Goal: Use online tool/utility: Use online tool/utility

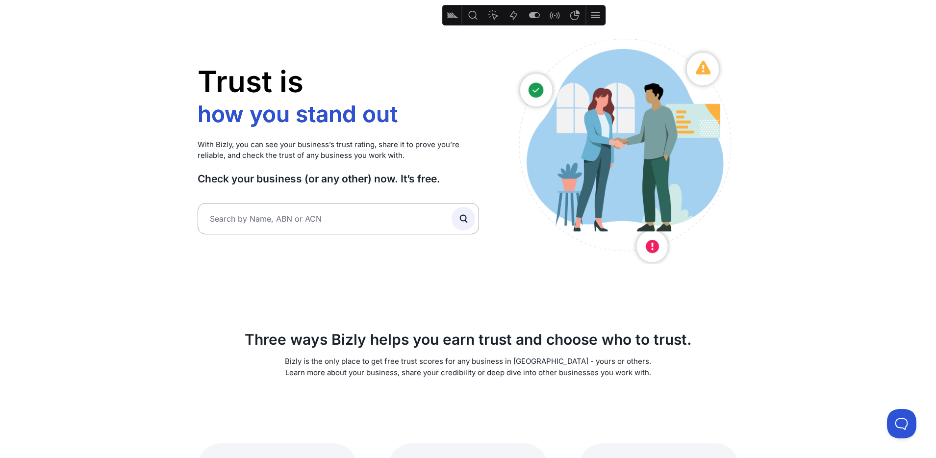
scroll to position [40, 0]
click at [361, 214] on input "text" at bounding box center [339, 218] width 282 height 31
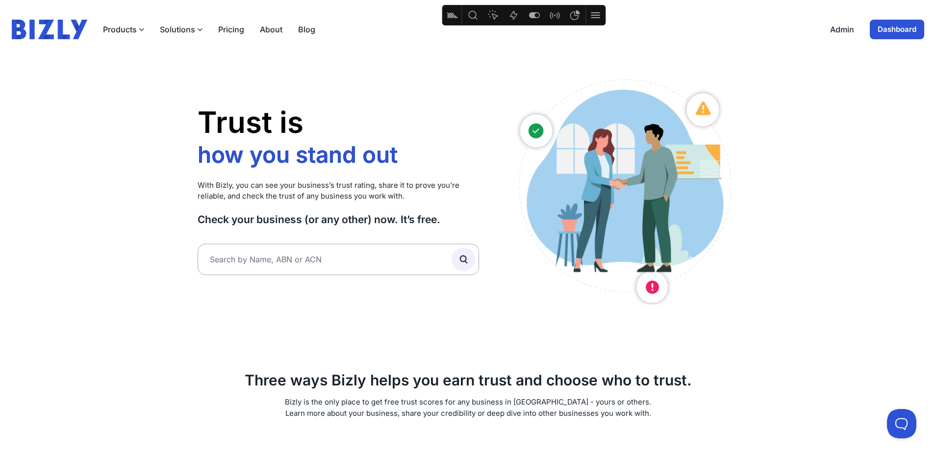
click at [900, 32] on link "Dashboard" at bounding box center [897, 30] width 54 height 20
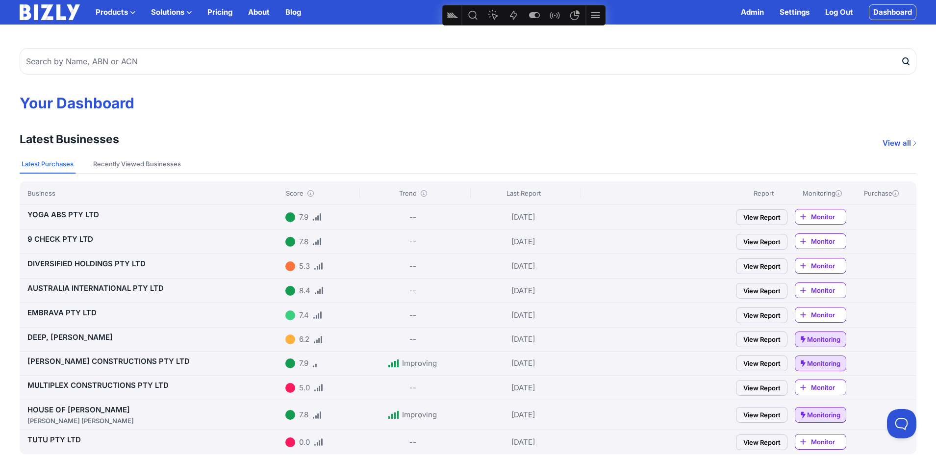
click at [845, 14] on link "Log Out" at bounding box center [839, 12] width 28 height 12
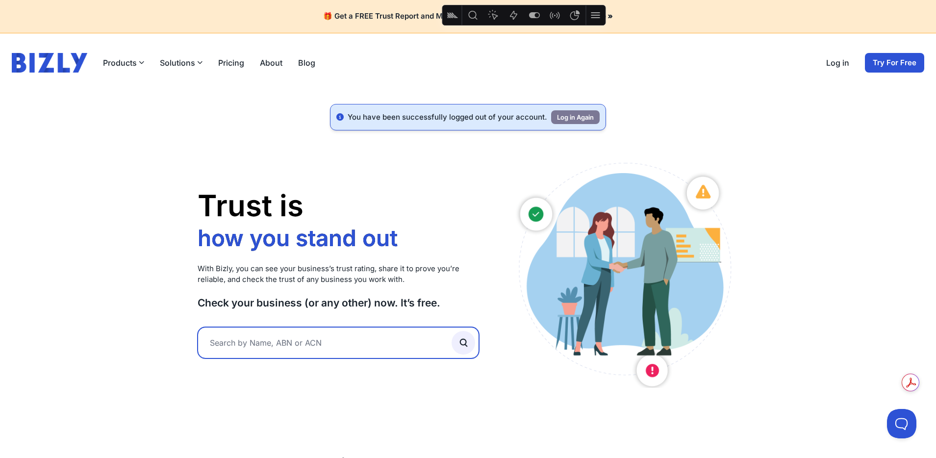
click at [344, 346] on input "text" at bounding box center [339, 342] width 282 height 31
type input "pint"
click at [451, 331] on button "submit" at bounding box center [463, 343] width 24 height 24
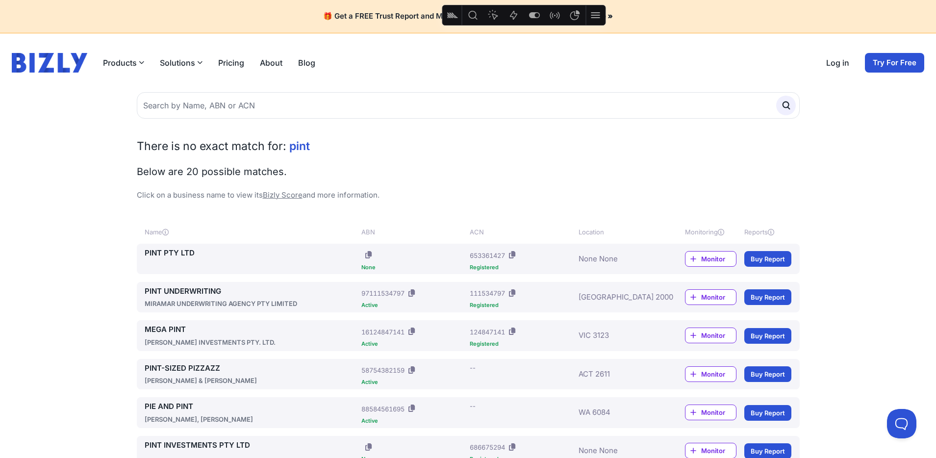
click at [496, 15] on icon "Heatmap" at bounding box center [493, 15] width 10 height 10
click at [493, 14] on icon "Heatmap" at bounding box center [493, 15] width 12 height 12
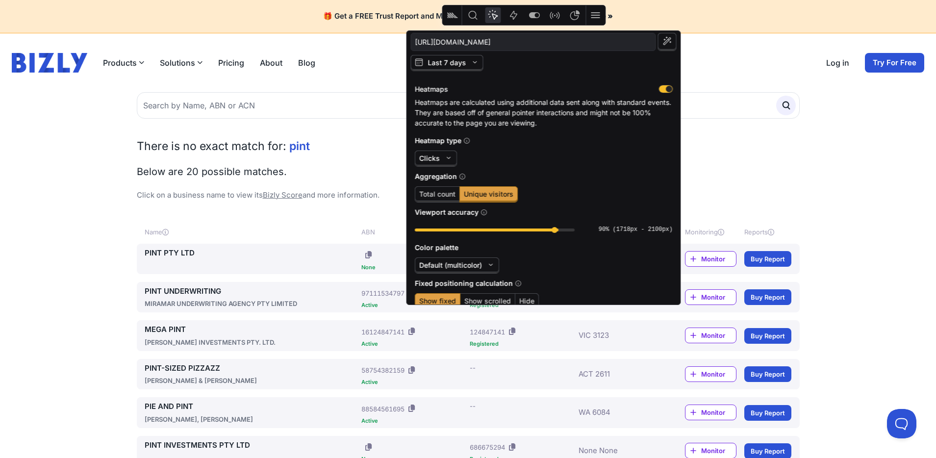
click at [497, 18] on icon "Heatmap" at bounding box center [493, 15] width 12 height 12
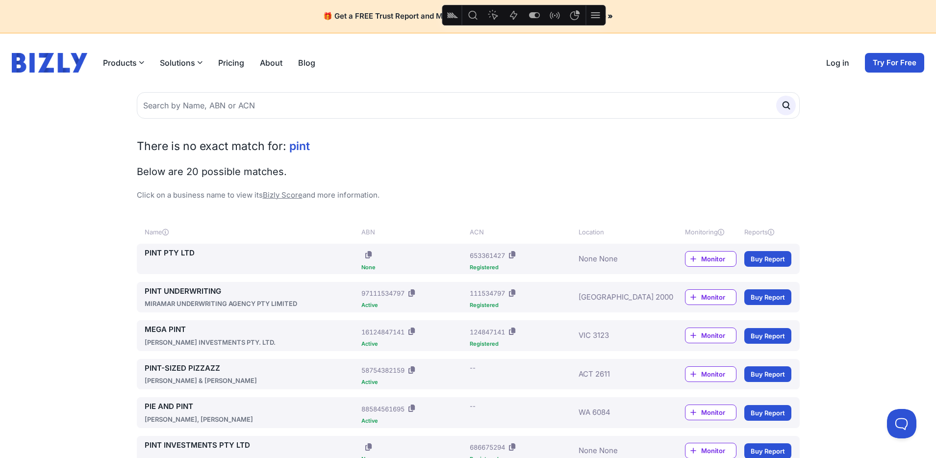
click at [515, 22] on button "Actions" at bounding box center [514, 15] width 16 height 16
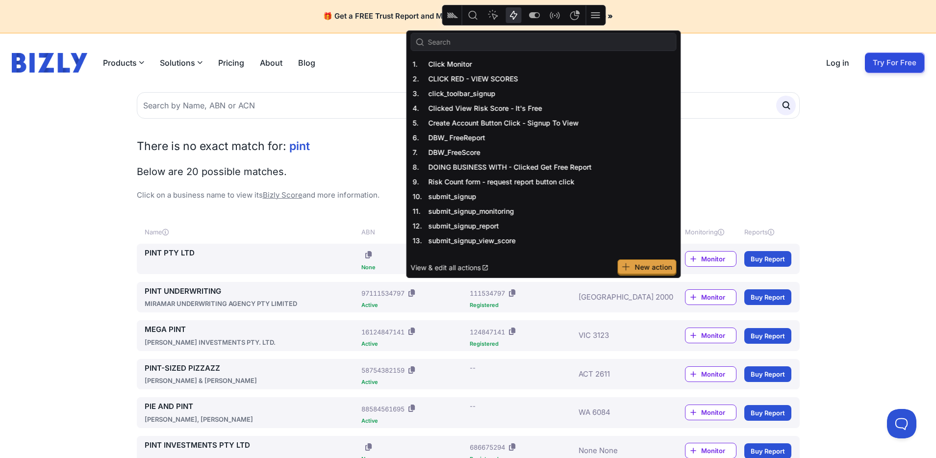
click at [643, 270] on span "New action" at bounding box center [653, 267] width 37 height 8
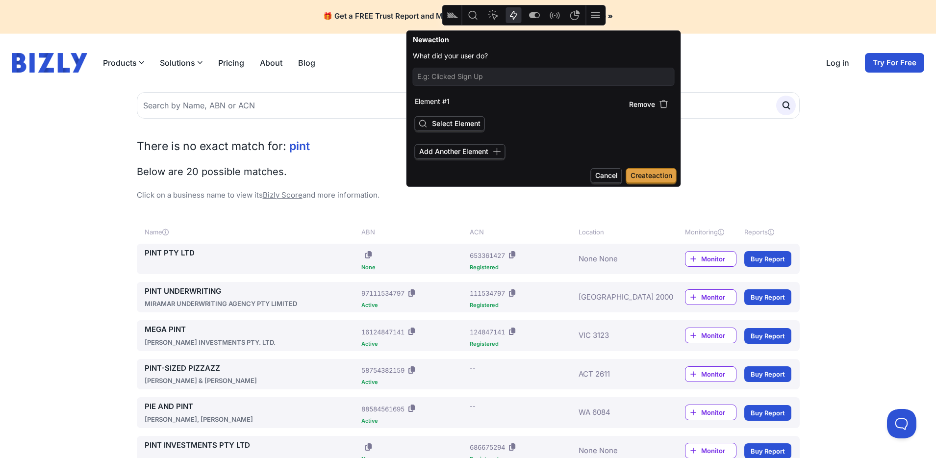
click at [475, 125] on span "Select Element" at bounding box center [456, 123] width 49 height 8
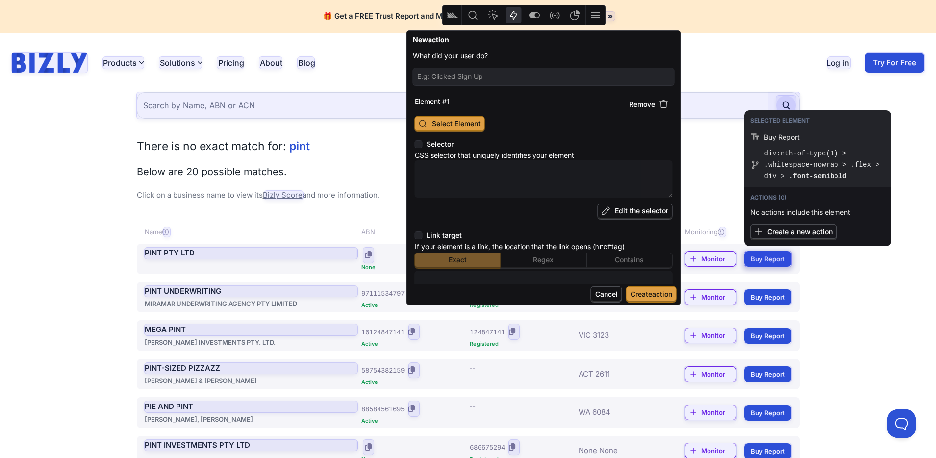
click at [773, 259] on div at bounding box center [767, 259] width 47 height 16
type textarea "x"
type textarea "div:nth-of-type(1) > .whitespace-nowrap > .flex > div > .font-semibold"
type input "Buy Report"
type input "https://bizly.com.au/app/search"
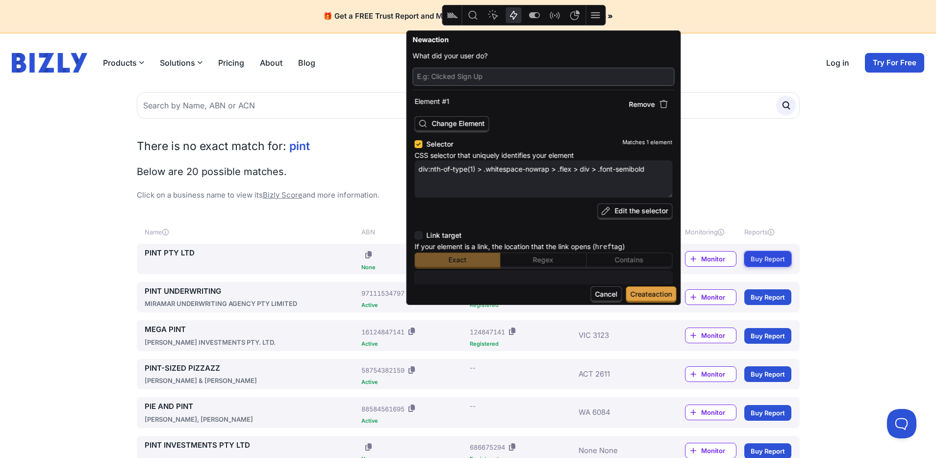
click at [487, 76] on input "text" at bounding box center [543, 76] width 253 height 13
type input "S"
type textarea "x"
type input "SE"
type textarea "x"
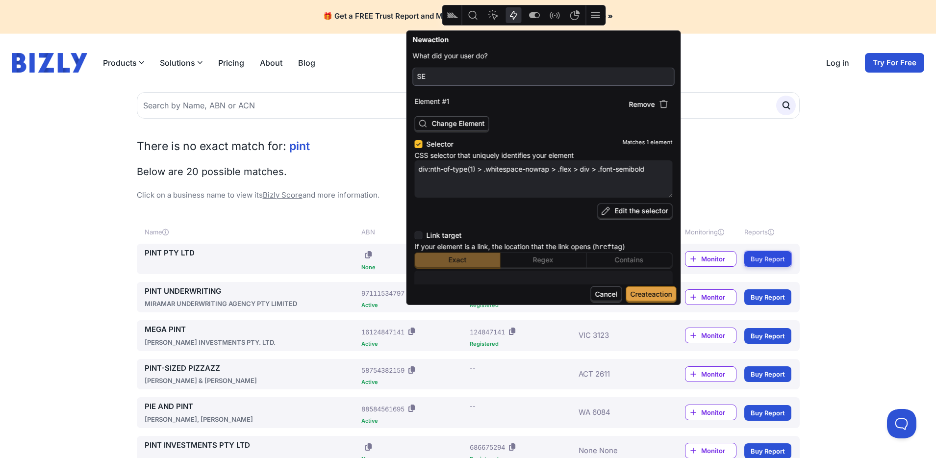
type input "SEA"
type textarea "x"
type input "SEAR"
type textarea "x"
type input "SEARC"
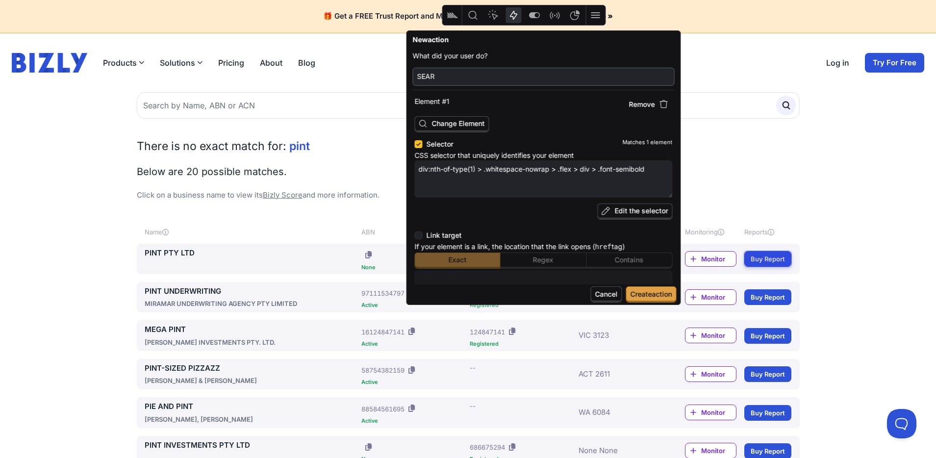
type textarea "x"
type input "SEARCH"
type textarea "x"
type input "SEARCH"
type textarea "x"
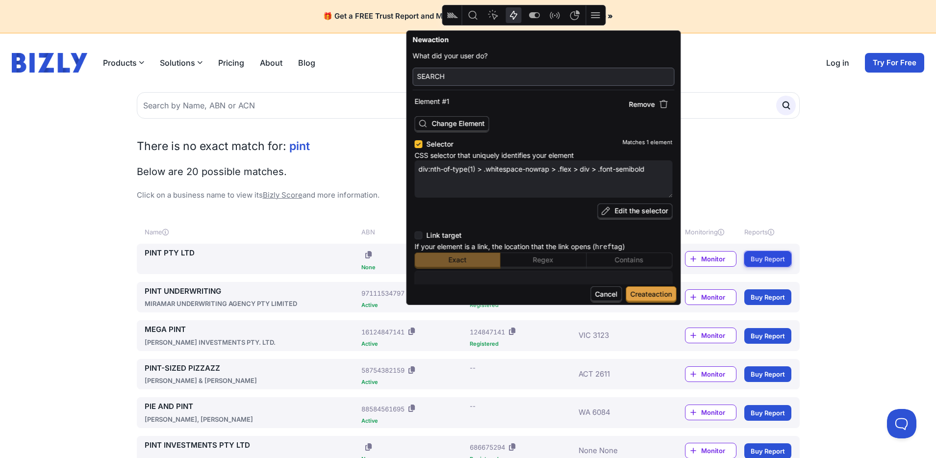
type input "SEARCH R"
type textarea "x"
type input "SEARCH RE"
type textarea "x"
type input "SEARCH RES"
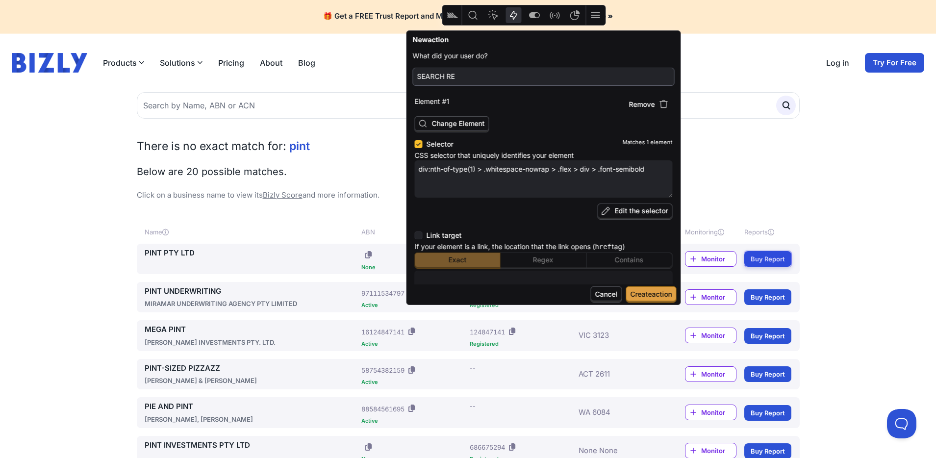
type textarea "x"
type input "SEARCH RESU"
type textarea "x"
type input "SEARCH RESUL"
type textarea "x"
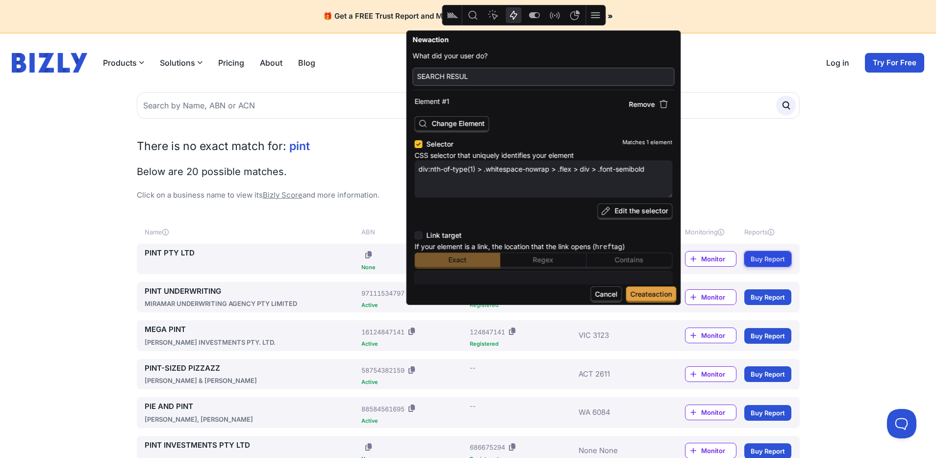
type input "SEARCH RESULT"
type textarea "x"
type input "SEARCH RESULTS"
type textarea "x"
type input "SEARCH RESULTS"
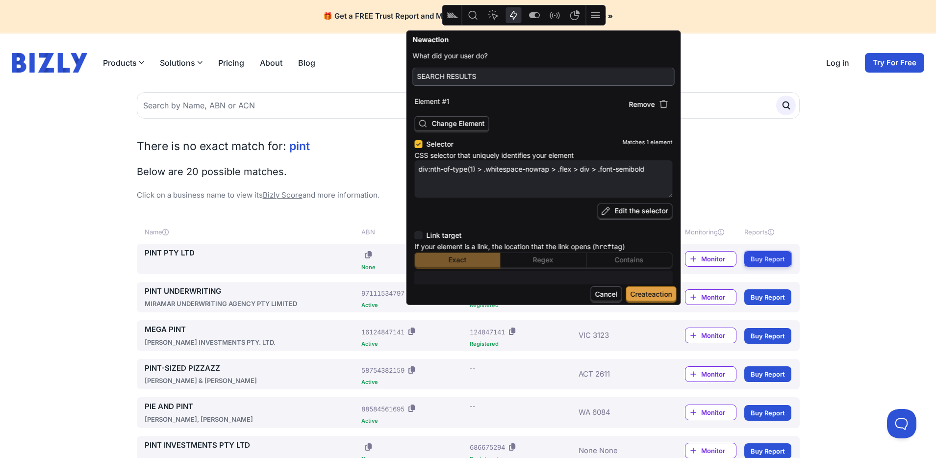
type textarea "x"
type input "SEARCH RESULTS -"
type textarea "x"
type input "SEARCH RESULTS -"
type textarea "x"
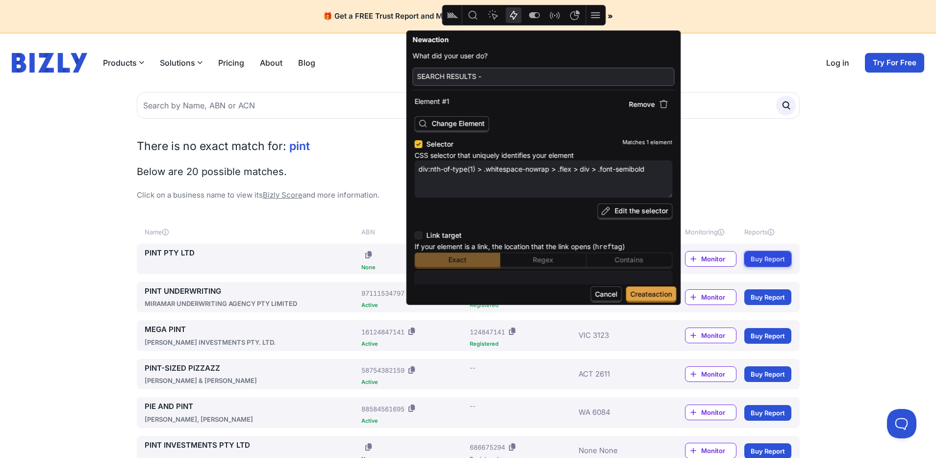
type input "SEARCH RESULTS -"
type textarea "x"
type input "SEARCH RESULTS"
type textarea "x"
type input "SEARCH RESULTS -"
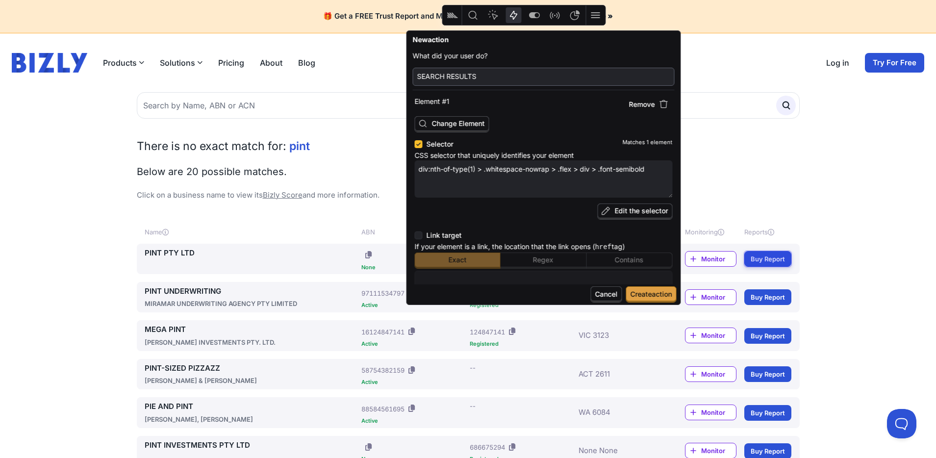
type textarea "x"
type input "SEARCH RESULTS -"
type textarea "x"
type input "SEARCH RESULTS - B"
type textarea "x"
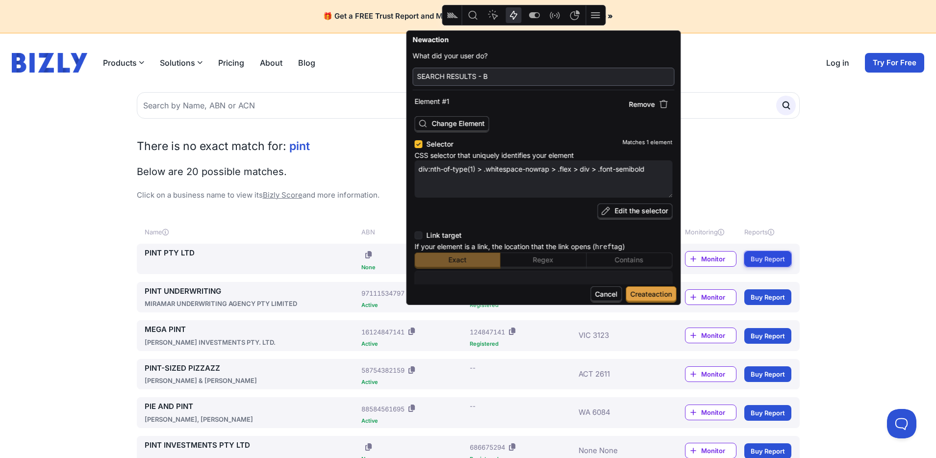
type input "SEARCH RESULTS - BU"
type textarea "x"
type input "SEARCH RESULTS - BUY"
type textarea "x"
type input "SEARCH RESULTS - BUY"
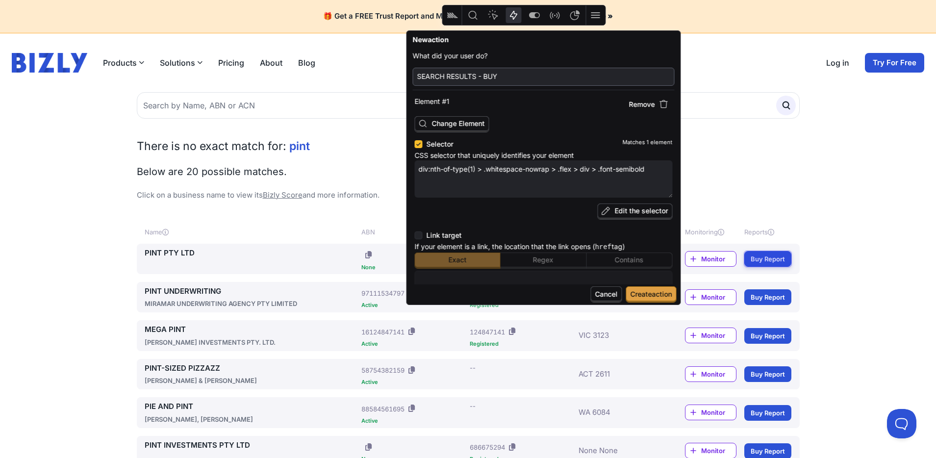
type textarea "x"
type input "SEARCH RESULTS - BUY R"
type textarea "x"
type input "SEARCH RESULTS - BUY RE"
type textarea "x"
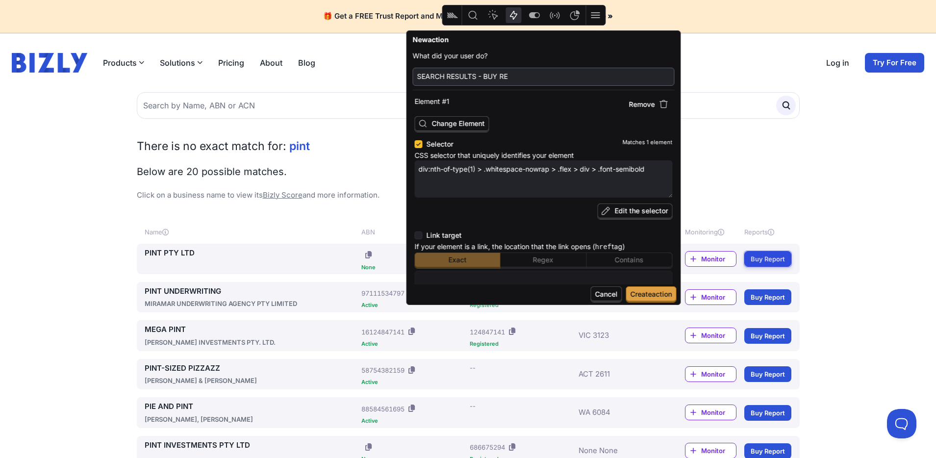
type input "SEARCH RESULTS - BUY REP"
type textarea "x"
type input "SEARCH RESULTS - BUY REPO"
type textarea "x"
type input "SEARCH RESULTS - BUY REPOR"
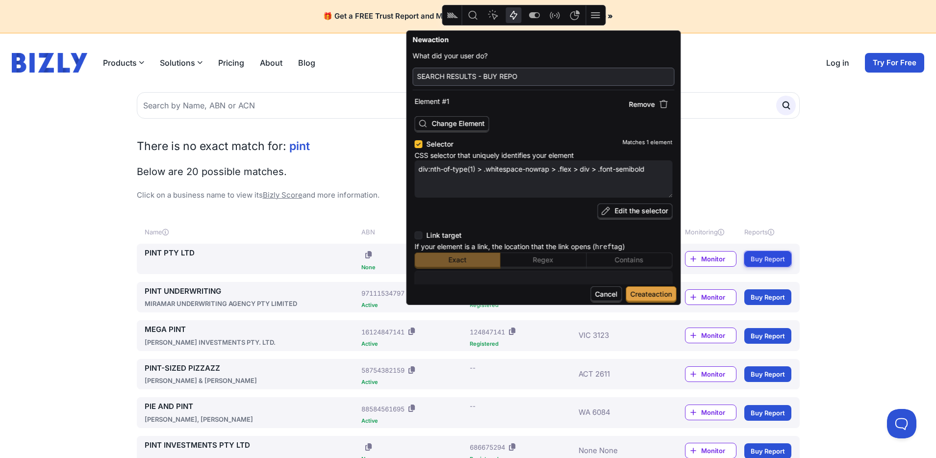
type textarea "x"
type input "SEARCH RESULTS - BUY REPORT"
type textarea "x"
type input "SEARCH RESULTS - BUY REPORT"
click at [631, 209] on span "Edit the selector" at bounding box center [641, 210] width 53 height 8
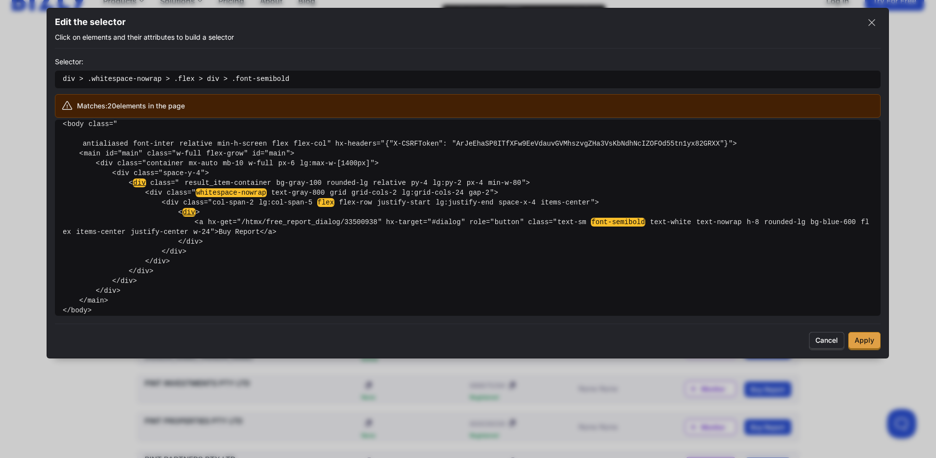
scroll to position [59, 0]
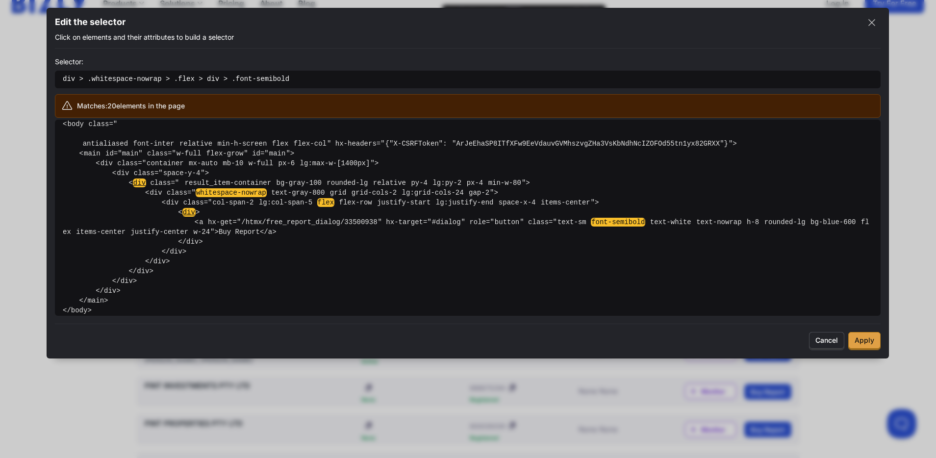
click at [868, 344] on span "Apply" at bounding box center [865, 340] width 20 height 8
type textarea "x"
type textarea "div > .whitespace-nowrap > .flex > div > .font-semibold"
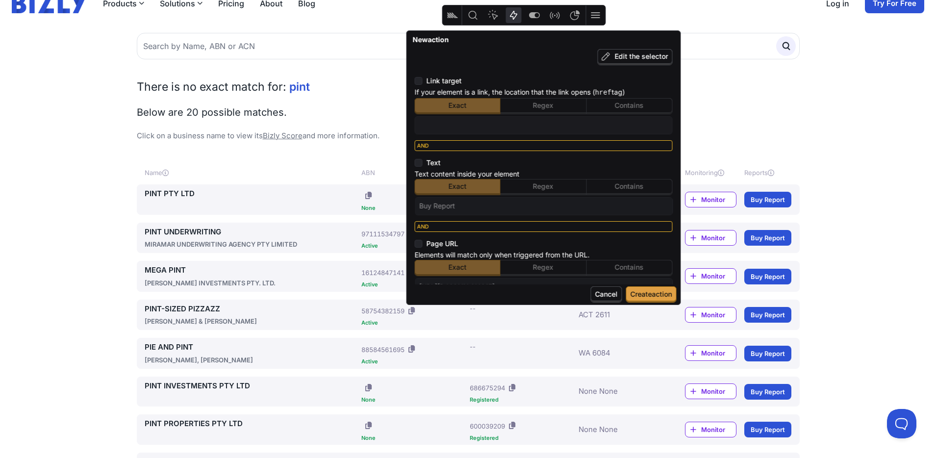
scroll to position [201, 0]
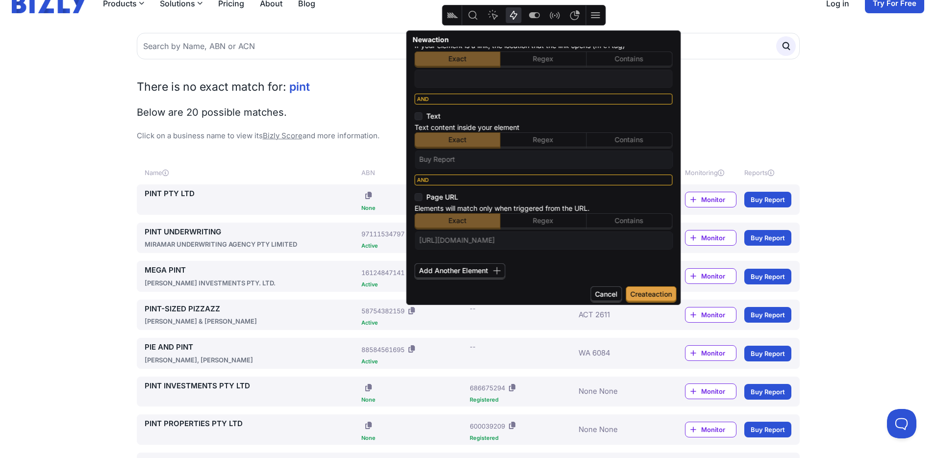
click at [645, 292] on span "Create action" at bounding box center [651, 294] width 42 height 8
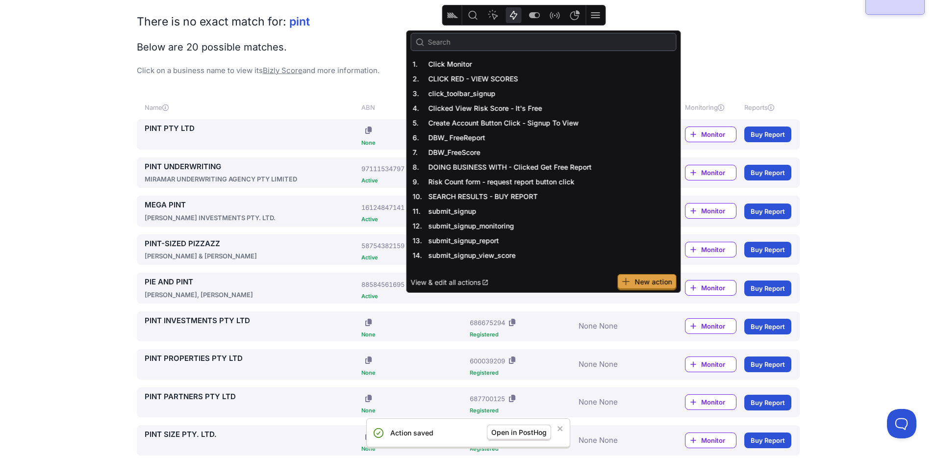
scroll to position [124, 0]
click at [653, 281] on span "New action" at bounding box center [653, 281] width 37 height 8
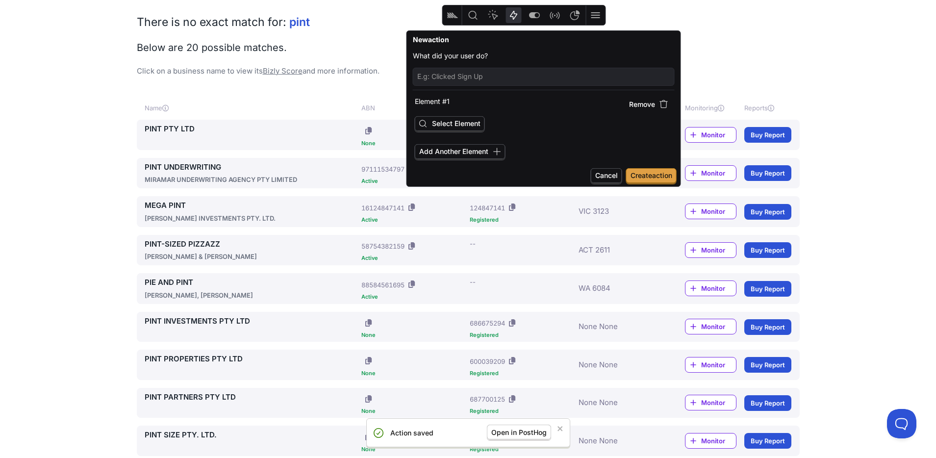
click at [433, 121] on span "Select Element" at bounding box center [456, 123] width 49 height 8
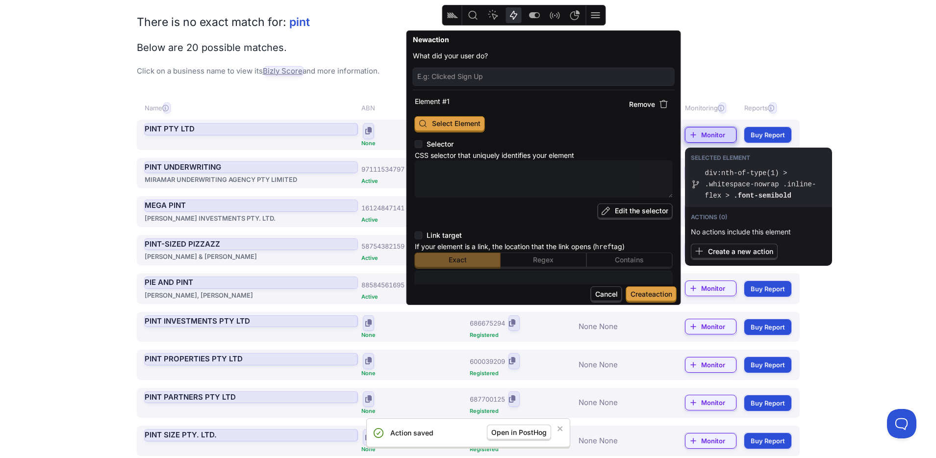
click at [708, 133] on div at bounding box center [710, 135] width 51 height 16
type textarea "x"
type textarea "div:nth-of-type(1) > .whitespace-nowrap .inline-flex > .font-semibold"
type input "https://bizly.com.au/app/search"
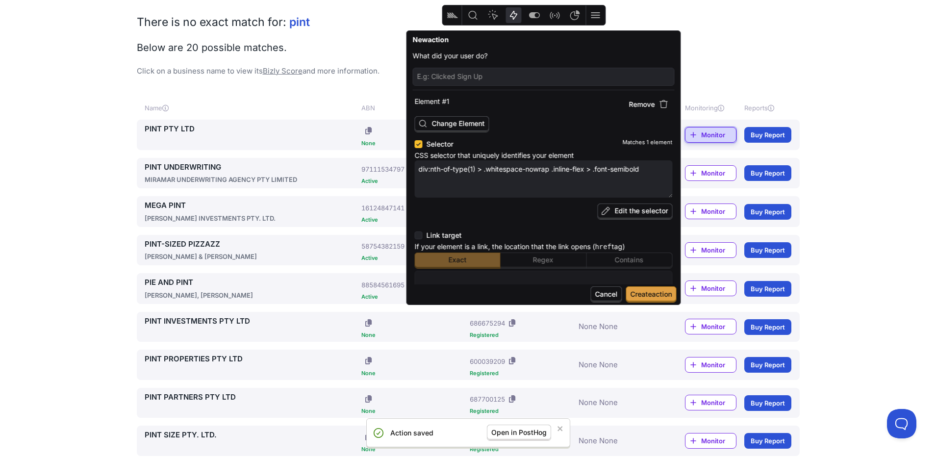
click at [461, 80] on input "text" at bounding box center [543, 76] width 253 height 13
type textarea "x"
type input "S"
type textarea "x"
type input "SE"
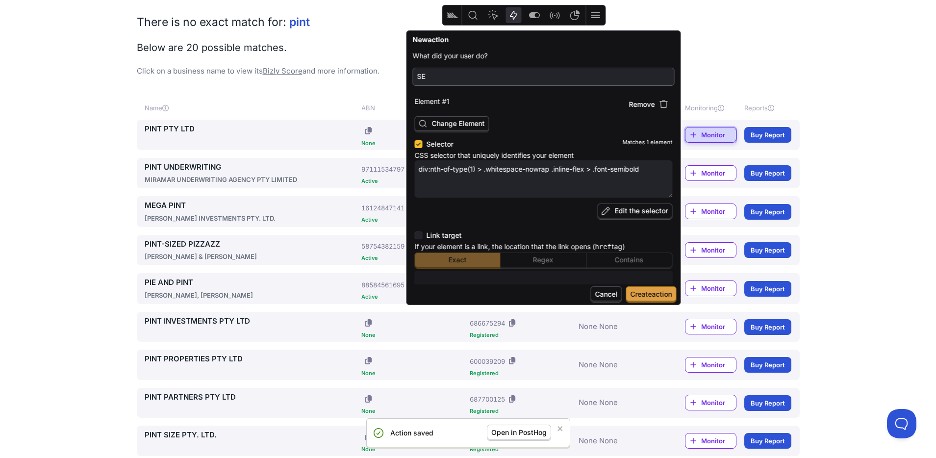
type textarea "x"
type input "SEA"
type textarea "x"
type input "SEAR"
type textarea "x"
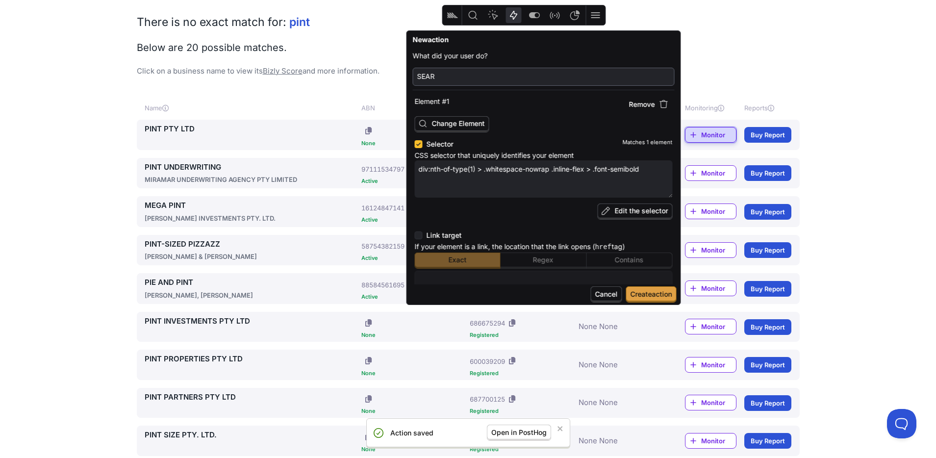
type input "SEARC"
type textarea "x"
type input "SEARCH"
type textarea "x"
type input "SEARCH"
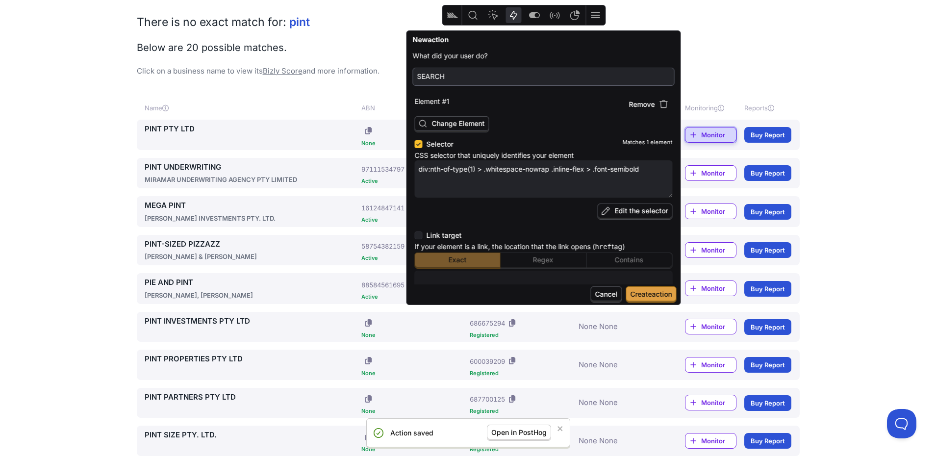
type textarea "x"
type input "SEARCH R"
type textarea "x"
type input "SEARCH RE"
type textarea "x"
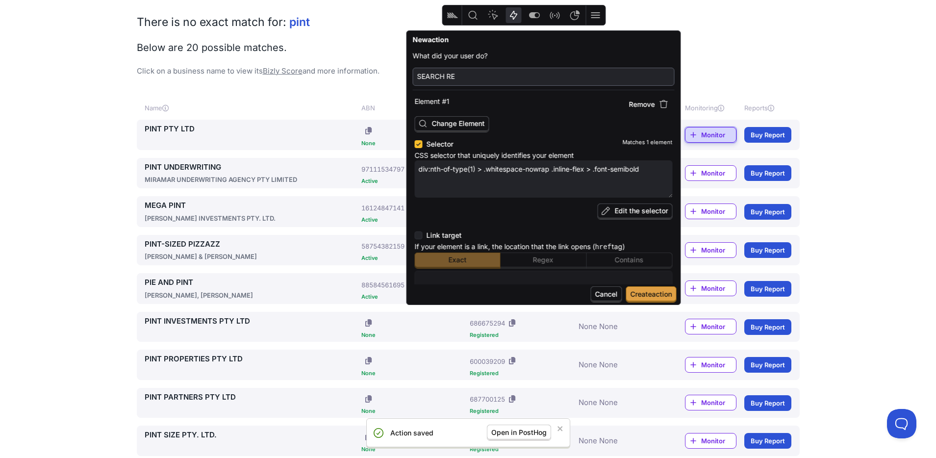
type input "SEARCH RES"
type textarea "x"
type input "SEARCH RESU"
type textarea "x"
type input "SEARCH RESUL"
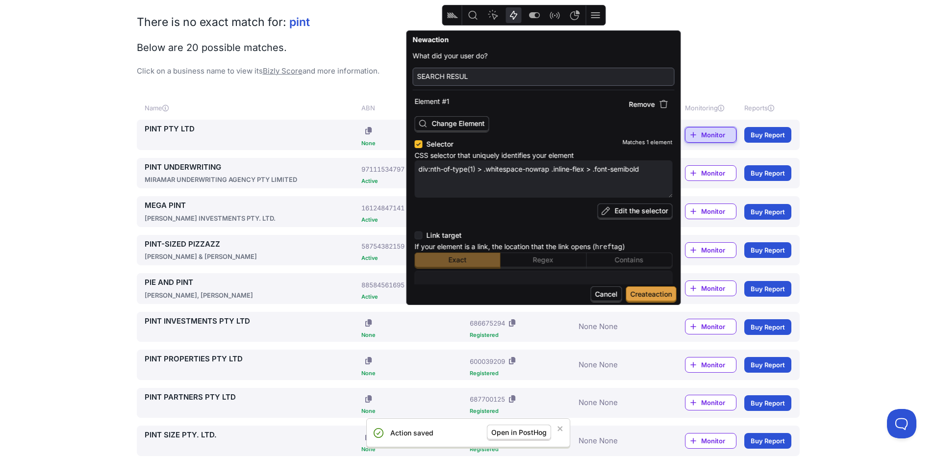
type textarea "x"
type input "SEARCH RESULT"
type textarea "x"
type input "SEARCH RESULTS"
type textarea "x"
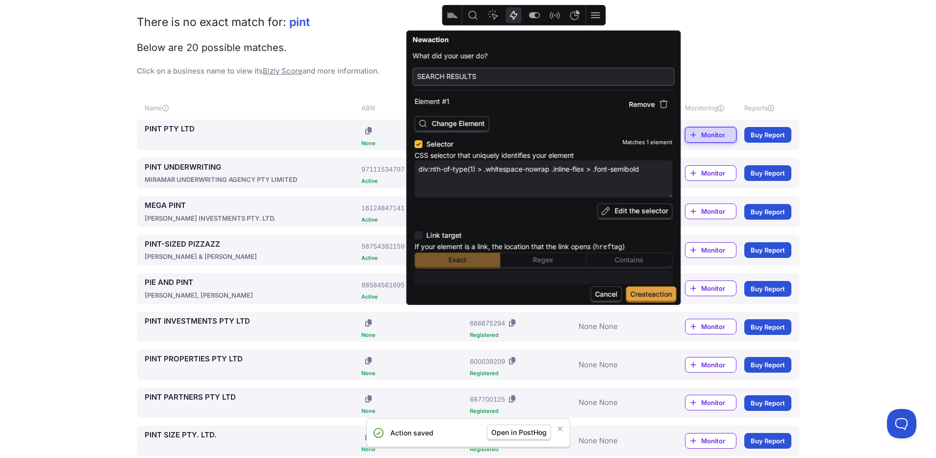
type input "SEARCH RESULTS"
type textarea "x"
type input "SEARCH RESULTS -"
type textarea "x"
type input "SEARCH RESULTS -"
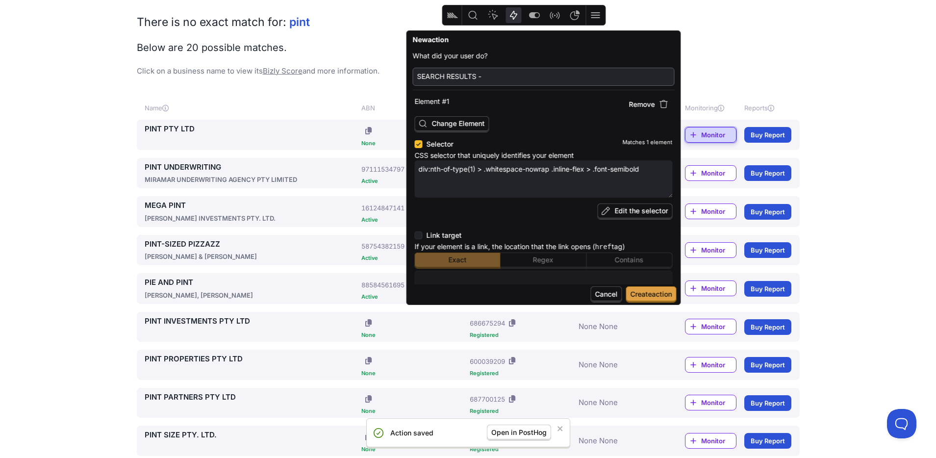
type textarea "x"
type input "SEARCH RESULTS - M"
type textarea "x"
type input "SEARCH RESULTS - Mo"
type textarea "x"
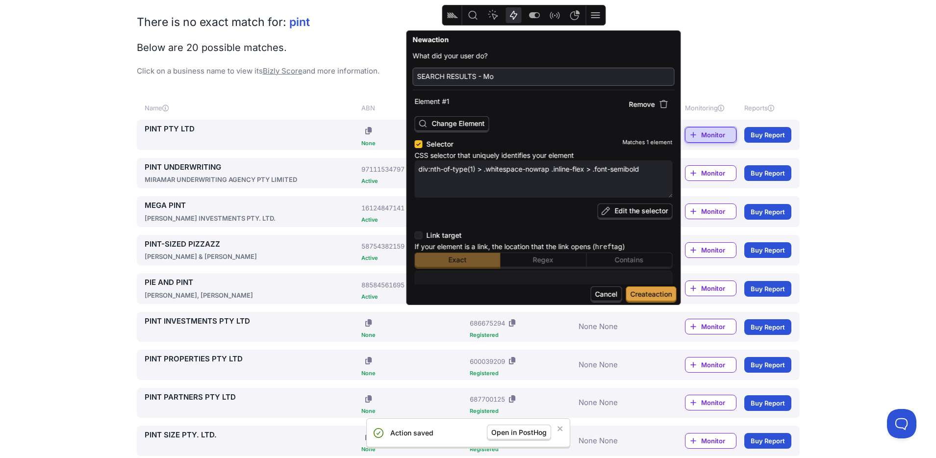
type input "SEARCH RESULTS - Mon"
type textarea "x"
type input "SEARCH RESULTS - Moni"
type textarea "x"
type input "SEARCH RESULTS - Monit"
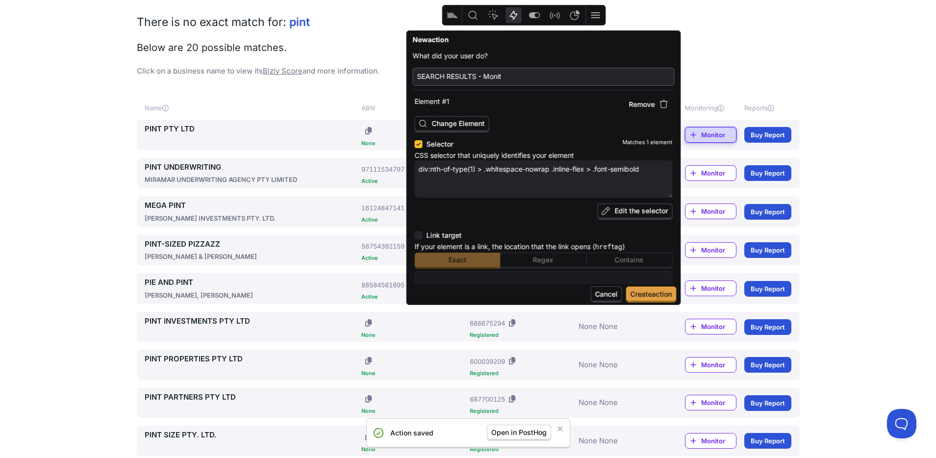
type textarea "x"
type input "SEARCH RESULTS - Monito"
type textarea "x"
type input "SEARCH RESULTS - Monitor"
click at [640, 292] on span "Create action" at bounding box center [651, 294] width 42 height 8
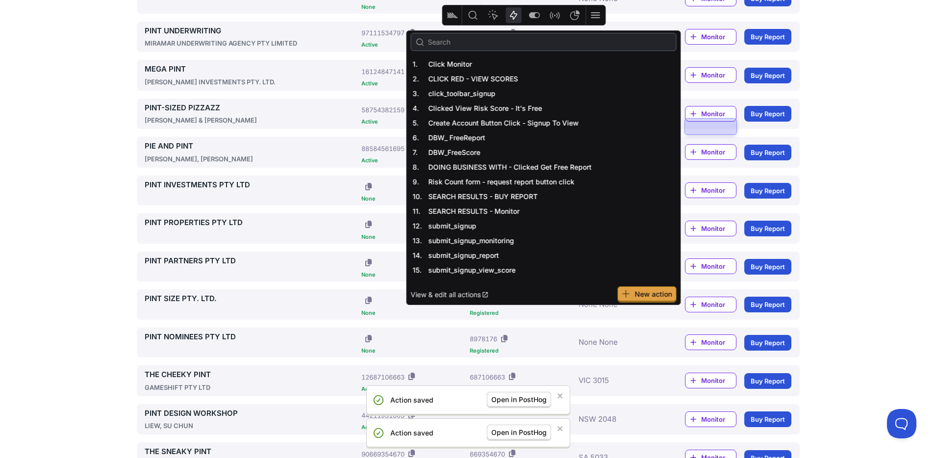
scroll to position [19, 0]
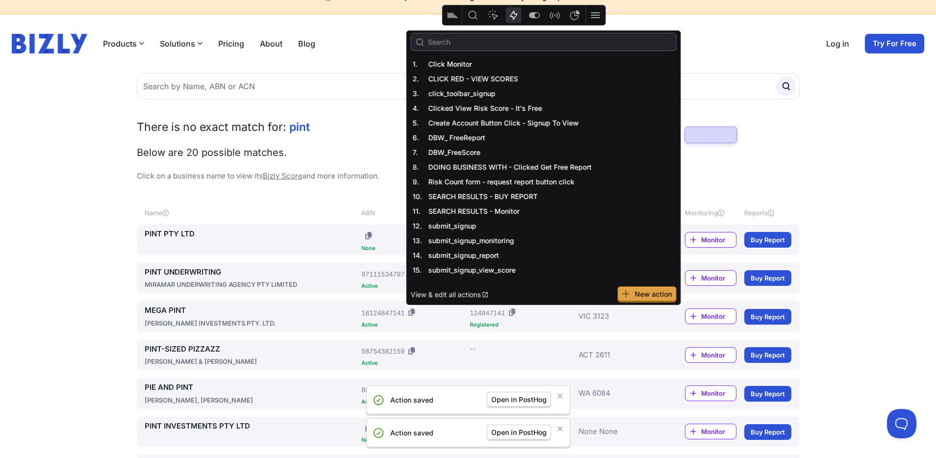
click at [182, 235] on link "PINT PTY LTD" at bounding box center [251, 233] width 213 height 11
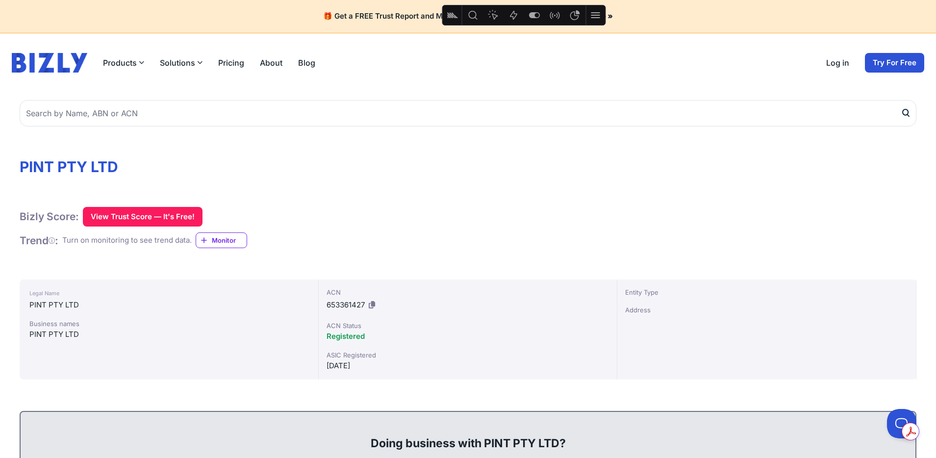
click at [512, 16] on icon "Actions" at bounding box center [514, 15] width 12 height 12
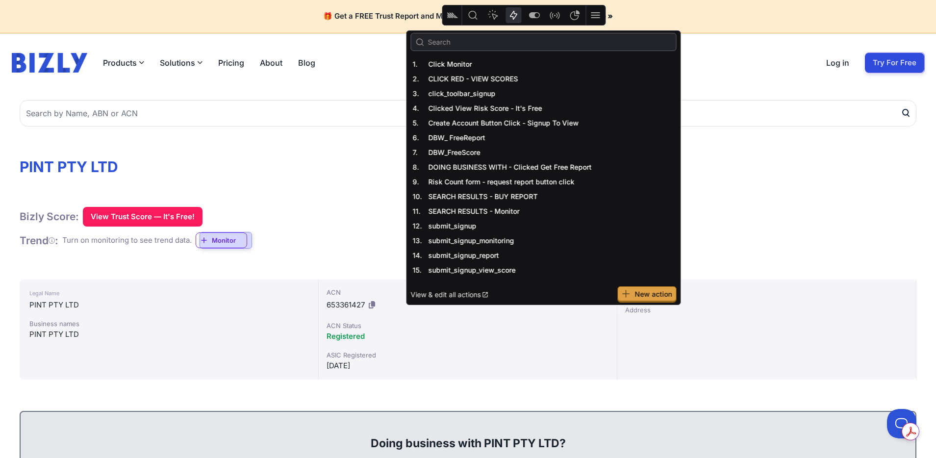
click at [650, 295] on span "New action" at bounding box center [653, 294] width 37 height 8
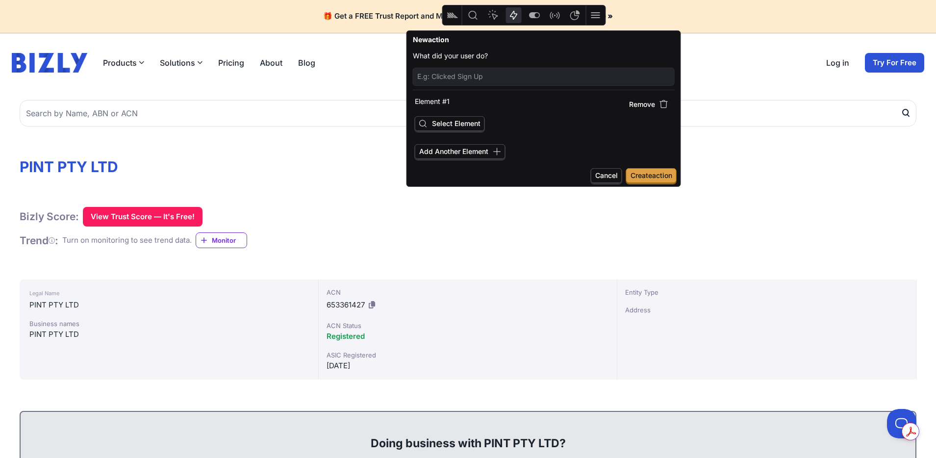
click at [657, 178] on span "Create action" at bounding box center [651, 175] width 42 height 8
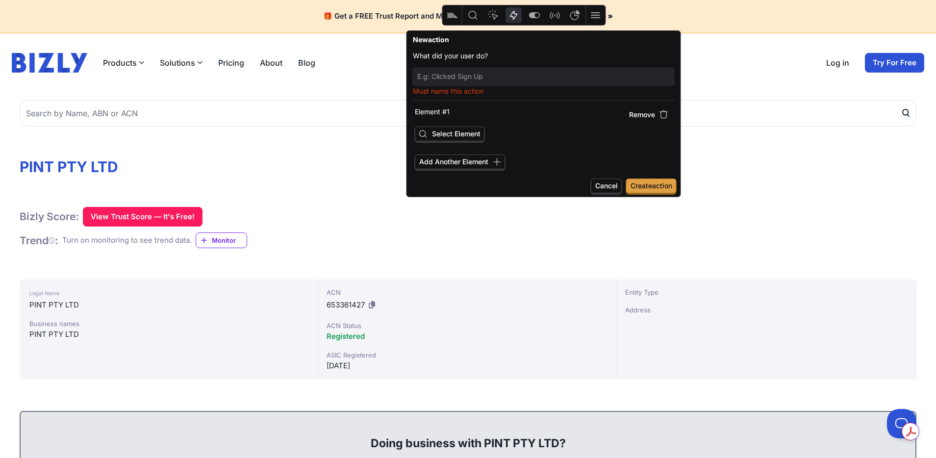
click at [439, 133] on span "Select Element" at bounding box center [456, 133] width 49 height 8
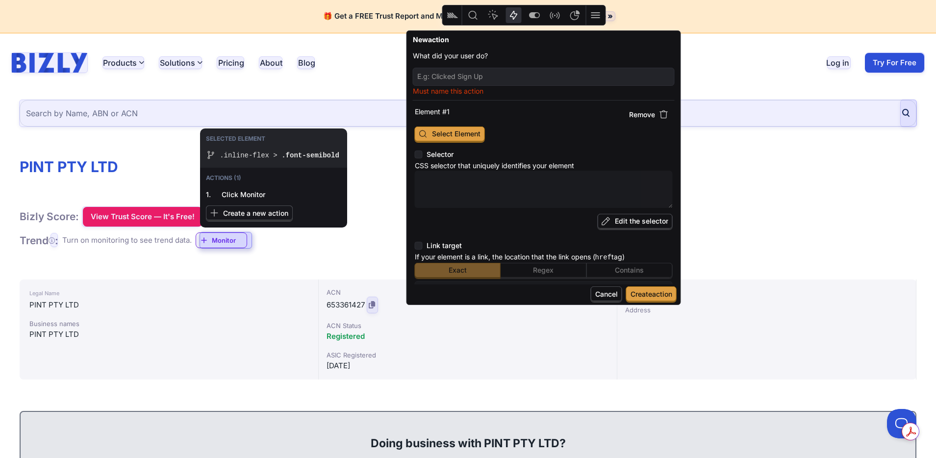
click at [241, 240] on div at bounding box center [225, 240] width 51 height 16
type textarea "x"
type textarea ".inline-flex > .font-semibold"
type input "https://bizly.com.au/app/entity_name/33500938/pint-pty-ltd"
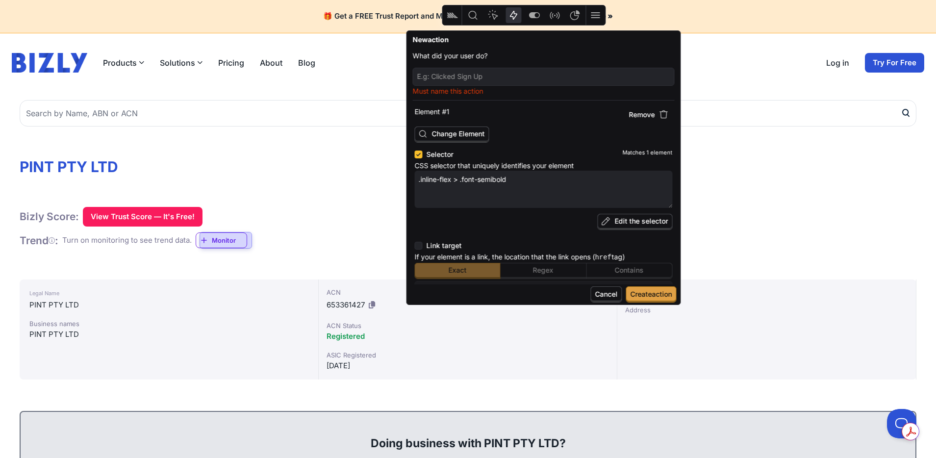
click at [632, 220] on span "Edit the selector" at bounding box center [641, 221] width 53 height 8
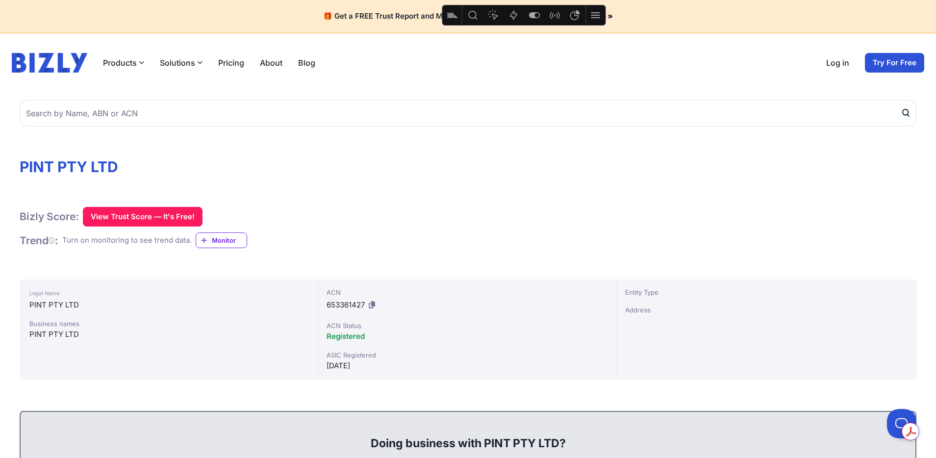
click at [511, 16] on icon "Actions" at bounding box center [513, 15] width 7 height 9
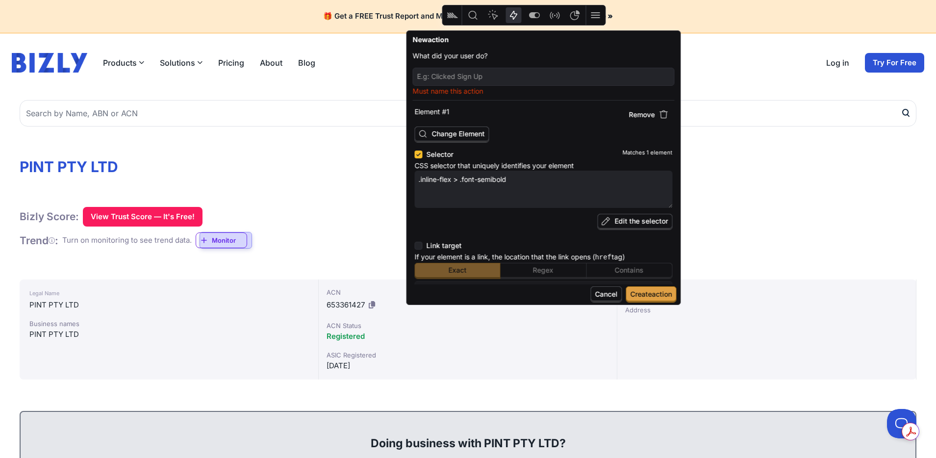
click at [609, 300] on span "Cancel" at bounding box center [606, 294] width 31 height 16
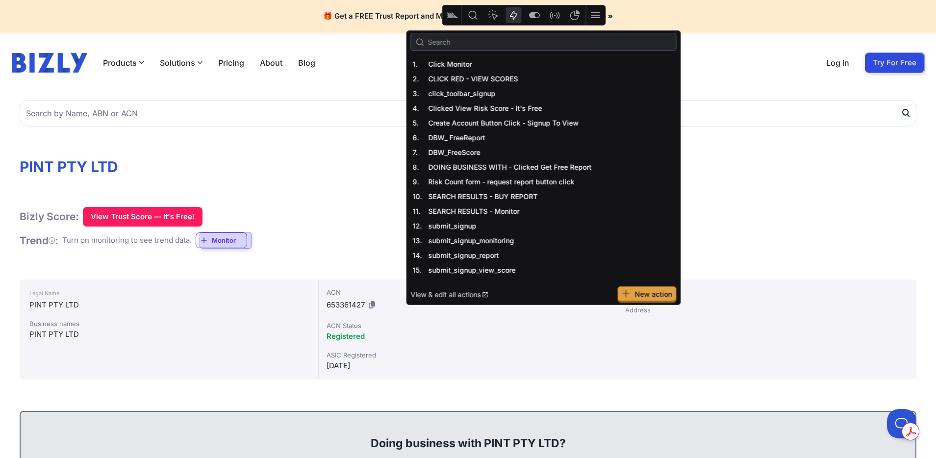
click at [641, 291] on span "New action" at bounding box center [653, 294] width 37 height 8
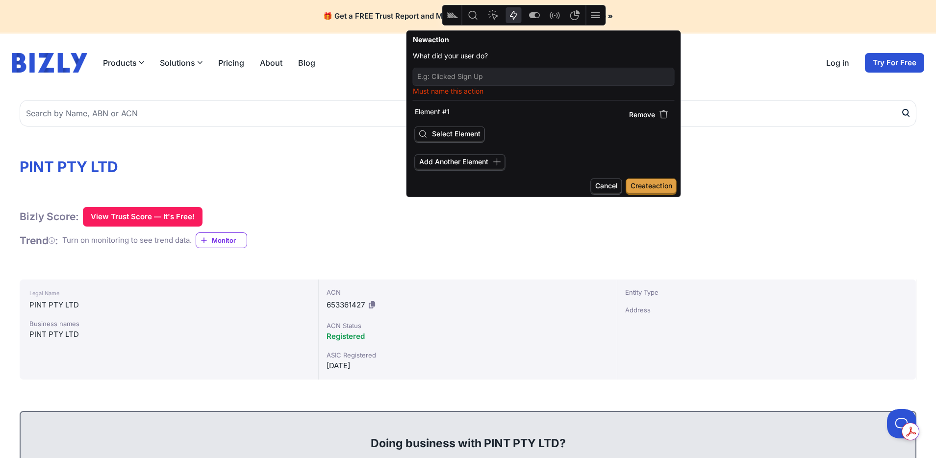
click at [453, 131] on span "Select Element" at bounding box center [456, 133] width 49 height 8
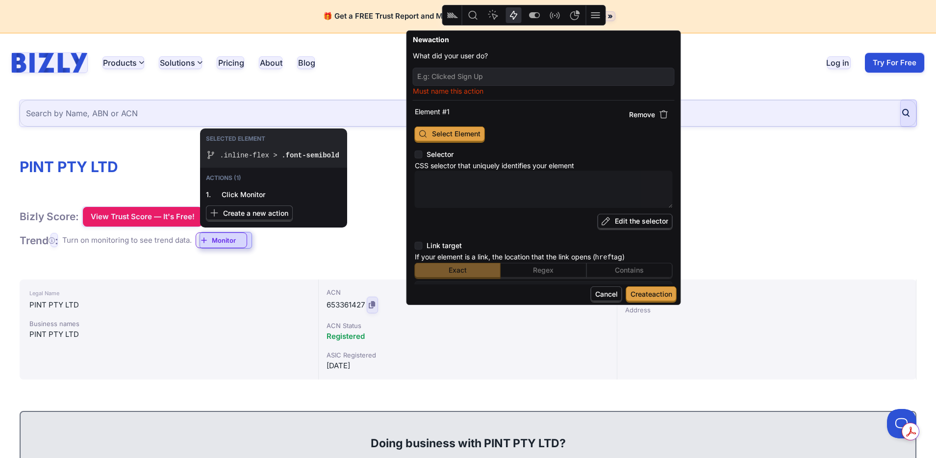
click at [231, 243] on div at bounding box center [225, 240] width 51 height 16
type textarea "x"
type textarea ".inline-flex > .font-semibold"
type input "https://bizly.com.au/app/entity_name/33500938/pint-pty-ltd"
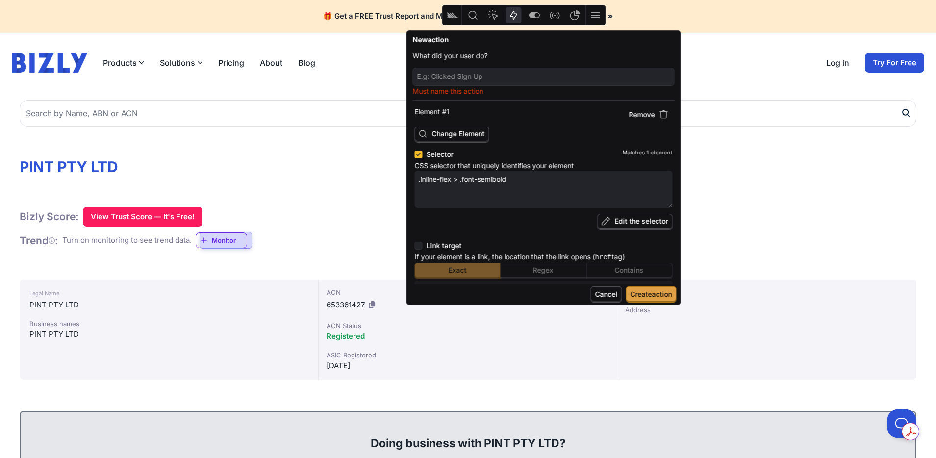
click at [655, 225] on span "Edit the selector" at bounding box center [641, 221] width 53 height 8
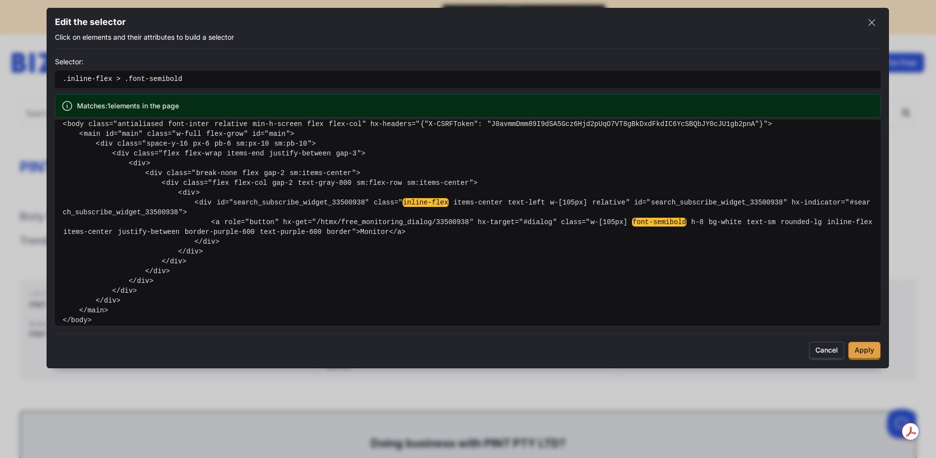
click at [816, 350] on span "Cancel" at bounding box center [826, 351] width 35 height 18
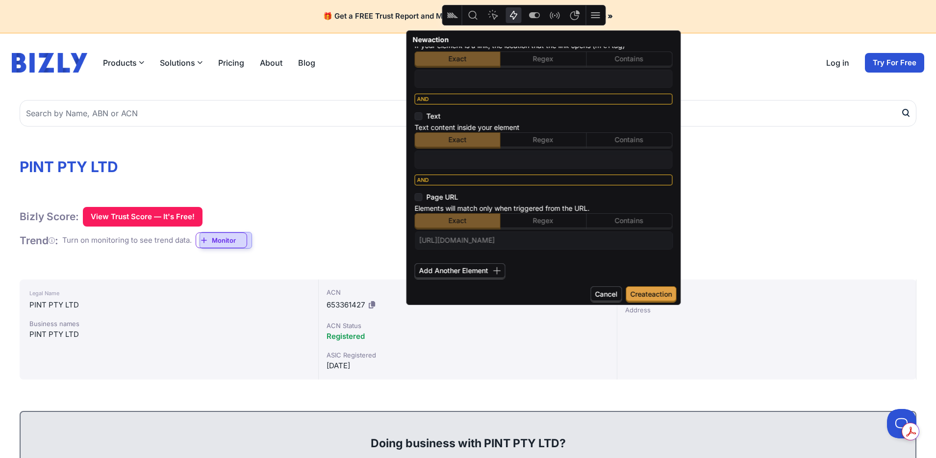
scroll to position [210, 0]
drag, startPoint x: 498, startPoint y: 240, endPoint x: 628, endPoint y: 242, distance: 130.9
click at [622, 243] on input "https://bizly.com.au/app/entity_name/33500938/pint-pty-ltd" at bounding box center [543, 241] width 249 height 13
type textarea "x"
type input "https://bizly.com.au/app/"
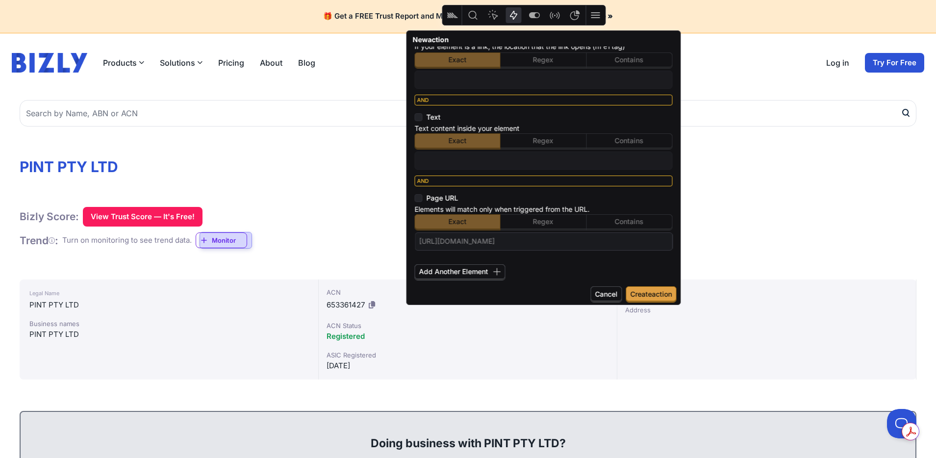
type textarea "x"
type input "https://bizly.com.au/app/*"
type textarea "x"
type input "https://bizly.com.au/app/"
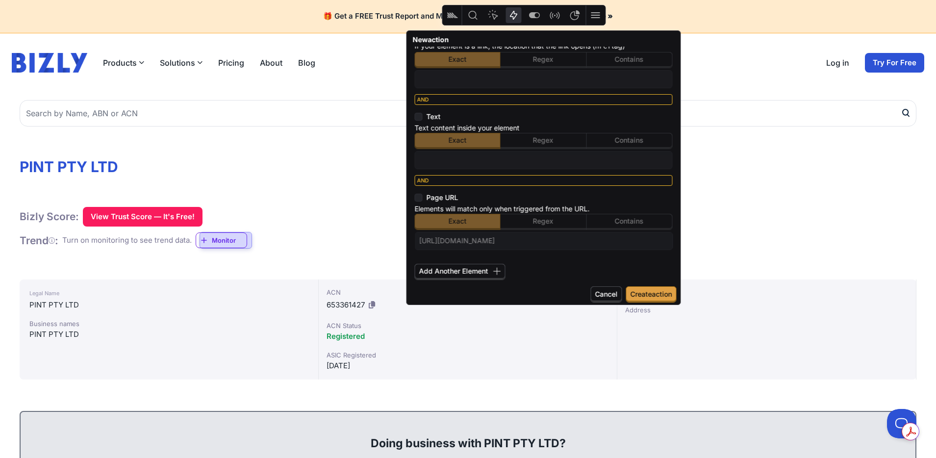
click at [642, 220] on span "Contains" at bounding box center [629, 222] width 86 height 16
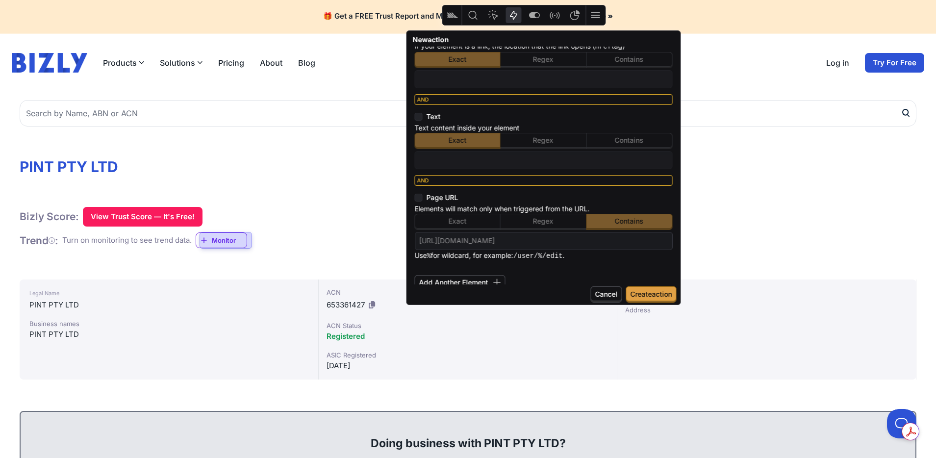
drag, startPoint x: 521, startPoint y: 241, endPoint x: 416, endPoint y: 238, distance: 104.4
click at [415, 239] on span "https://bizly.com.au/app/" at bounding box center [544, 241] width 258 height 18
type textarea "x"
type input "a"
type textarea "x"
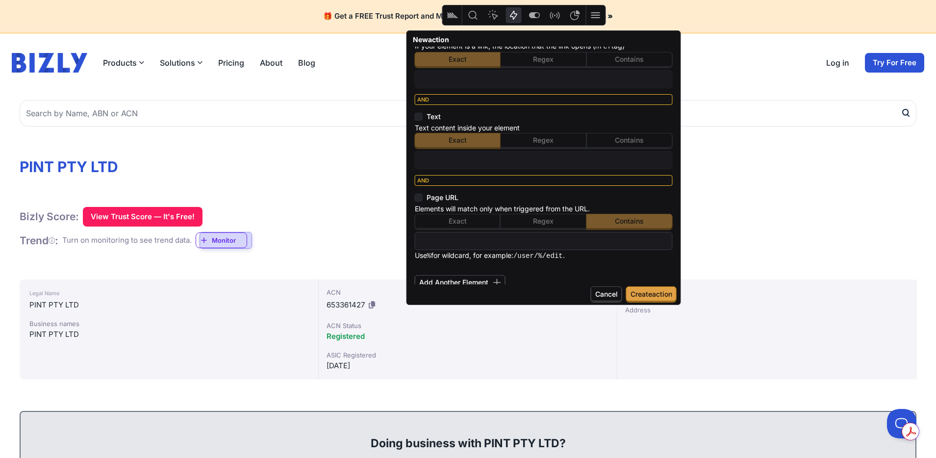
type textarea "x"
type input "/"
type textarea "x"
type input "/a"
type textarea "x"
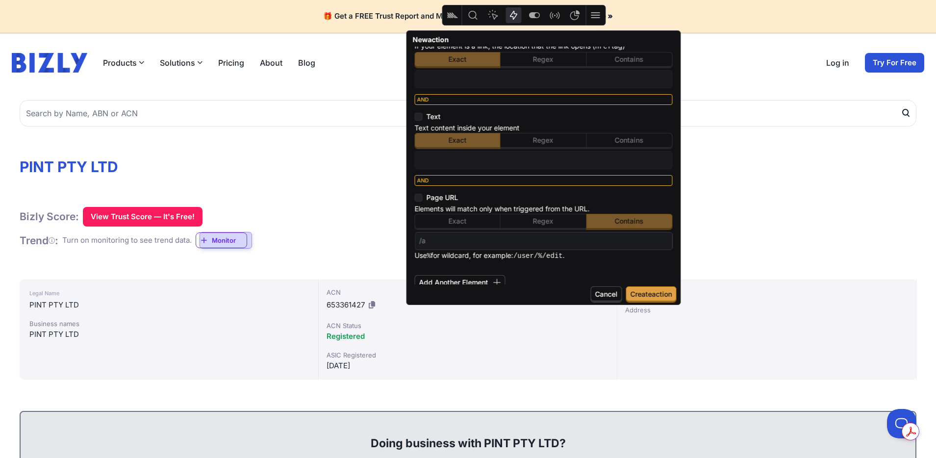
type input "/ap"
type textarea "x"
type input "/app"
type textarea "x"
type input "/app/"
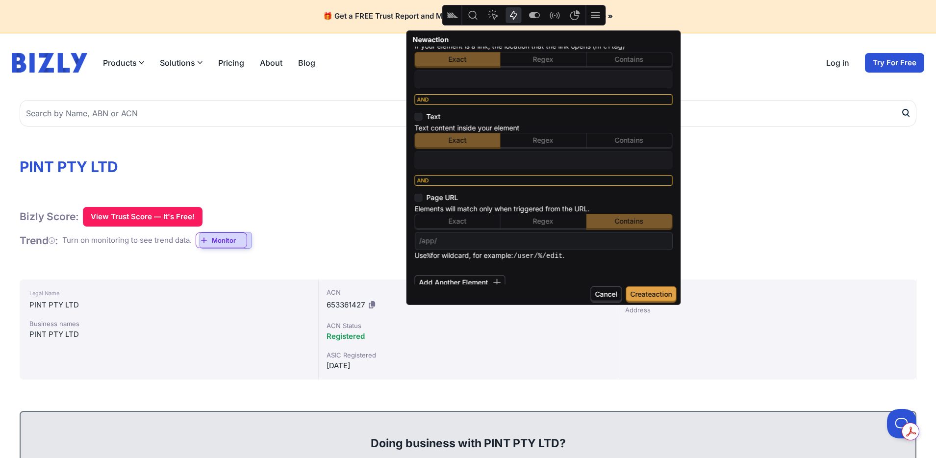
type textarea "x"
type input "/app/e"
type textarea "x"
type input "/app/en"
type textarea "x"
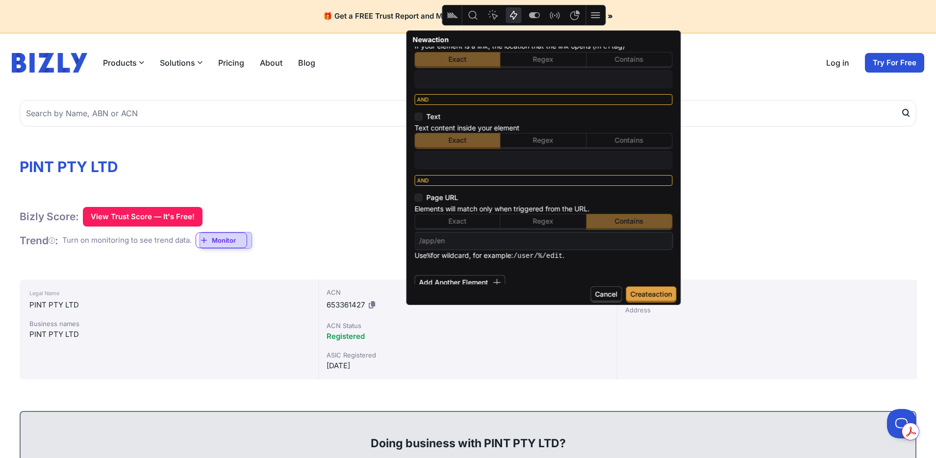
type input "/app/eni"
type textarea "x"
type input "/app/enit"
type textarea "x"
type input "/app/enity"
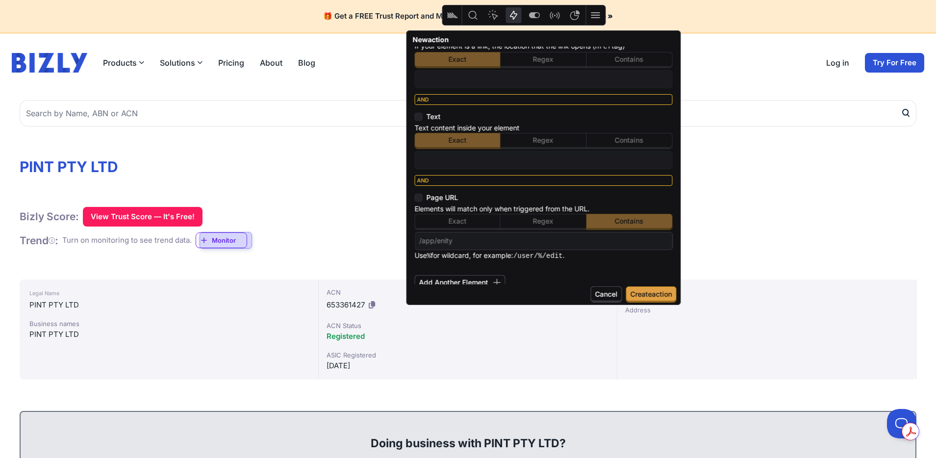
type textarea "x"
type input "/app/enityt"
type textarea "x"
type input "/app/enity"
type textarea "x"
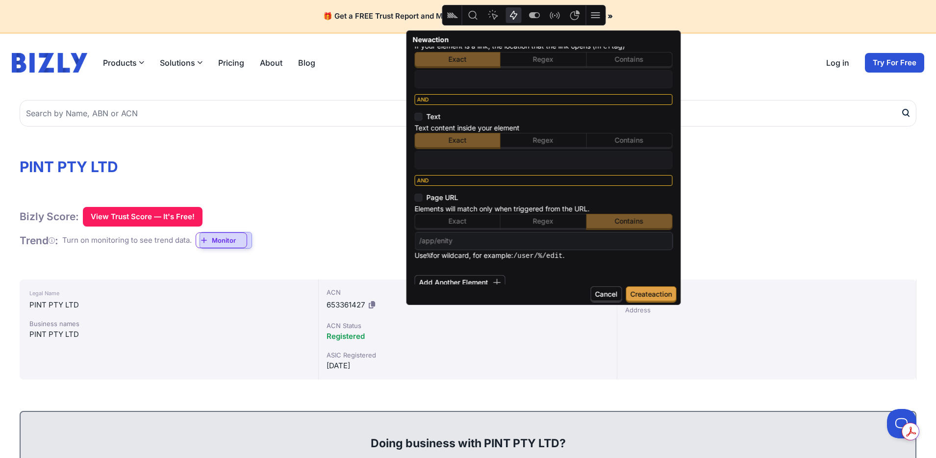
type input "/app/enit"
type textarea "x"
type input "/app/eni"
type textarea "x"
type input "/app/en"
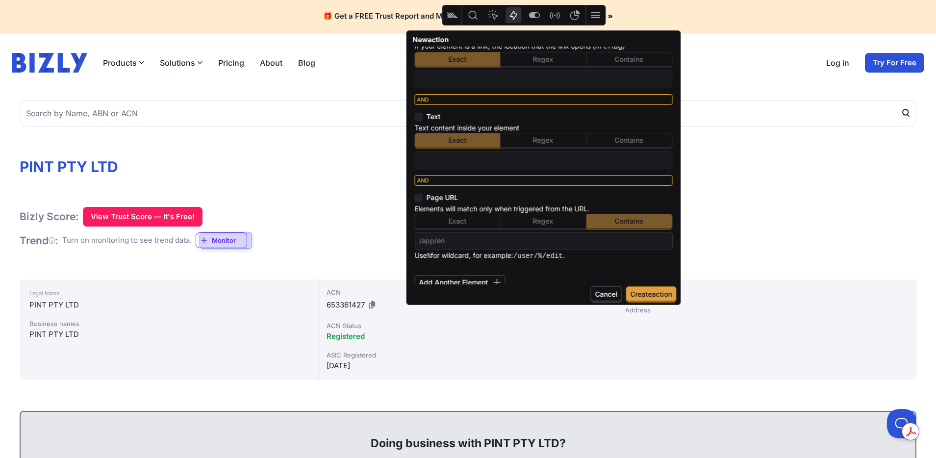
type textarea "x"
type input "/app/ent"
type textarea "x"
type input "/app/enti"
type textarea "x"
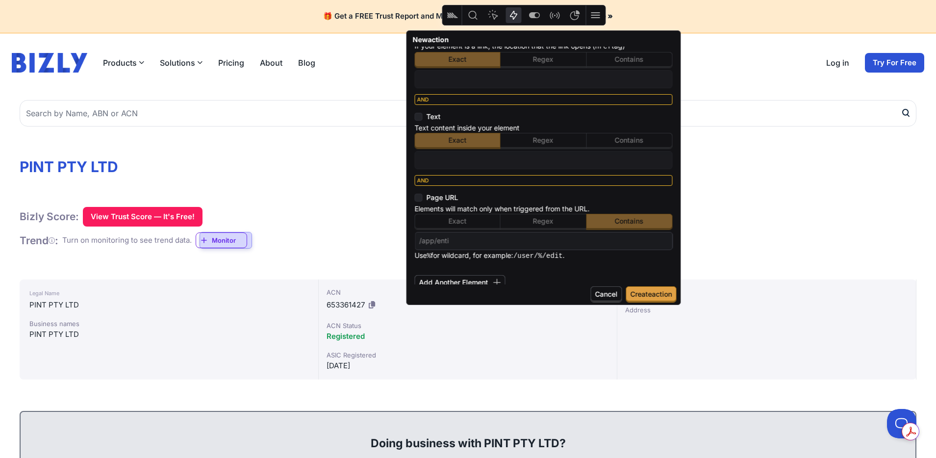
type input "/app/entit"
type textarea "x"
type input "/app/entity"
type textarea "x"
type input "/app/entity_"
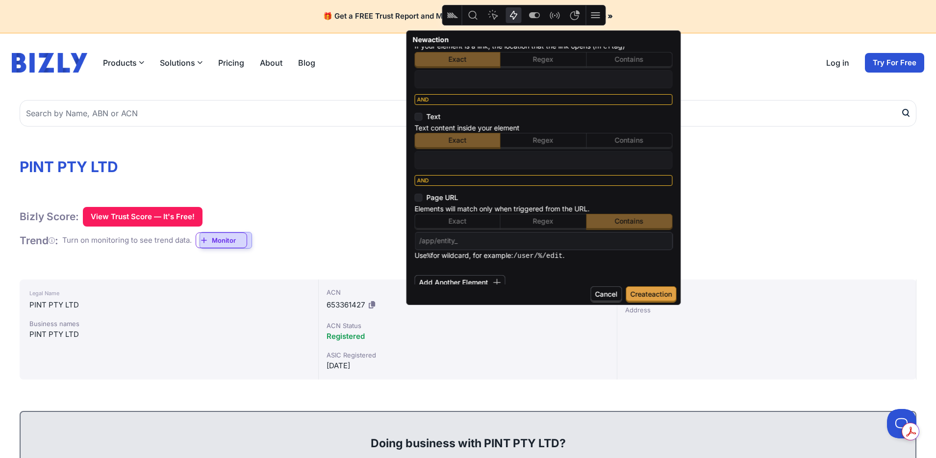
type textarea "x"
type input "/app/entity_n"
type textarea "x"
type input "/app/entity_na"
type textarea "x"
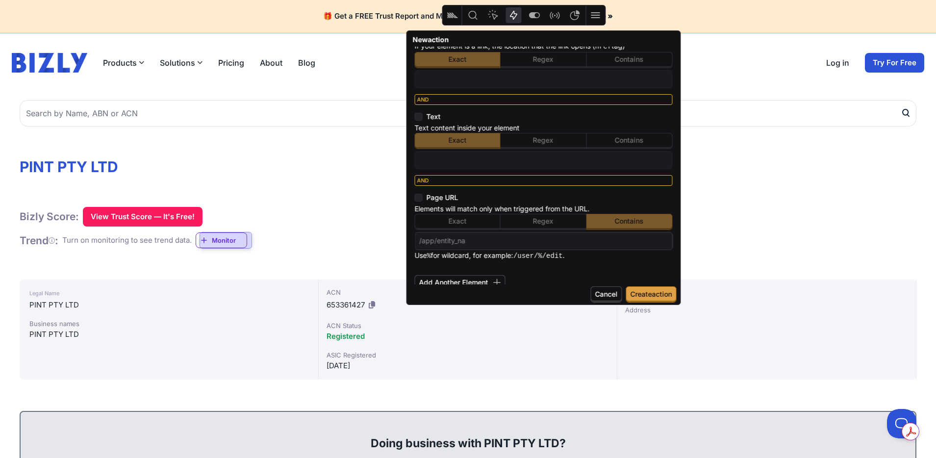
type input "/app/entity_nam"
type textarea "x"
type input "/app/entity_name"
type textarea "x"
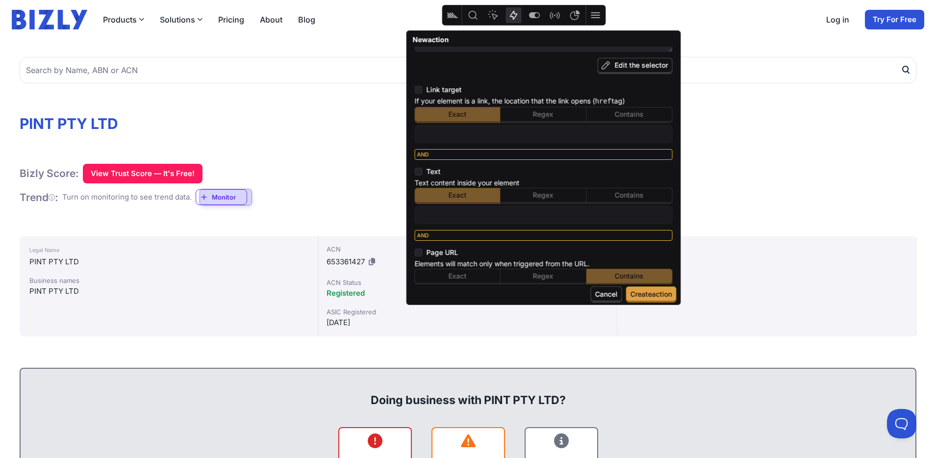
scroll to position [43, 0]
type input "/app/entity_name/"
click at [419, 169] on icon at bounding box center [419, 172] width 8 height 8
click at [415, 172] on input "checkbox" at bounding box center [415, 172] width 0 height 0
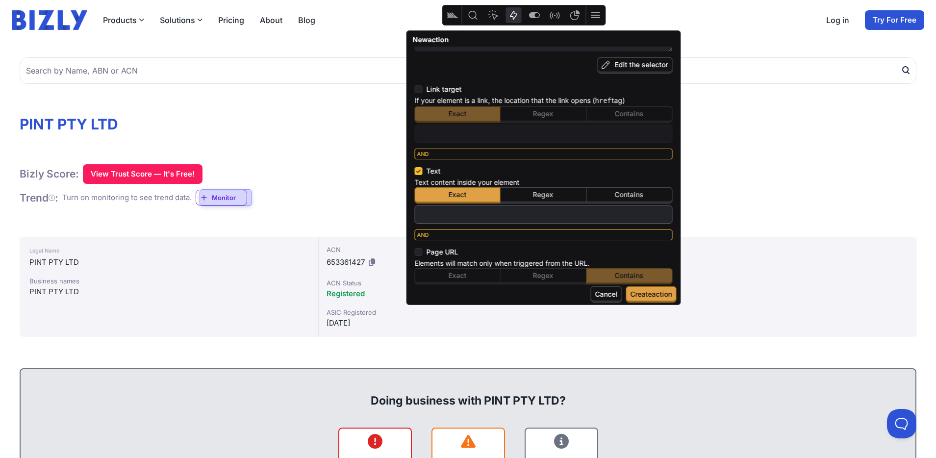
click at [450, 214] on input "text" at bounding box center [543, 214] width 249 height 13
click at [620, 193] on span "Contains" at bounding box center [629, 194] width 29 height 8
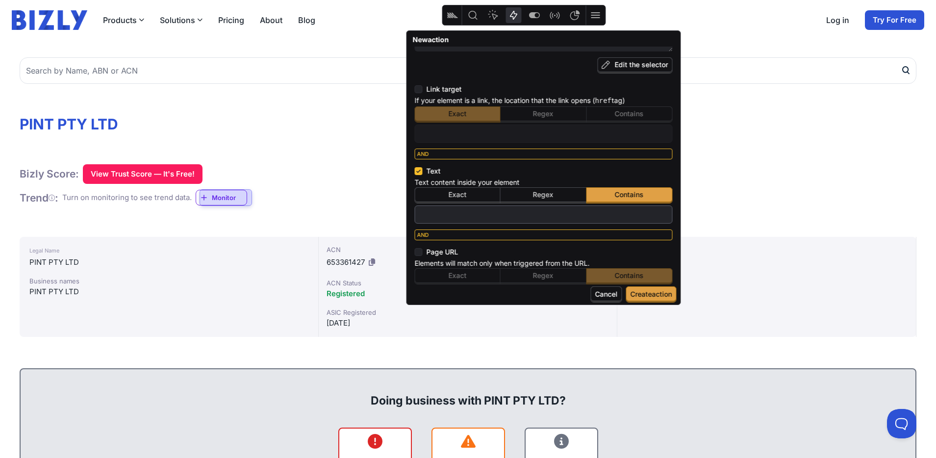
click at [486, 212] on input "text" at bounding box center [543, 214] width 249 height 13
type textarea "x"
type input "m"
type textarea "x"
type input "mo"
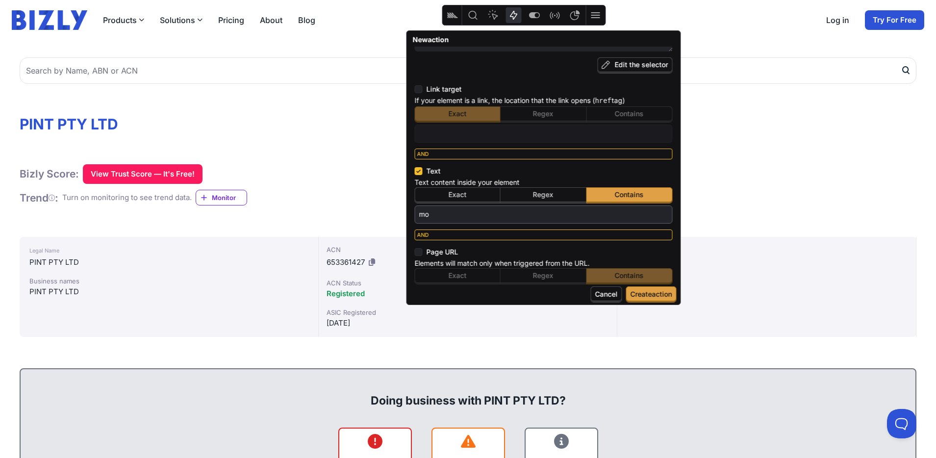
type textarea "x"
type input "mon"
type textarea "x"
type input "monio"
type textarea "x"
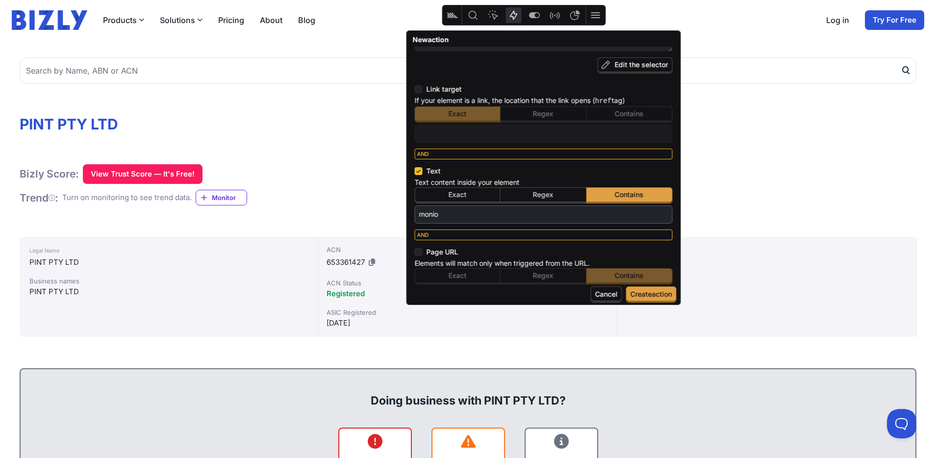
type input "moniot"
type textarea "x"
type input "moniotr"
type textarea "x"
type input "moniot"
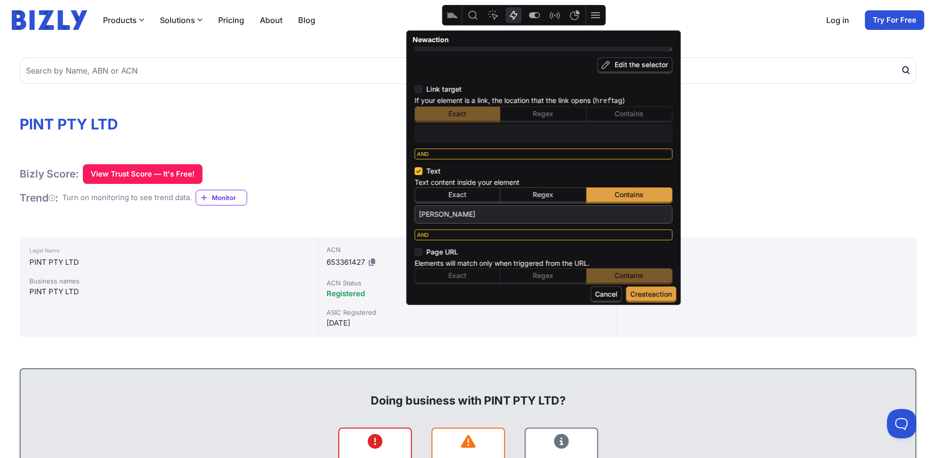
type textarea "x"
type input "monio"
type textarea "x"
type input "moni"
type textarea "x"
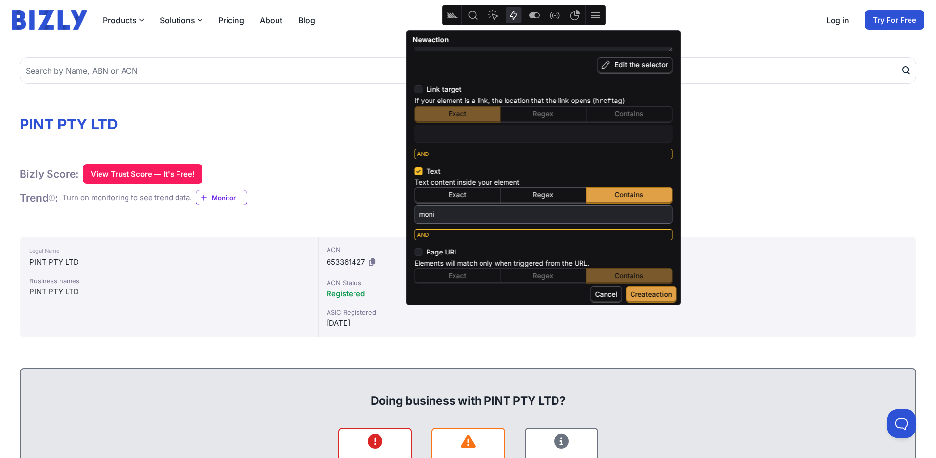
type input "monit"
type textarea "x"
type input "monito"
type textarea "x"
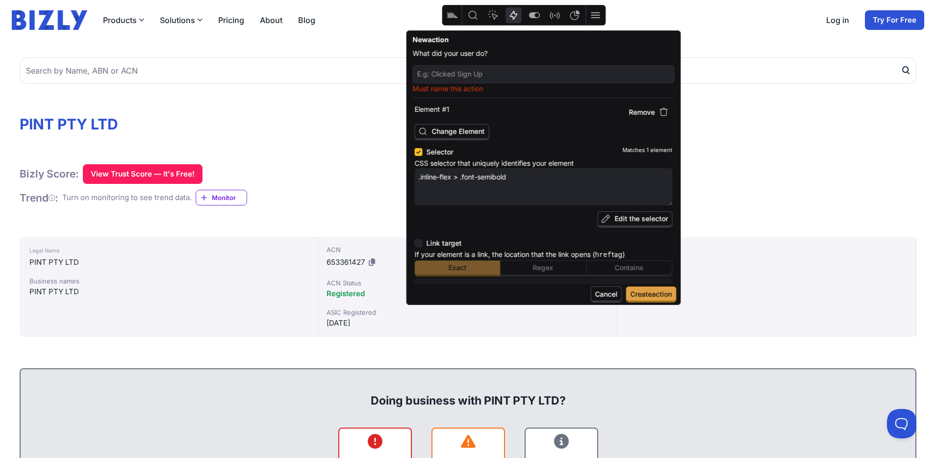
scroll to position [0, 0]
type input "monitor"
click at [626, 225] on span "Edit the selector" at bounding box center [635, 222] width 75 height 16
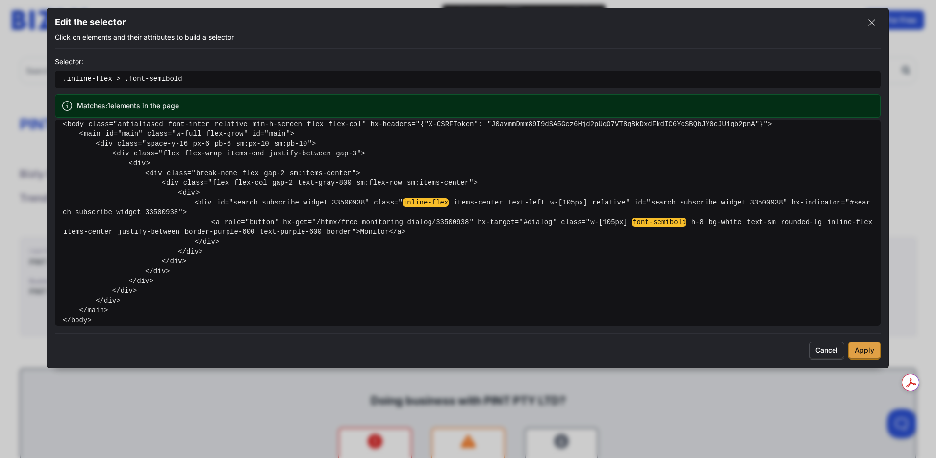
click at [383, 232] on pre "< a role =" button " hx-get =" /htmx/free_monitoring_dialog/33500938 " hx-targe…" at bounding box center [468, 228] width 810 height 20
click at [862, 351] on span "Apply" at bounding box center [865, 350] width 20 height 8
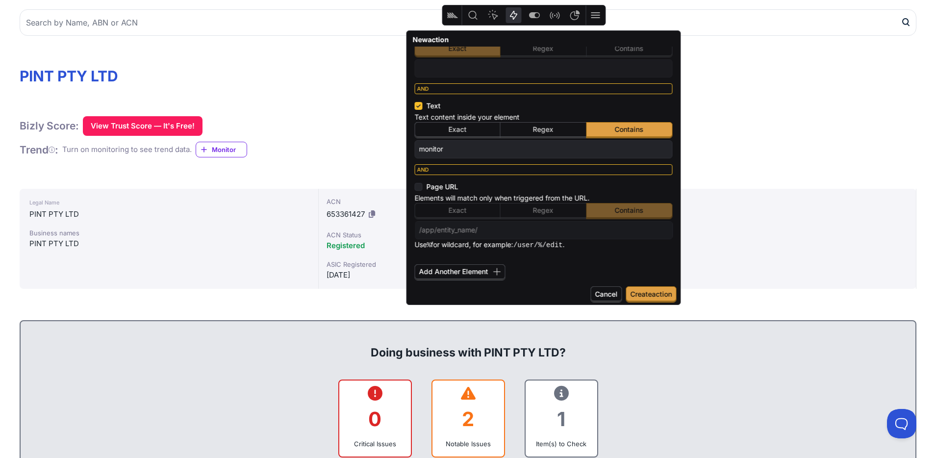
scroll to position [89, 0]
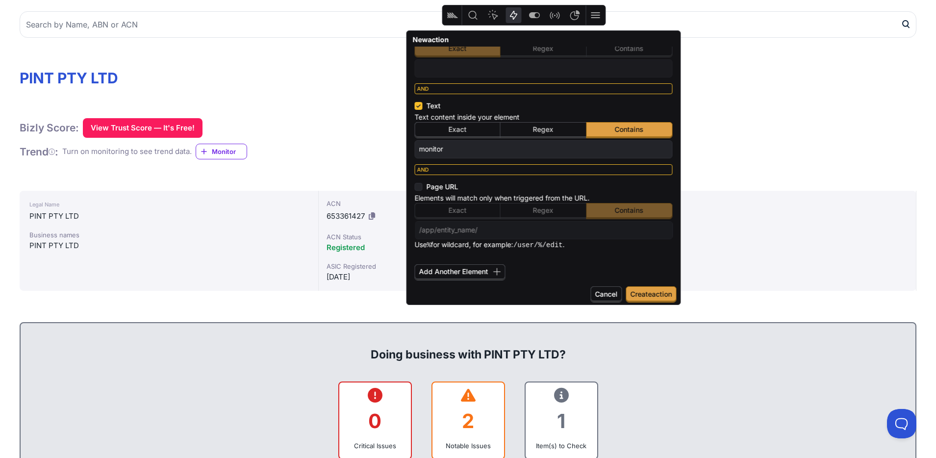
click at [426, 148] on input "monitor" at bounding box center [543, 149] width 249 height 13
type textarea "x"
type input "onitor"
type textarea "x"
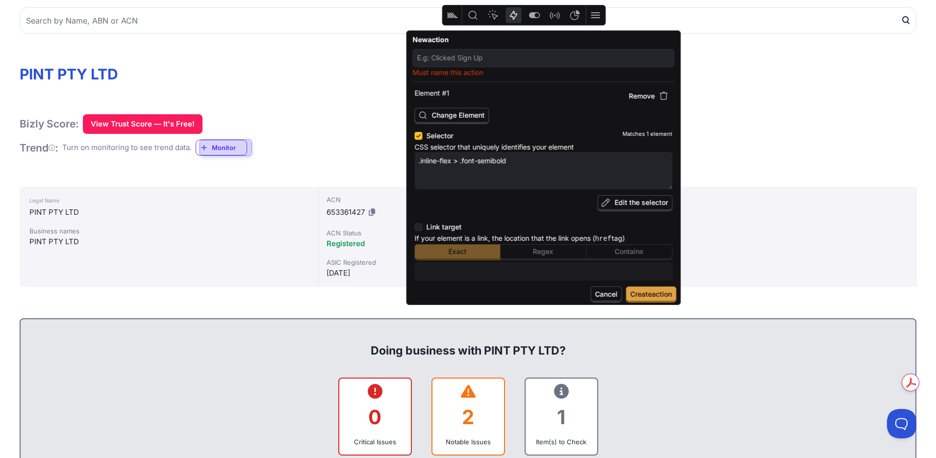
scroll to position [0, 0]
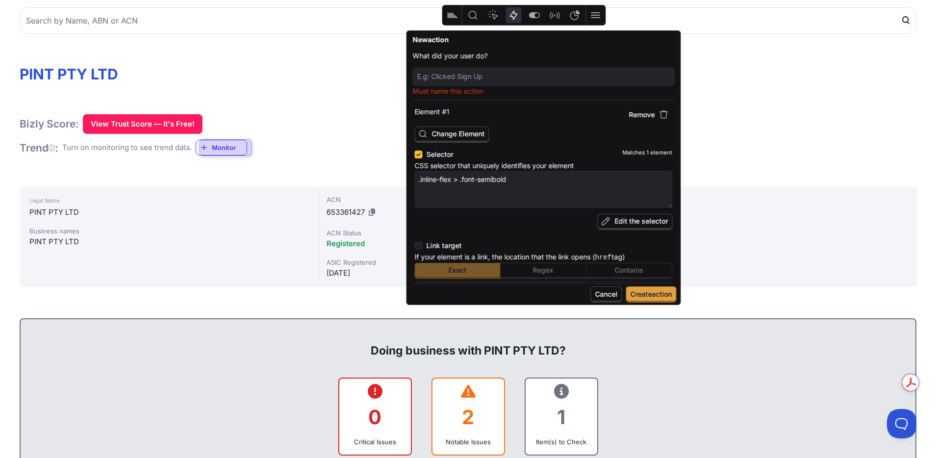
type input "Monitor"
click at [451, 91] on div "Must name this action" at bounding box center [544, 91] width 262 height 10
click at [427, 87] on div "Must name this action" at bounding box center [544, 91] width 262 height 10
click at [444, 72] on input "text" at bounding box center [543, 76] width 253 height 13
type textarea "x"
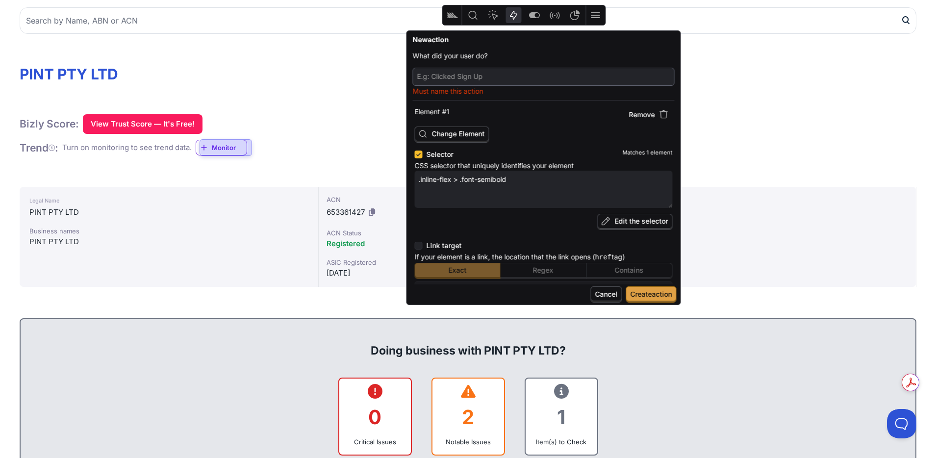
type input "P"
type textarea "x"
type input "PR"
type textarea "x"
type input "PRO"
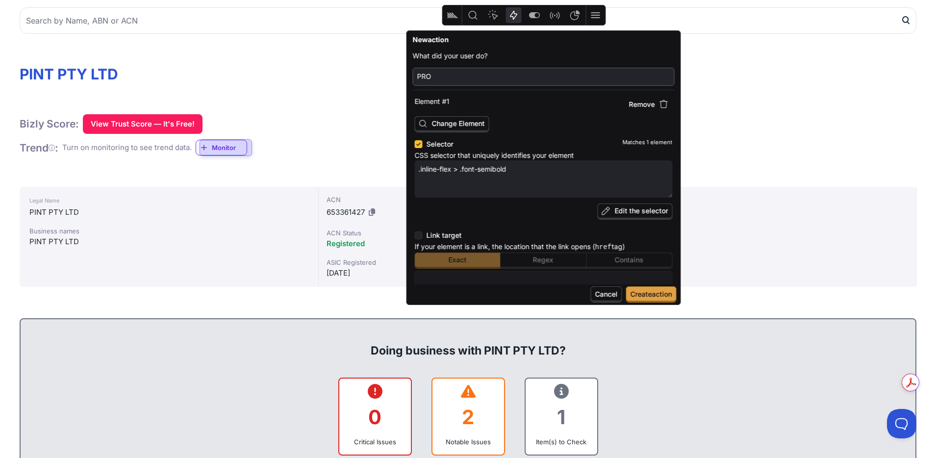
type textarea "x"
type input "PROF"
type textarea "x"
type input "PROFI"
type textarea "x"
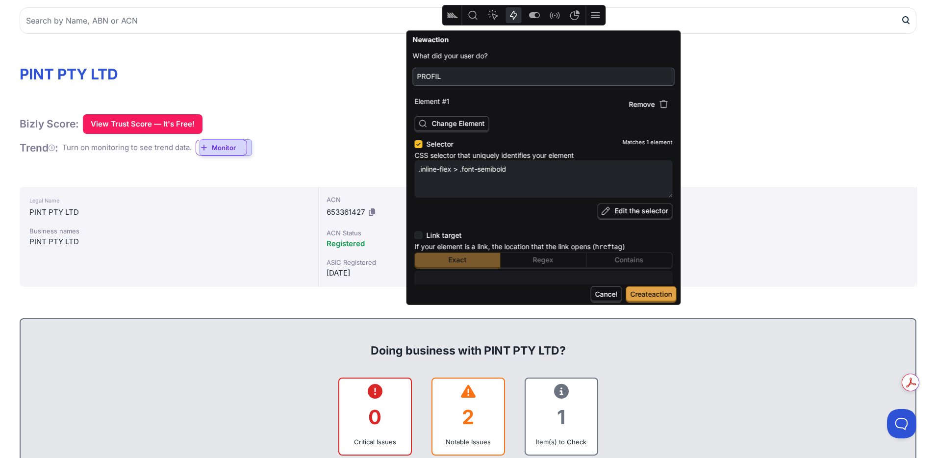
type input "PROFILE"
type textarea "x"
type input "PROFILE"
type textarea "x"
type input "PROFILE P"
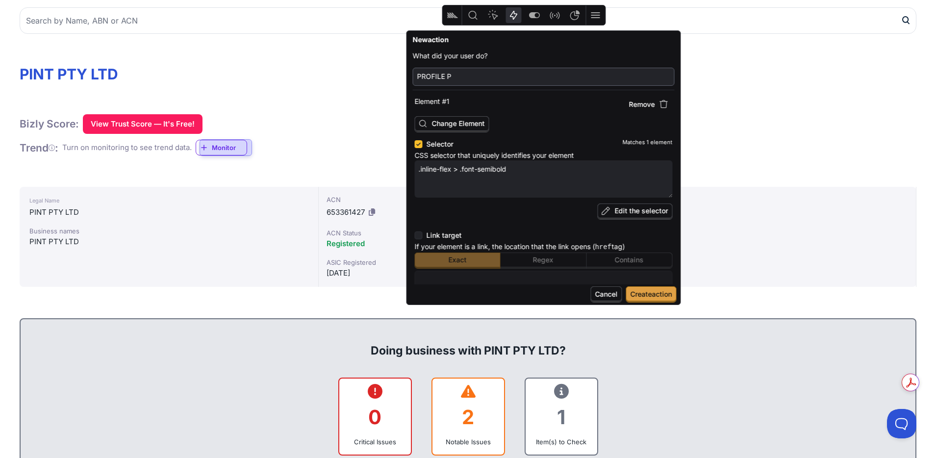
type textarea "x"
type input "PROFILE PA"
type textarea "x"
type input "PROFILE PAG"
type textarea "x"
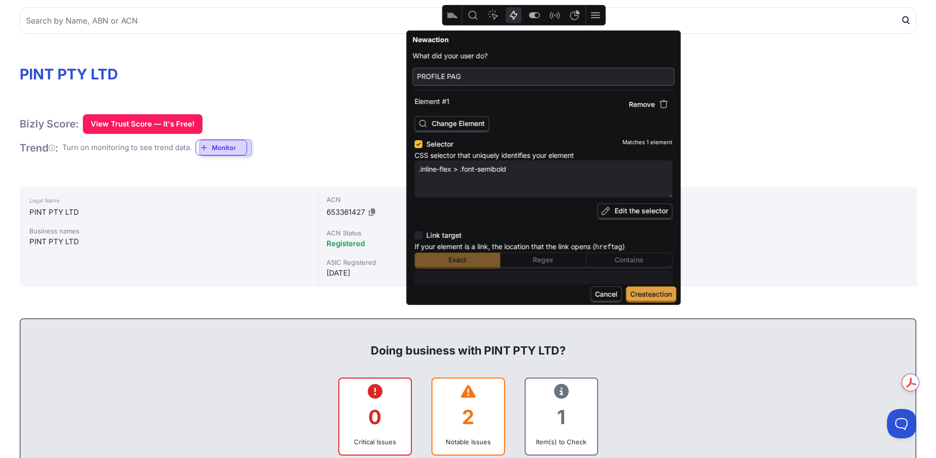
type input "PROFILE PAGE"
type textarea "x"
type input "PROFILE PAGE"
type textarea "x"
type input "PROFILE PAGE -"
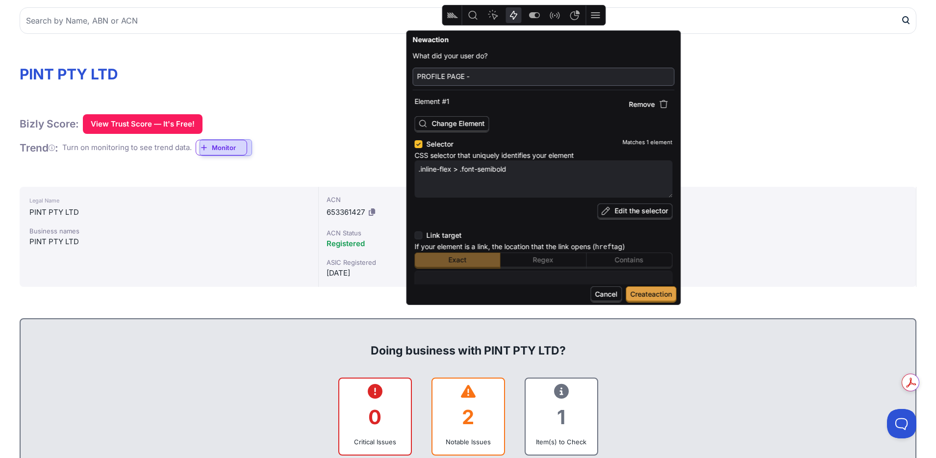
type textarea "x"
type input "PROFILE PAGE -"
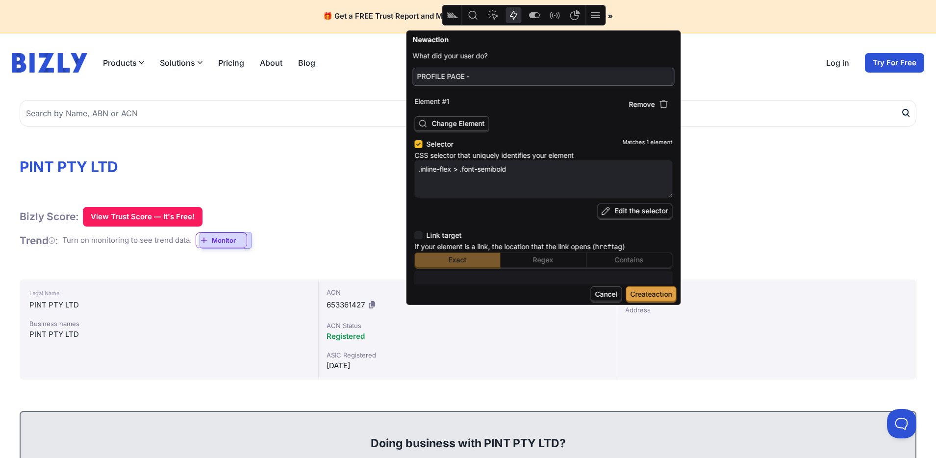
type textarea "x"
type input "PROFILE PAGE - A"
type textarea "x"
type input "PROFILE PAGE - Ad"
type textarea "x"
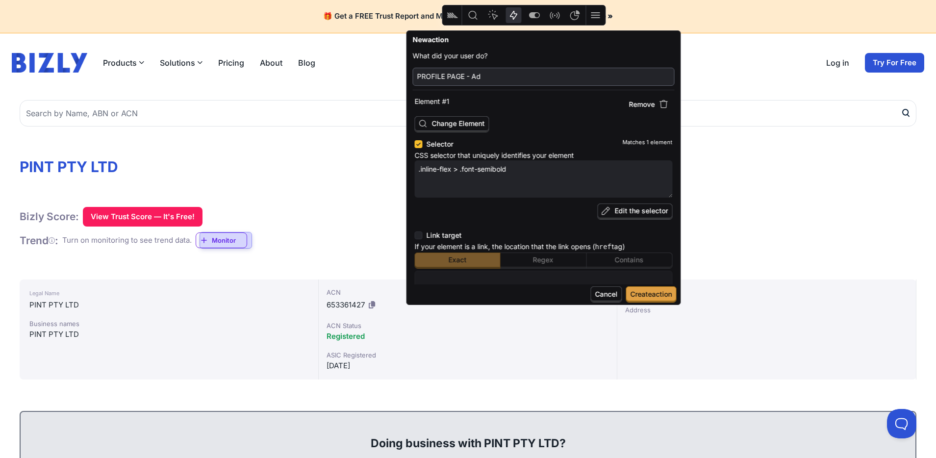
type input "PROFILE PAGE - Add"
type textarea "x"
type input "PROFILE PAGE - Add"
type textarea "x"
type input "PROFILE PAGE - Add m"
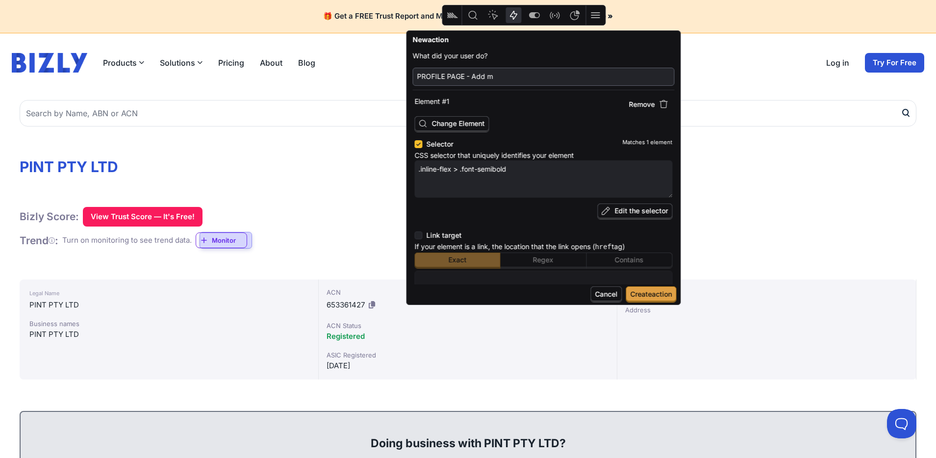
type textarea "x"
type input "PROFILE PAGE - Add mo"
type textarea "x"
type input "PROFILE PAGE - Add mon"
type textarea "x"
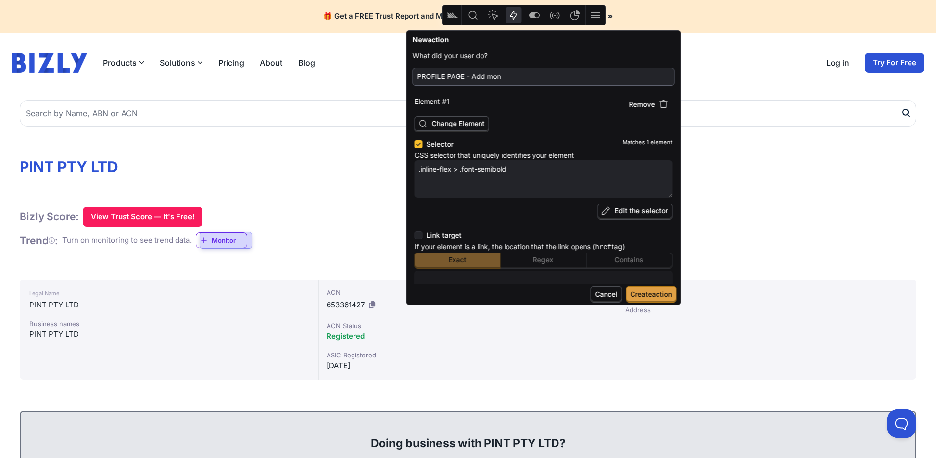
type input "PROFILE PAGE - Add moni"
type textarea "x"
type input "PROFILE PAGE - Add monio"
type textarea "x"
type input "PROFILE PAGE - Add moniot"
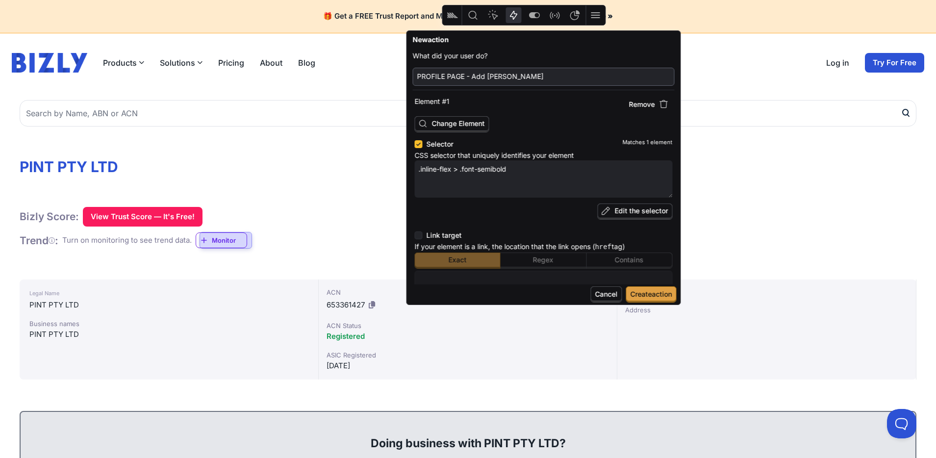
type textarea "x"
type input "PROFILE PAGE - Add monio"
type textarea "x"
type input "PROFILE PAGE - Add moni"
type textarea "x"
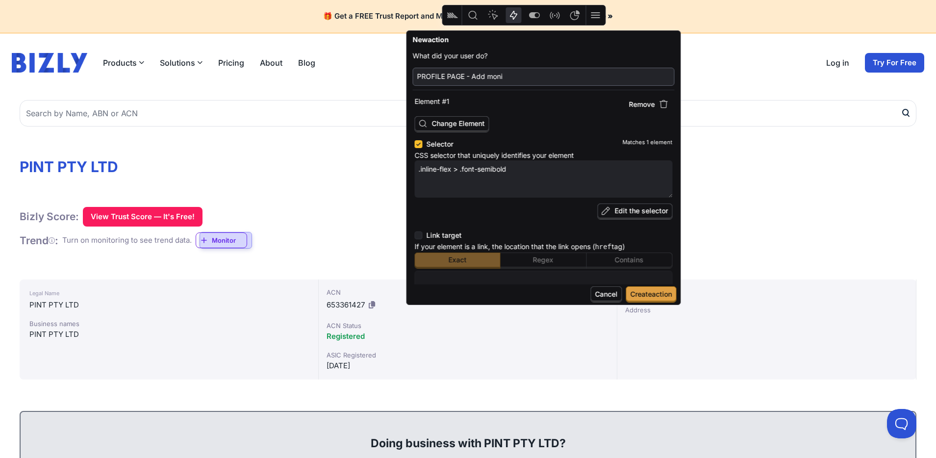
type input "PROFILE PAGE - Add monit"
type textarea "x"
type input "PROFILE PAGE - Add monitor"
type textarea "x"
type input "PROFILE PAGE - Add monitori"
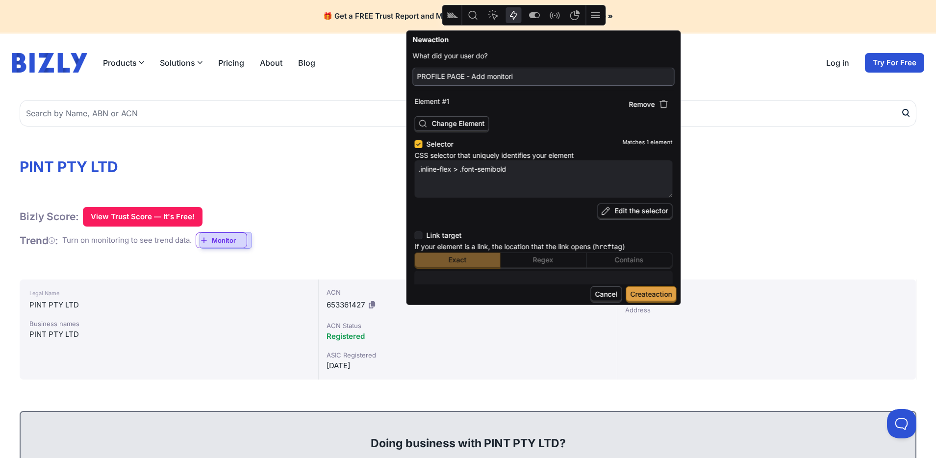
type textarea "x"
type input "PROFILE PAGE - Add monitoring"
type textarea "x"
type input "PROFILE PAGE - Add monitoring"
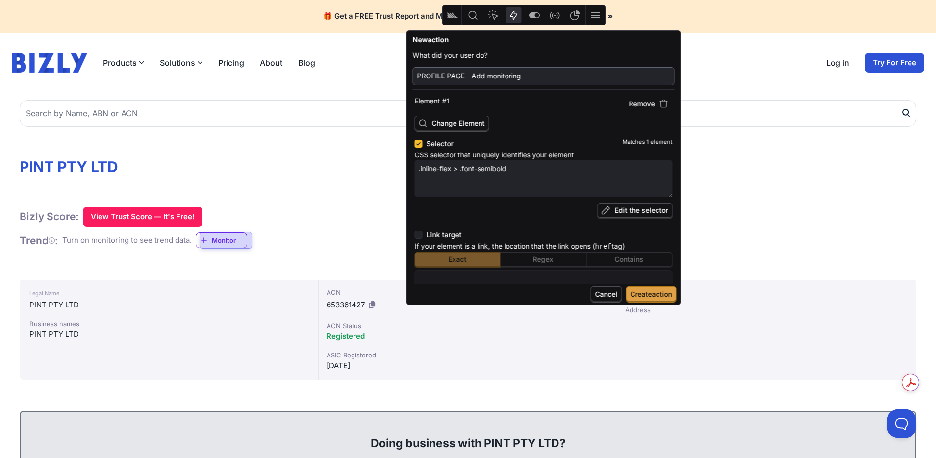
click at [660, 291] on span "Create action" at bounding box center [651, 294] width 42 height 8
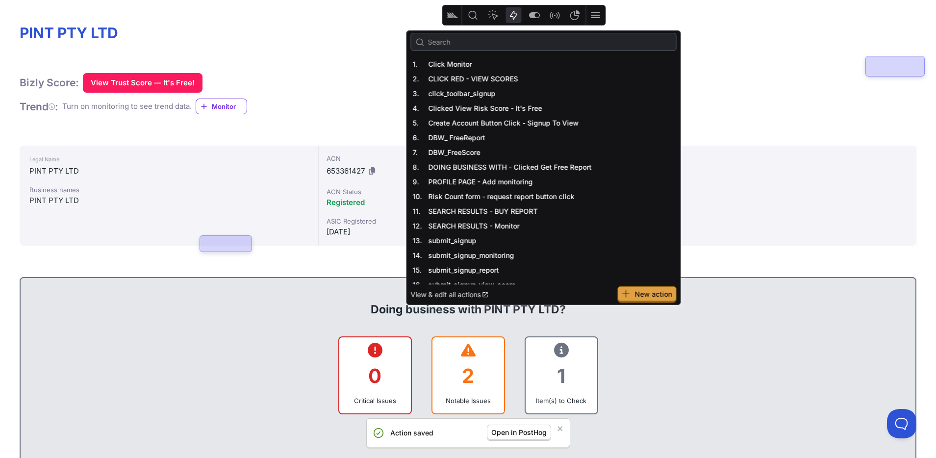
scroll to position [0, 0]
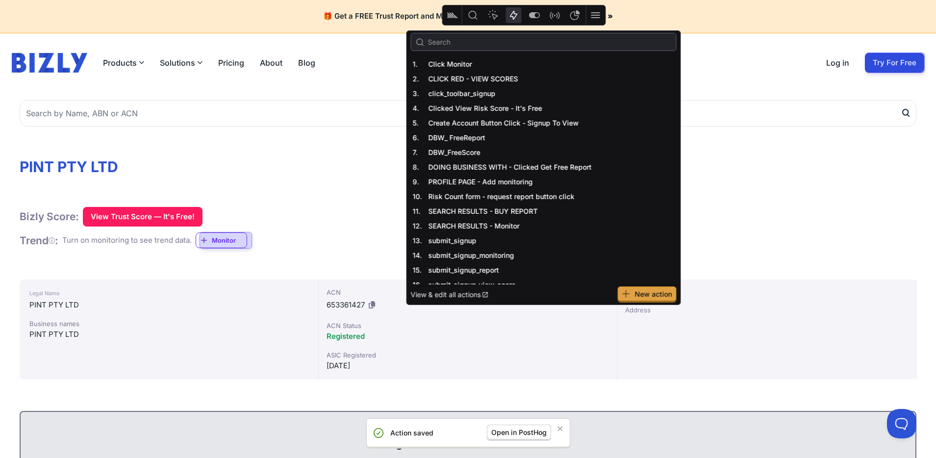
click at [531, 15] on icon "Feature flags" at bounding box center [534, 15] width 11 height 6
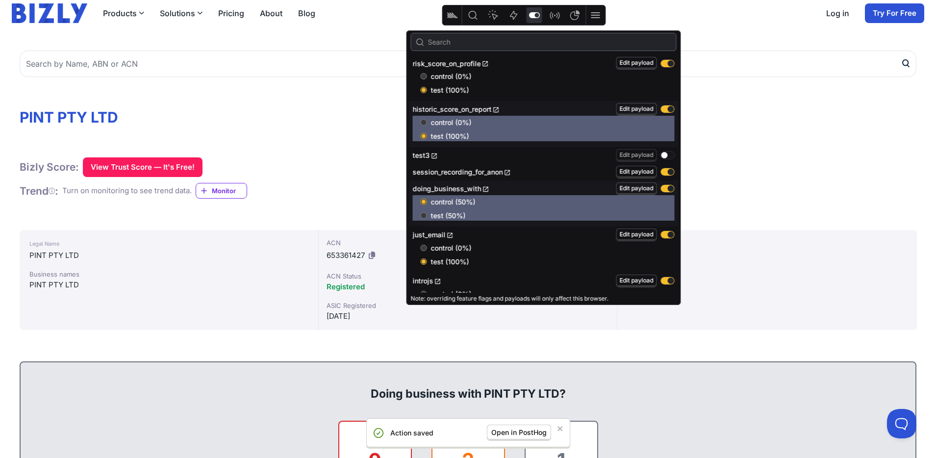
scroll to position [52, 0]
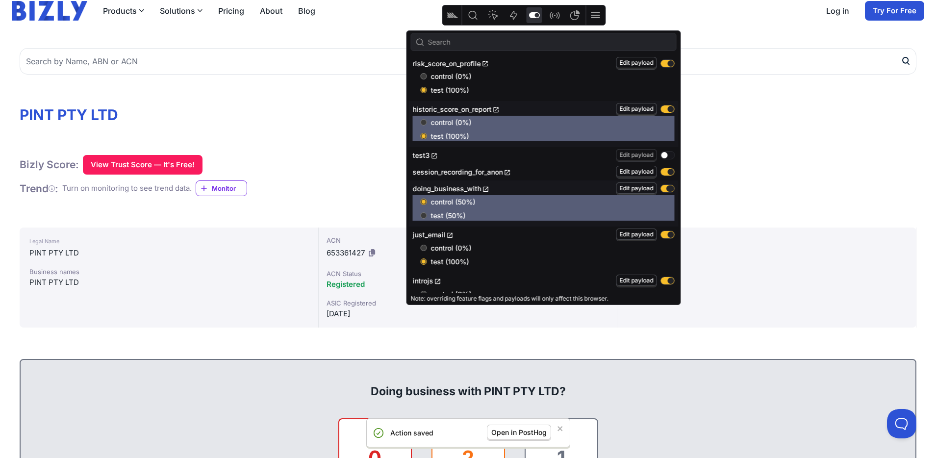
click at [666, 186] on button "button" at bounding box center [668, 188] width 14 height 7
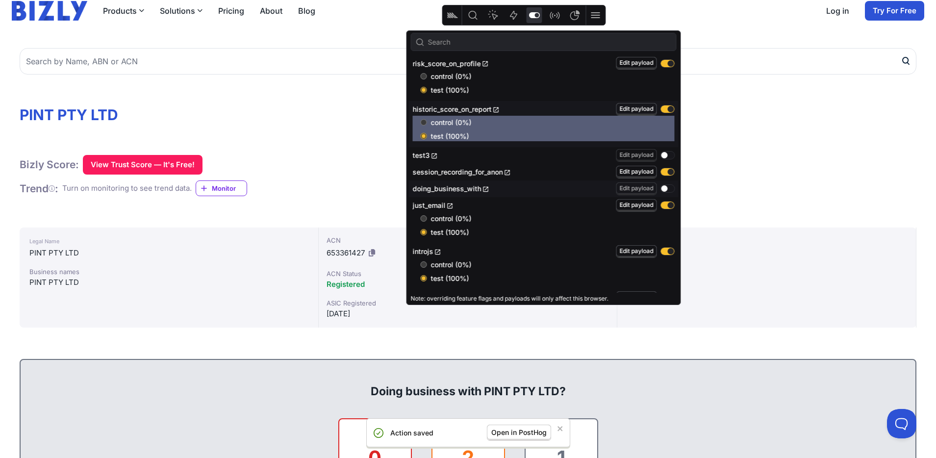
click at [661, 188] on button "button" at bounding box center [668, 188] width 14 height 7
radio input "true"
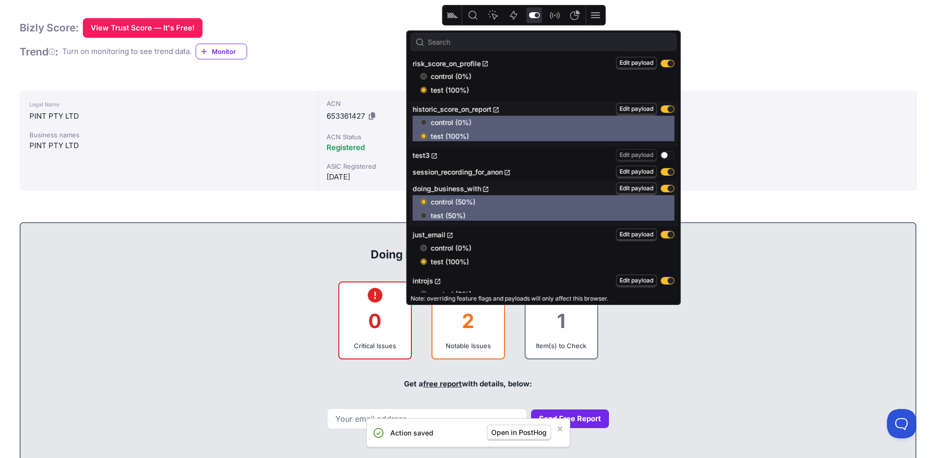
scroll to position [201, 0]
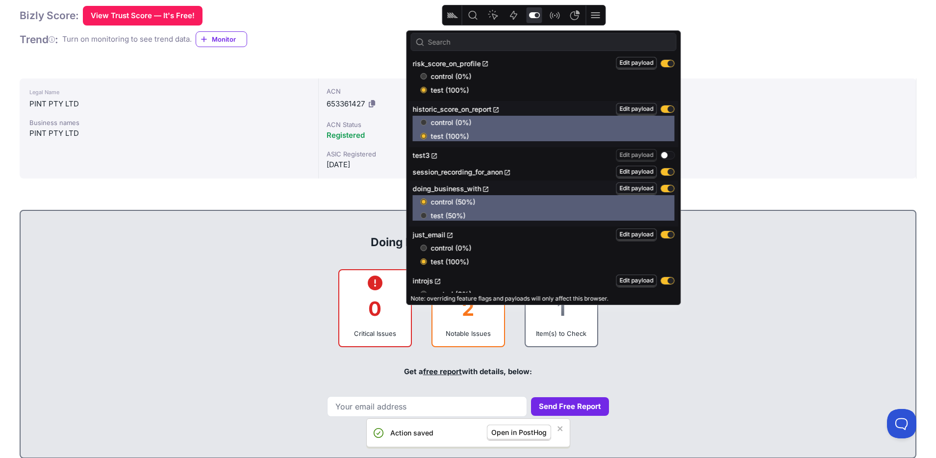
click at [423, 213] on input "test (50%)" at bounding box center [424, 215] width 6 height 6
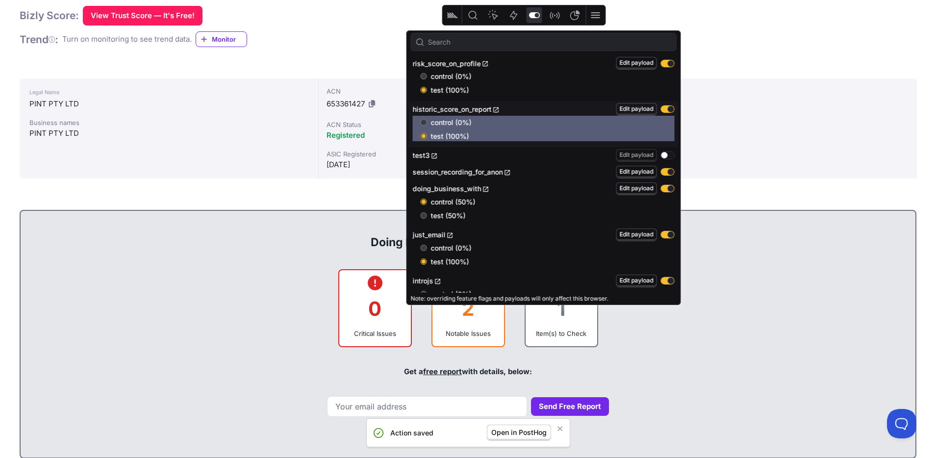
click at [424, 217] on input "test (50%)" at bounding box center [424, 215] width 6 height 6
radio input "true"
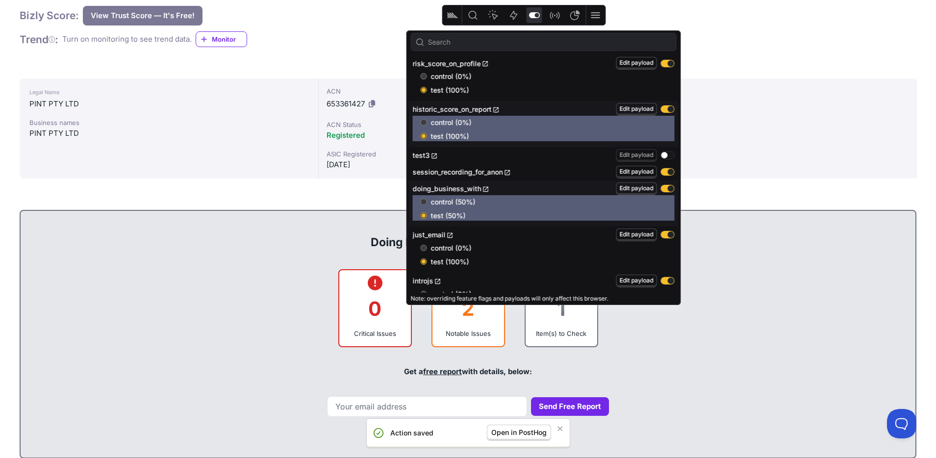
click at [424, 202] on input "control (50%)" at bounding box center [424, 202] width 6 height 6
radio input "true"
radio input "false"
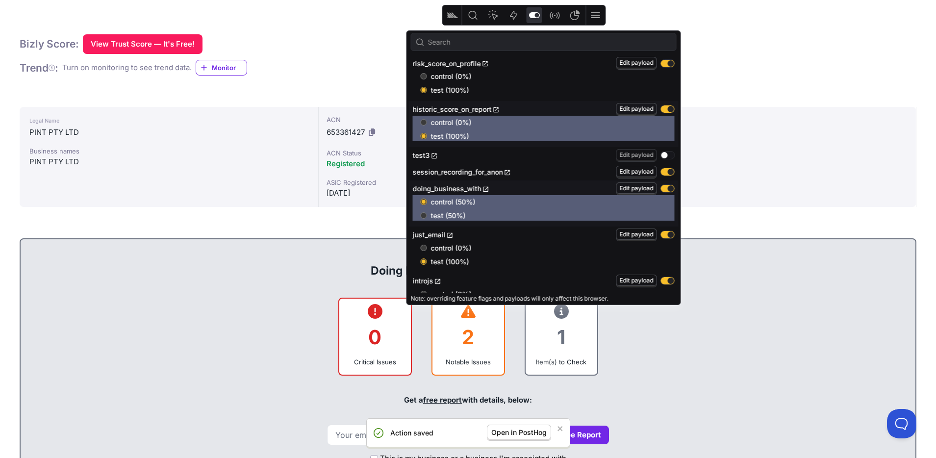
scroll to position [173, 0]
click at [664, 63] on button "button" at bounding box center [668, 63] width 14 height 7
radio input "false"
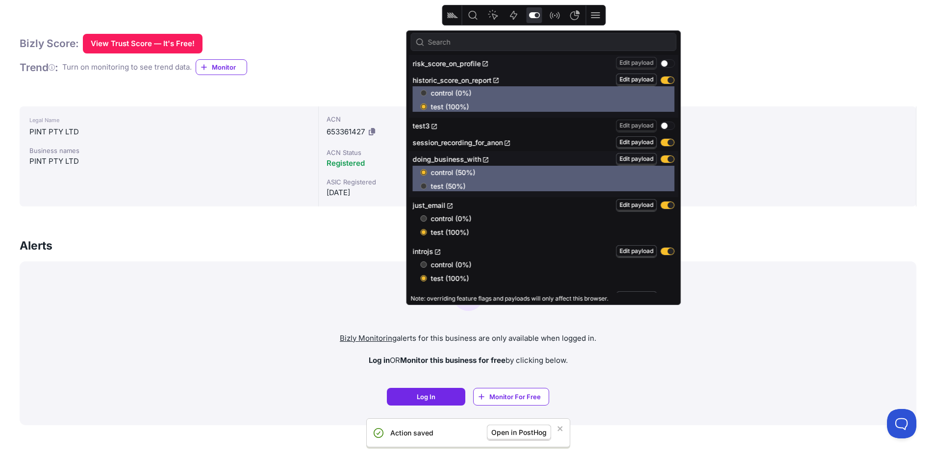
click at [422, 184] on input "test (50%)" at bounding box center [424, 186] width 6 height 6
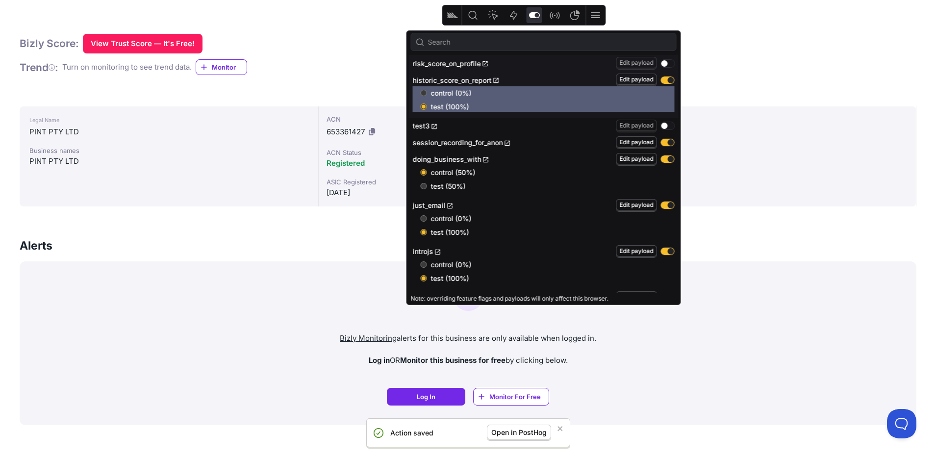
click at [425, 186] on input "test (50%)" at bounding box center [424, 186] width 6 height 6
radio input "true"
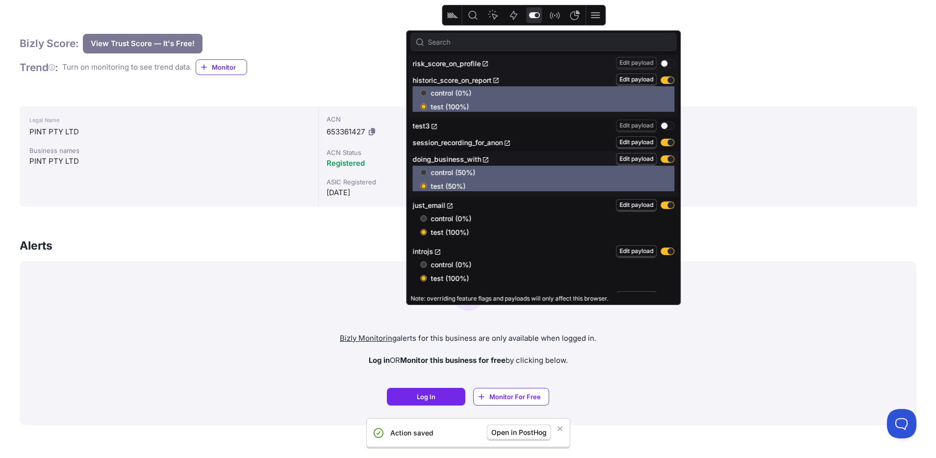
click at [425, 186] on input "test (50%)" at bounding box center [424, 186] width 6 height 6
click at [422, 173] on input "control (50%)" at bounding box center [424, 172] width 6 height 6
radio input "true"
radio input "false"
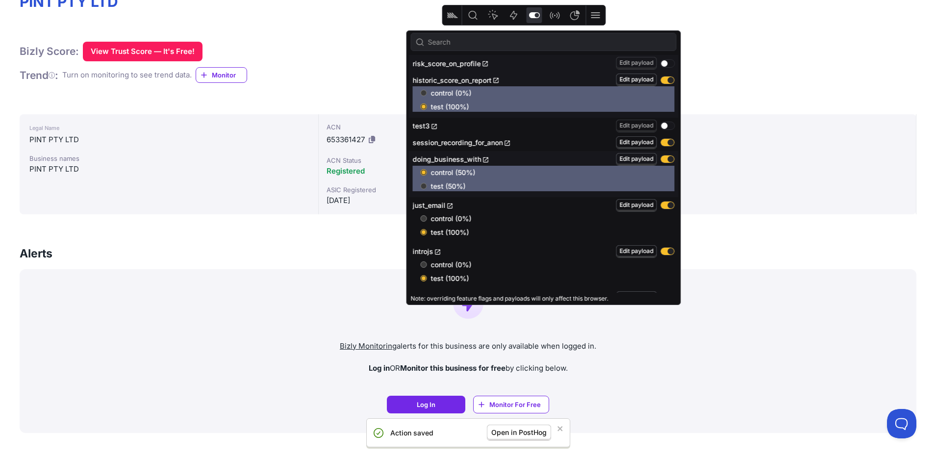
scroll to position [165, 0]
click at [515, 23] on div "Actions" at bounding box center [514, 15] width 20 height 20
click at [515, 18] on icon "Actions" at bounding box center [514, 15] width 12 height 12
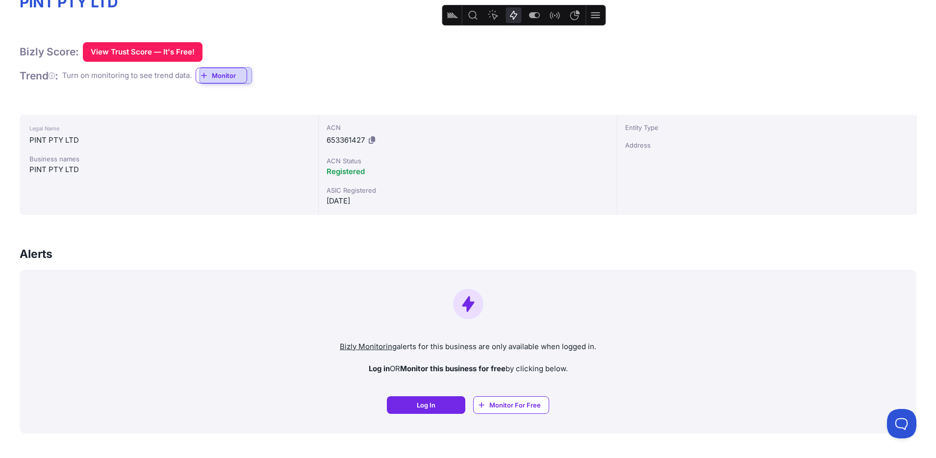
click at [726, 356] on div "Bizly Monitoring alerts for this business are only available when logged in. Lo…" at bounding box center [468, 352] width 897 height 164
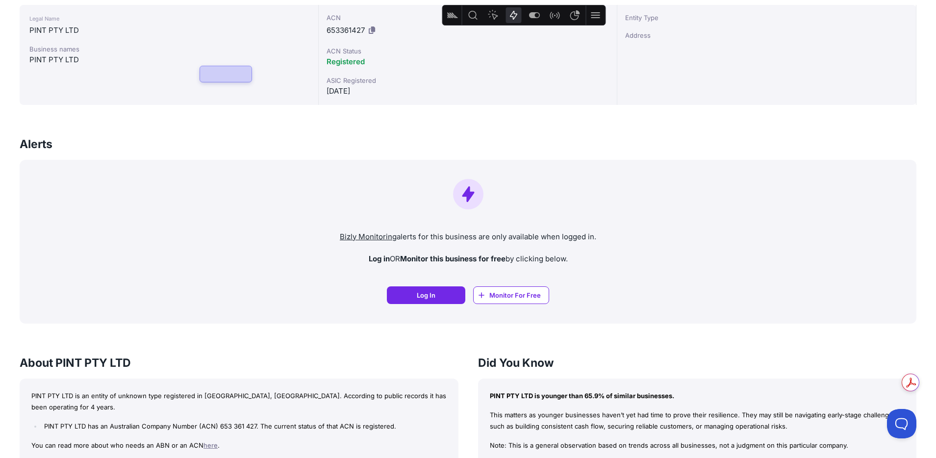
scroll to position [277, 0]
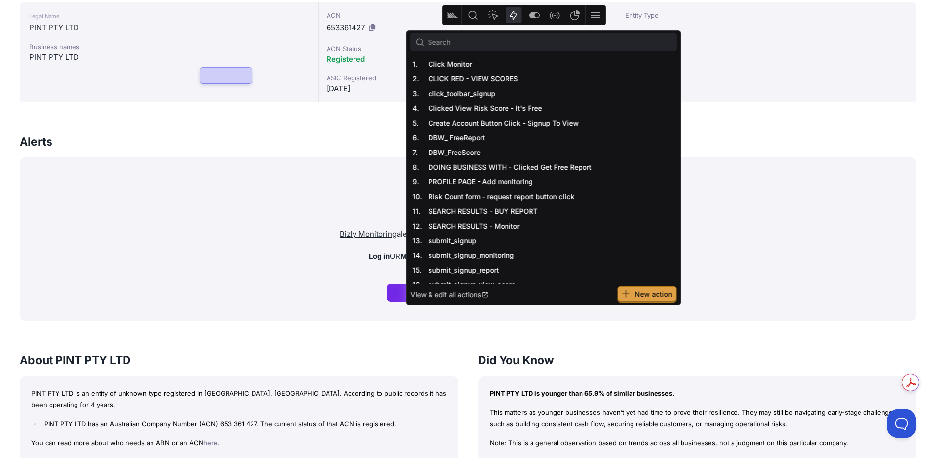
click at [658, 297] on span "New action" at bounding box center [653, 294] width 37 height 8
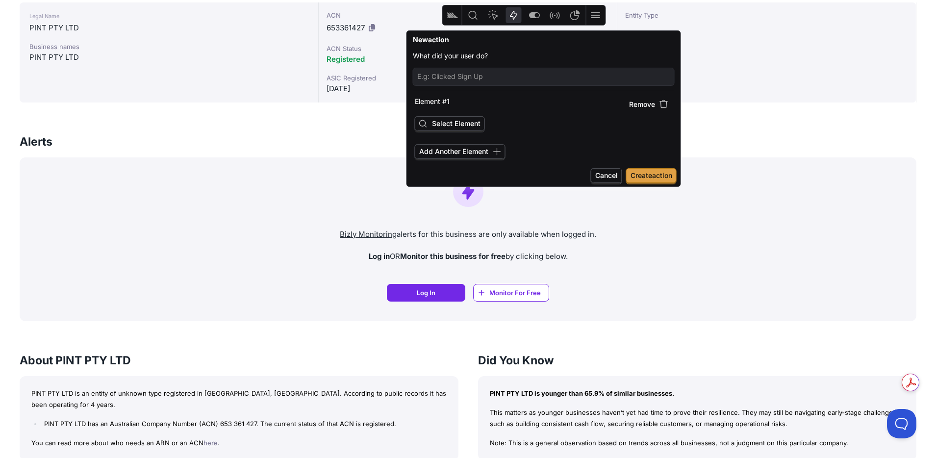
click at [451, 124] on span "Select Element" at bounding box center [456, 123] width 49 height 8
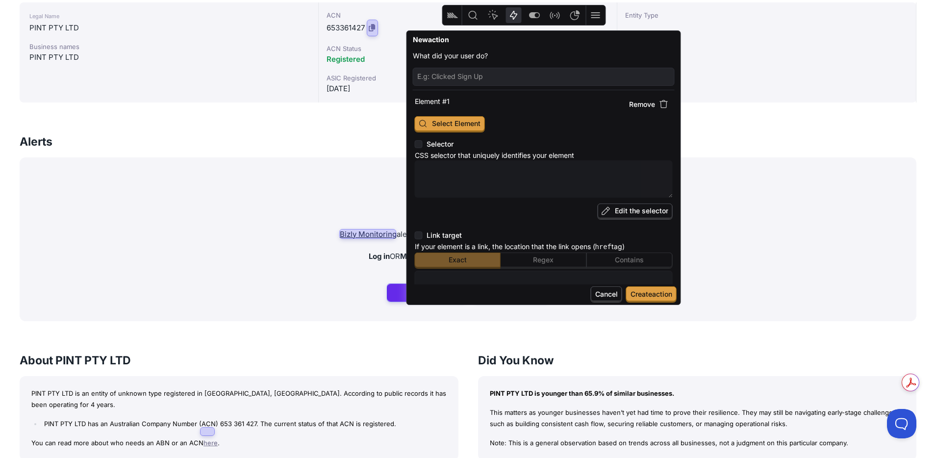
click at [441, 127] on span "Select Element" at bounding box center [450, 124] width 70 height 16
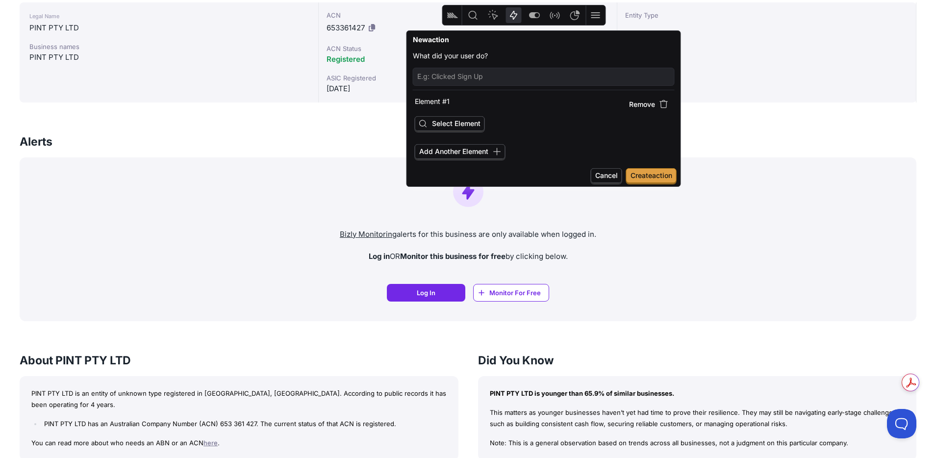
drag, startPoint x: 442, startPoint y: 124, endPoint x: 473, endPoint y: 200, distance: 82.5
click at [442, 126] on span "Select Element" at bounding box center [456, 123] width 49 height 8
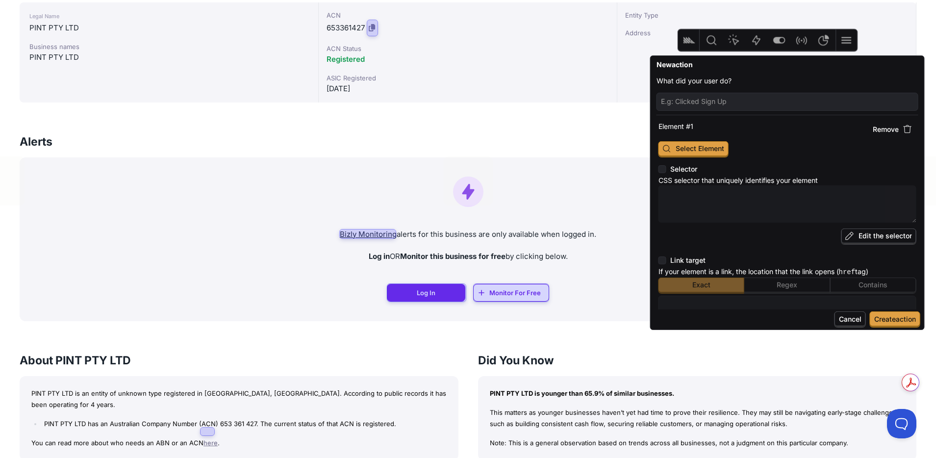
drag, startPoint x: 557, startPoint y: 8, endPoint x: 762, endPoint y: 78, distance: 217.2
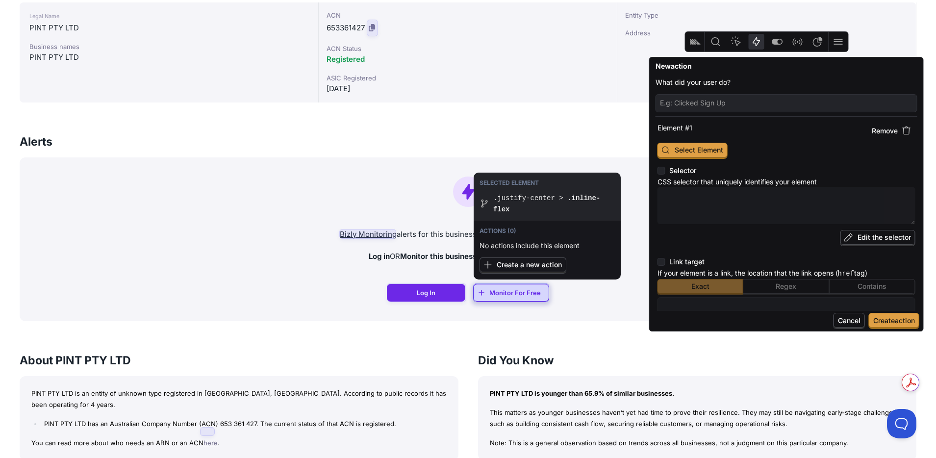
click at [509, 297] on div at bounding box center [511, 293] width 75 height 18
type textarea "x"
type textarea ".justify-center > .inline-flex"
type input "https://bizly.com.au/app/entity_name/33500938/pint-pty-ltd"
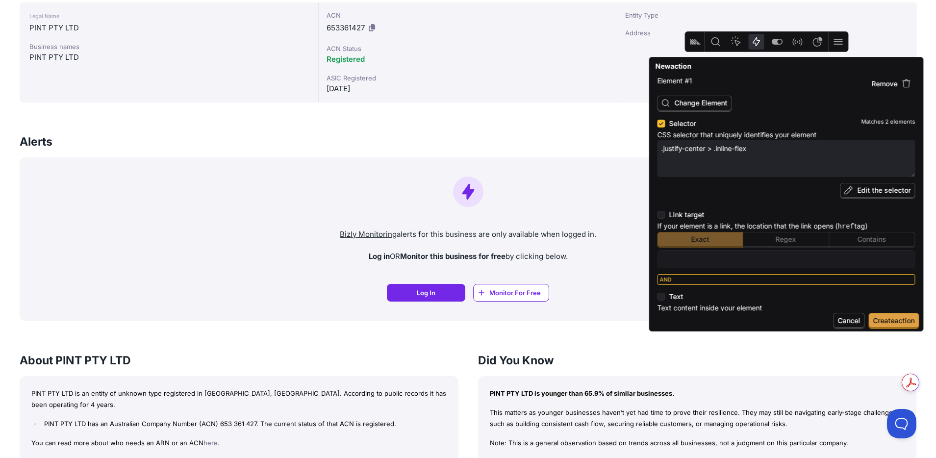
scroll to position [134, 0]
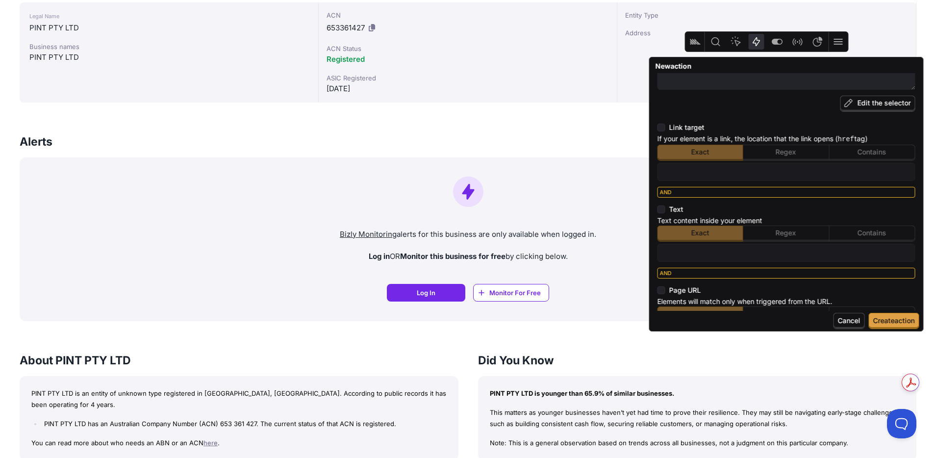
click at [685, 252] on input "text" at bounding box center [786, 252] width 249 height 13
type textarea "x"
type input "M"
type textarea "x"
type input "Mo"
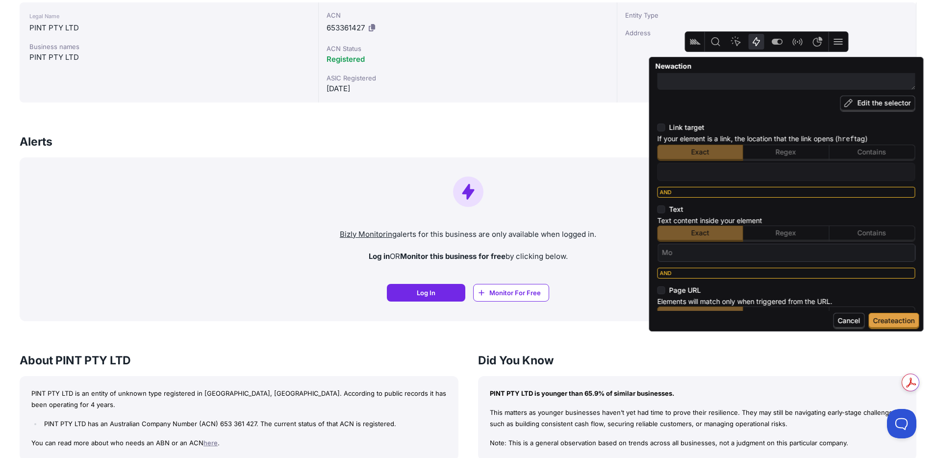
type textarea "x"
type input "Mon"
type textarea "x"
type input "Moni"
type textarea "x"
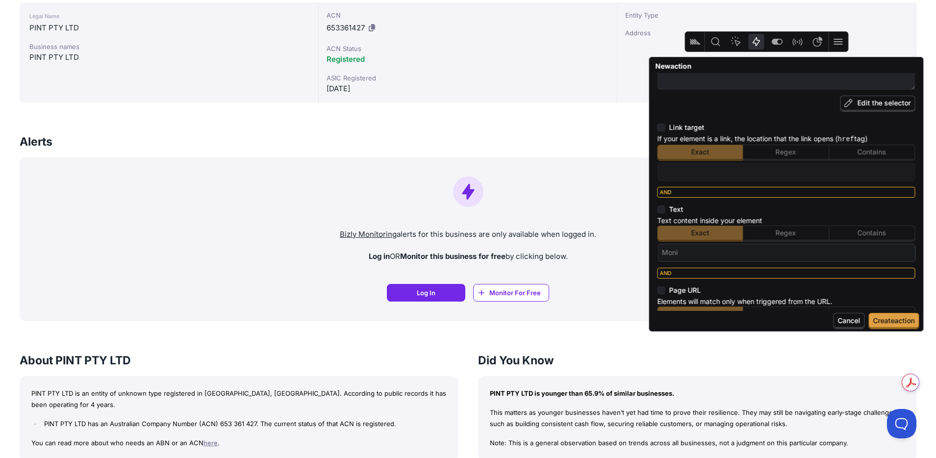
type input "Monit"
type textarea "x"
type input "Monito"
type textarea "x"
type input "Monitor"
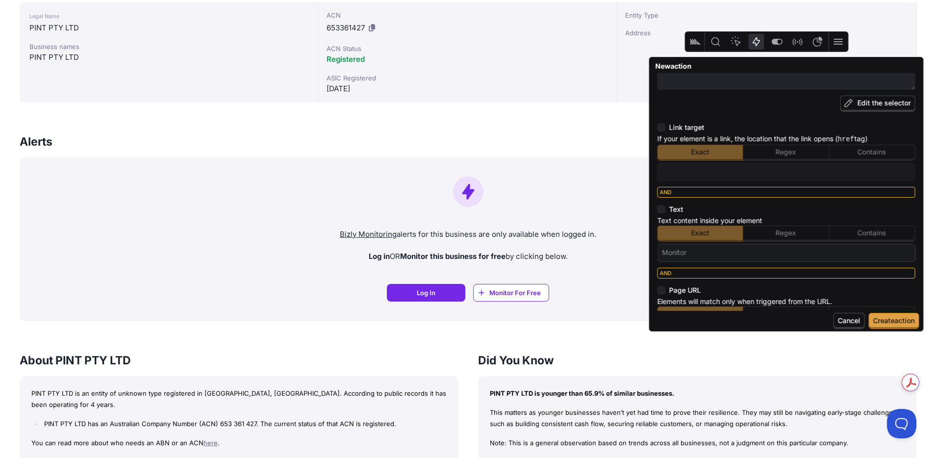
type textarea "x"
type input "Monitor"
type textarea "x"
type input "Monitor F"
type textarea "x"
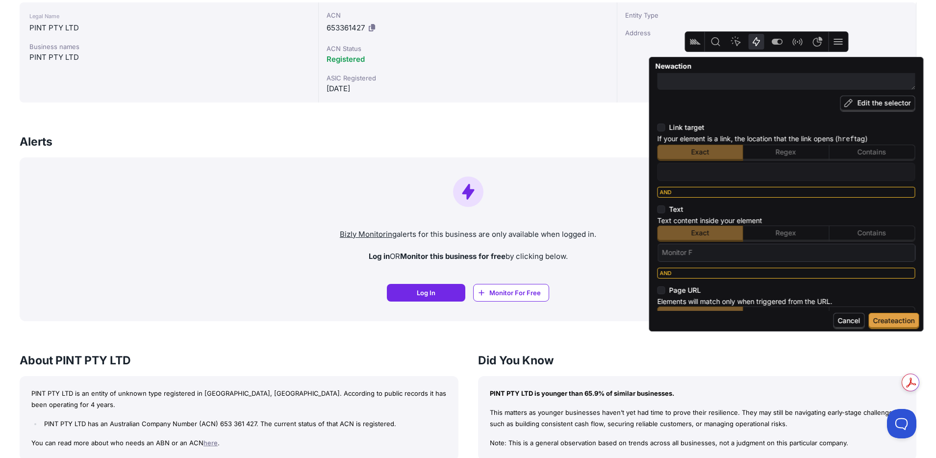
type input "Monitor Fo"
type textarea "x"
type input "Monitor For"
type textarea "x"
type input "Monitor For"
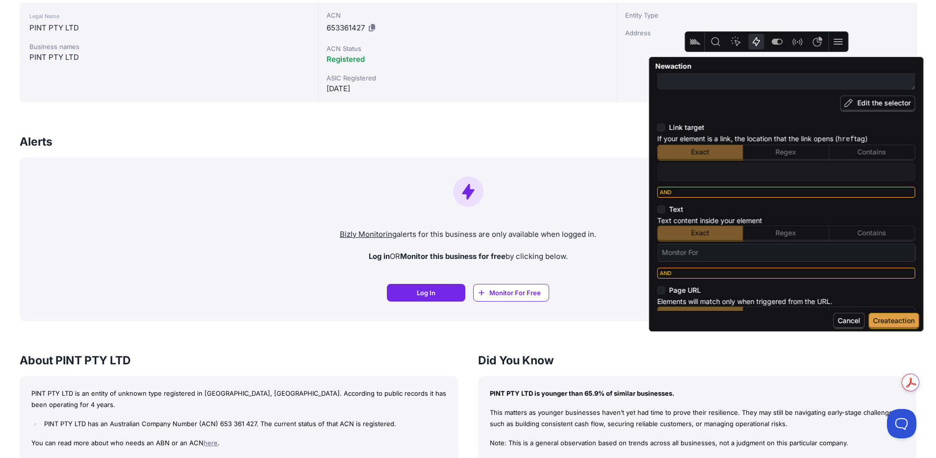
type textarea "x"
type input "Monitor For F"
type textarea "x"
type input "Monitor For Fr"
type textarea "x"
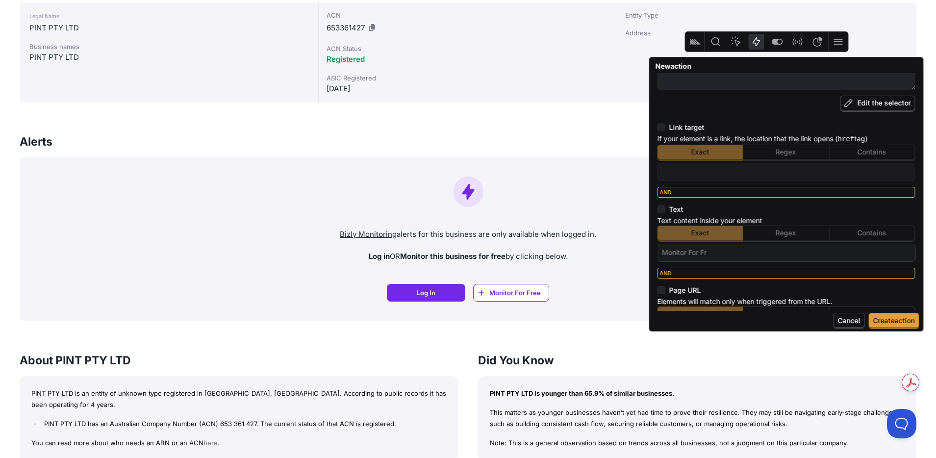
type input "Monitor For Fre"
type textarea "x"
type input "Monitor For Free"
click at [882, 232] on span "Contains" at bounding box center [871, 233] width 86 height 16
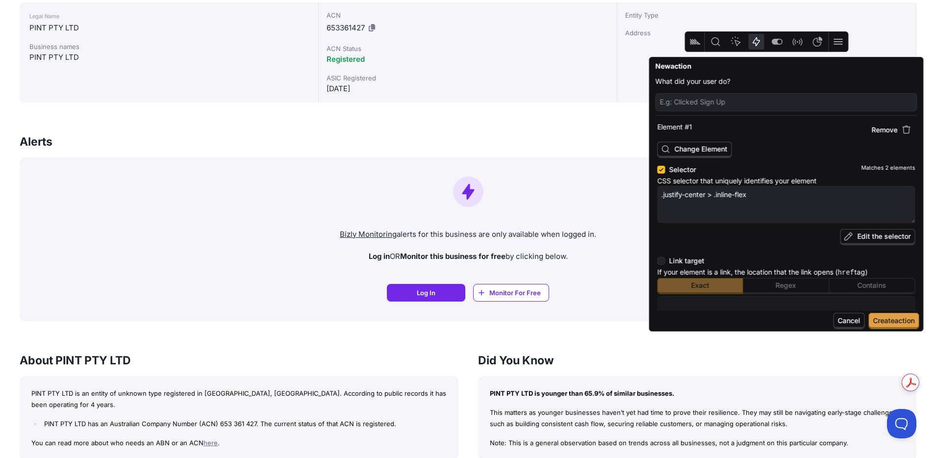
scroll to position [0, 0]
click at [701, 104] on input "text" at bounding box center [786, 103] width 253 height 13
type textarea "x"
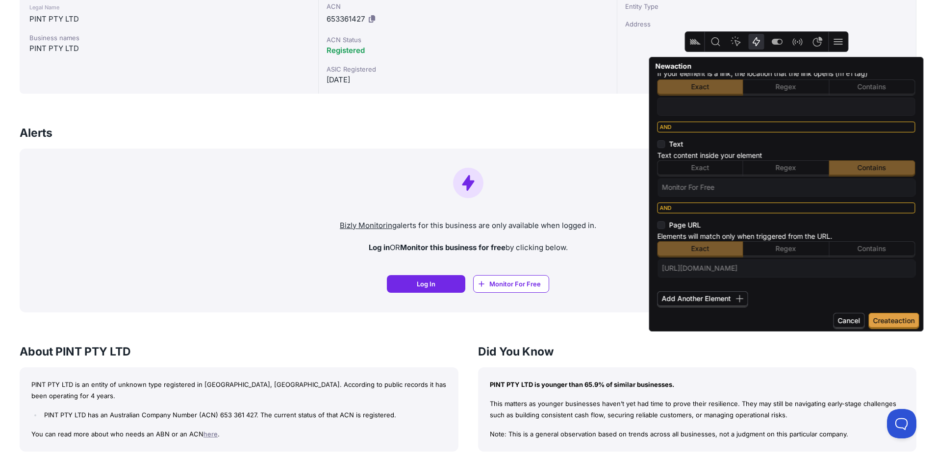
scroll to position [201, 0]
click at [874, 248] on span "Contains" at bounding box center [871, 247] width 29 height 8
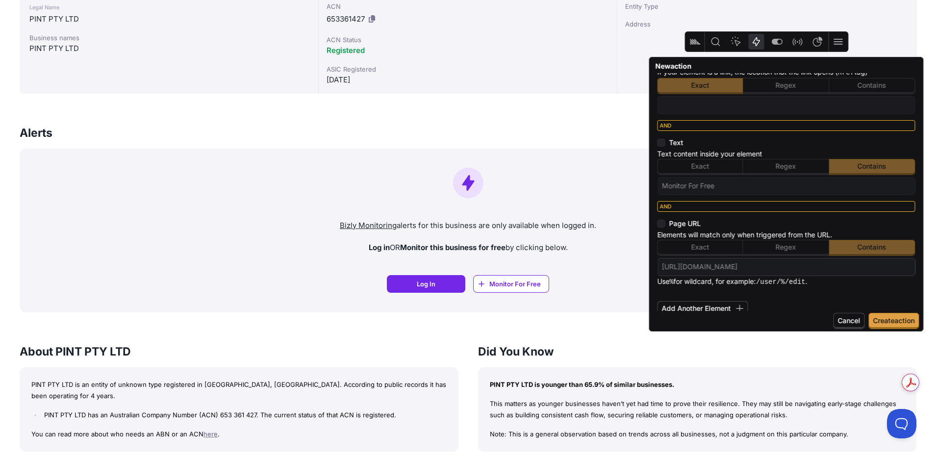
drag, startPoint x: 782, startPoint y: 265, endPoint x: 866, endPoint y: 267, distance: 84.3
click at [866, 267] on input "https://bizly.com.au/app/entity_name/33500938/pint-pty-ltd" at bounding box center [786, 266] width 249 height 13
drag, startPoint x: 724, startPoint y: 265, endPoint x: 641, endPoint y: 262, distance: 83.4
click at [634, 263] on body "🎁 Get a FREE Trust Report and Monitoring Credit when you sign up. Learn more » …" at bounding box center [468, 430] width 936 height 1432
drag, startPoint x: 663, startPoint y: 265, endPoint x: 722, endPoint y: 263, distance: 58.4
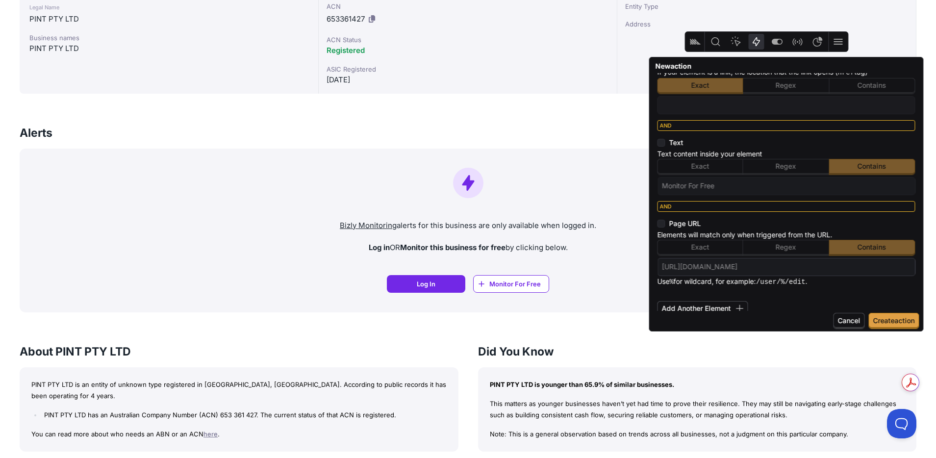
click at [722, 263] on input "https://bizly.com.au/app/entity_name" at bounding box center [786, 266] width 249 height 13
drag, startPoint x: 724, startPoint y: 263, endPoint x: 650, endPoint y: 262, distance: 73.0
click at [651, 263] on div "What did your user do? PROFILE PAGE - Monitor for free mid-page Element # 1 Rem…" at bounding box center [787, 192] width 274 height 238
click at [733, 265] on input "/app/entity_name" at bounding box center [786, 266] width 249 height 13
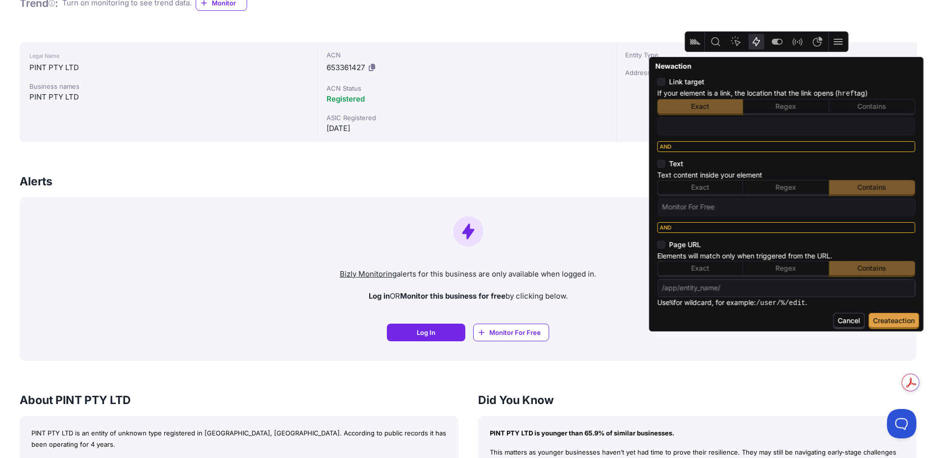
scroll to position [173, 0]
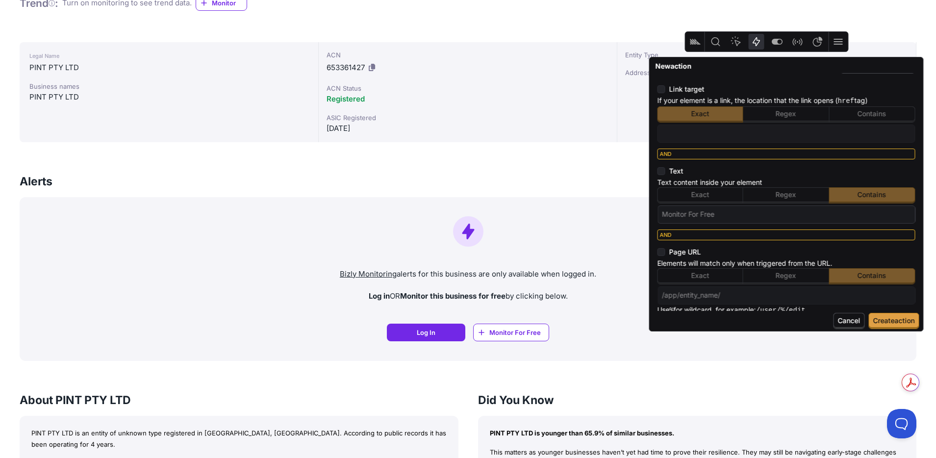
drag, startPoint x: 728, startPoint y: 214, endPoint x: 653, endPoint y: 210, distance: 74.6
click at [653, 210] on div "What did your user do? PROFILE PAGE - Monitor for free mid-page Element # 1 Rem…" at bounding box center [786, 125] width 266 height 447
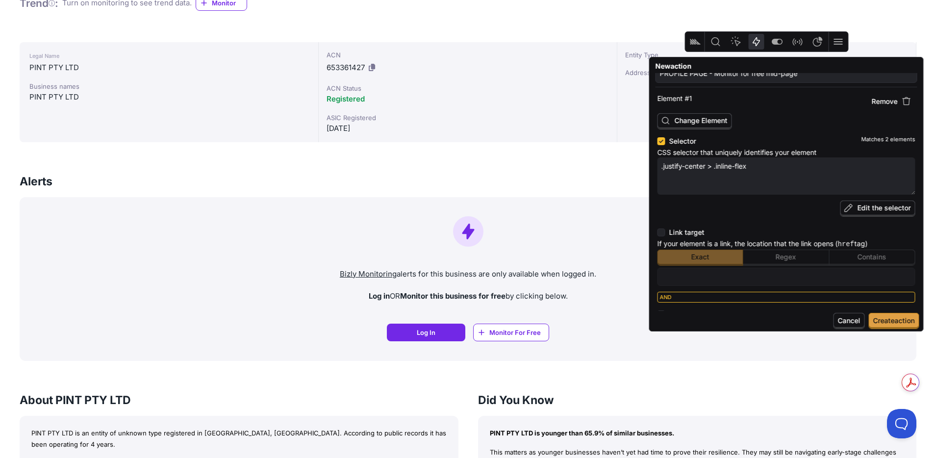
scroll to position [0, 0]
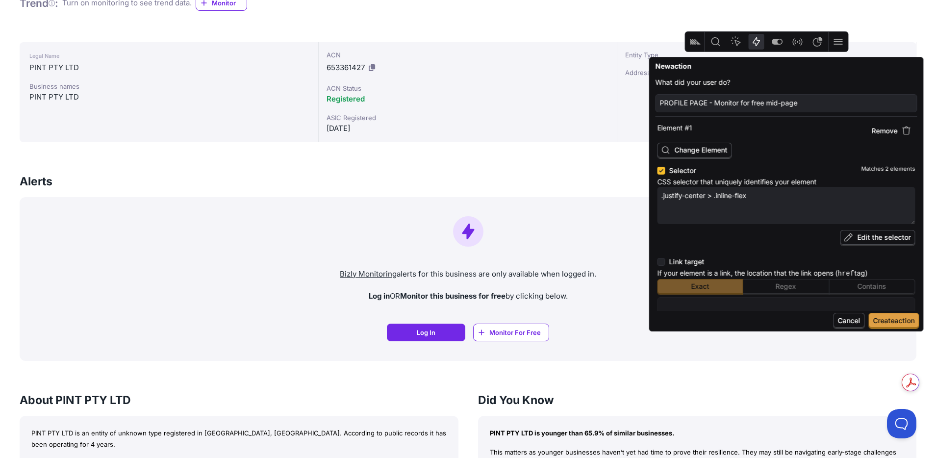
click at [870, 236] on span "Edit the selector" at bounding box center [883, 237] width 53 height 8
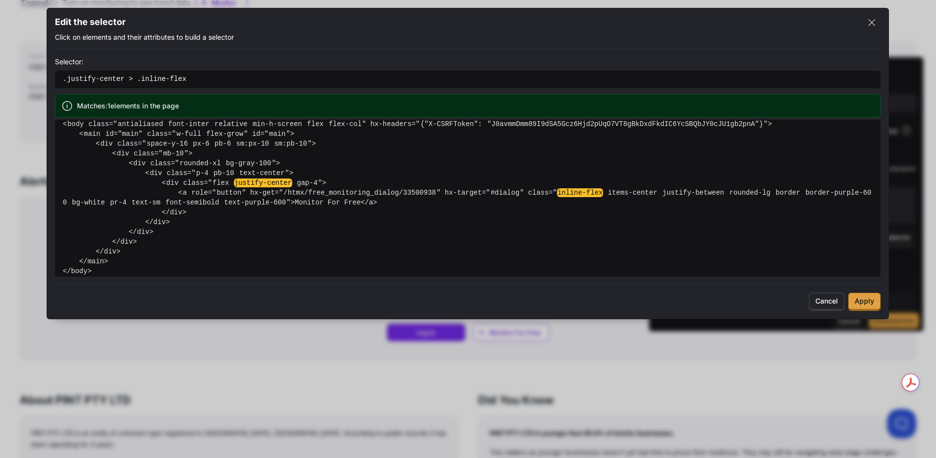
click at [822, 297] on span "Cancel" at bounding box center [826, 302] width 35 height 18
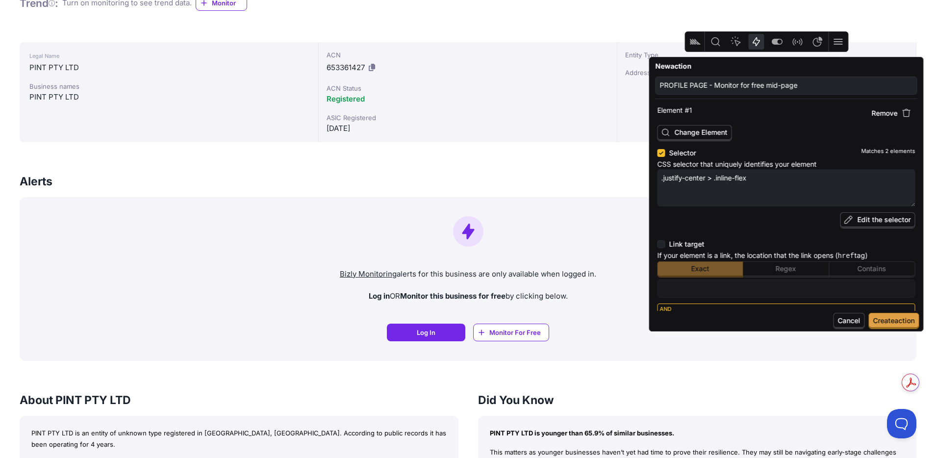
scroll to position [17, 0]
click at [901, 321] on span "Create action" at bounding box center [894, 320] width 42 height 8
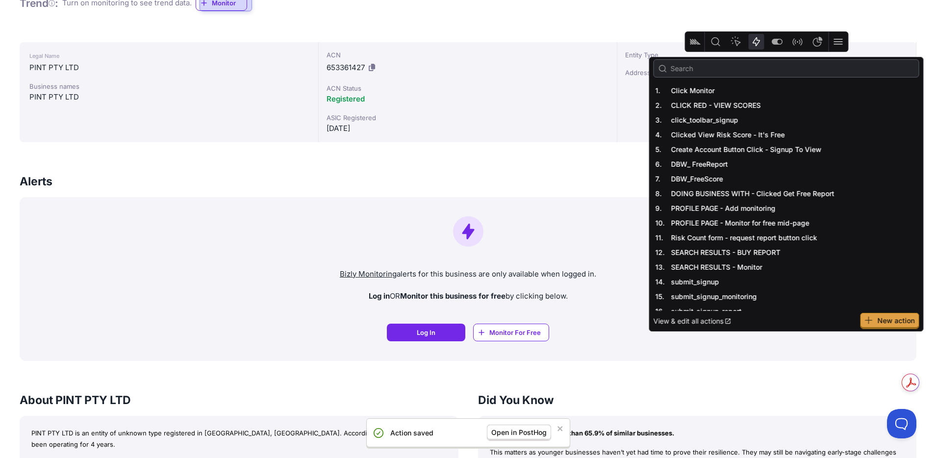
click at [598, 296] on p "Log in OR Monitor this business for free by clicking below." at bounding box center [467, 296] width 881 height 11
click at [736, 44] on icon "Heatmap" at bounding box center [736, 41] width 10 height 10
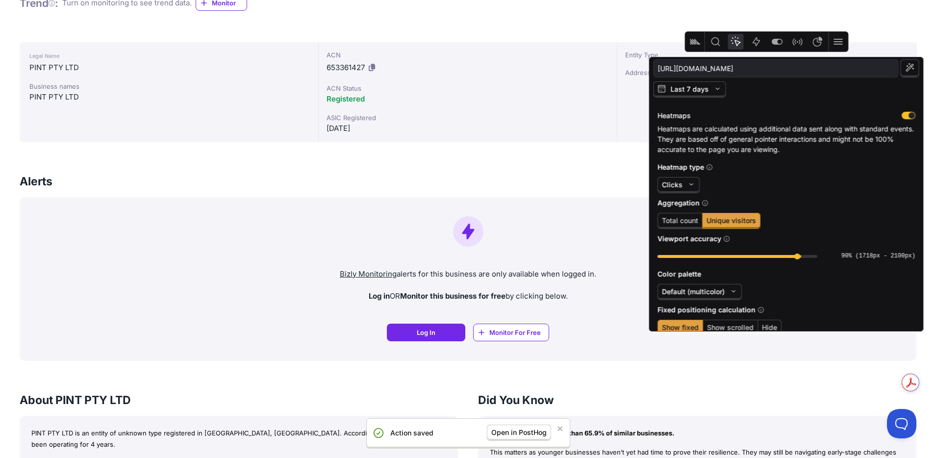
click at [684, 220] on span "Total count" at bounding box center [680, 220] width 36 height 8
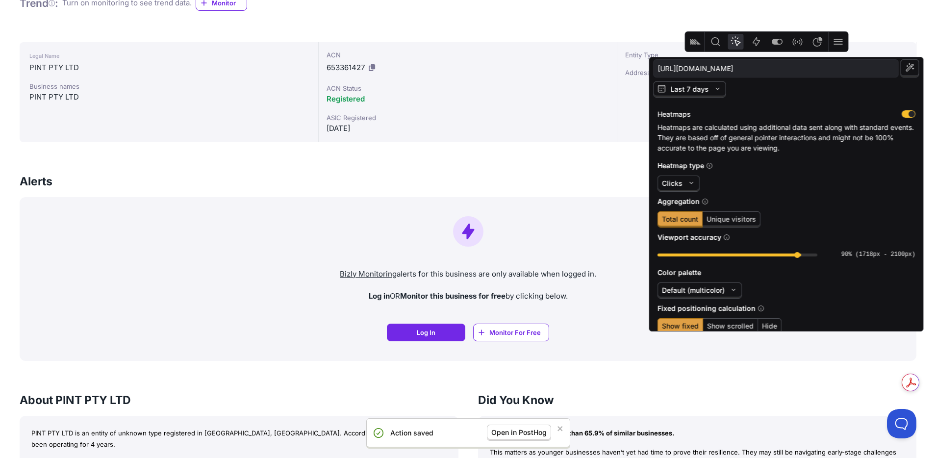
click at [761, 45] on icon "Actions" at bounding box center [756, 42] width 12 height 12
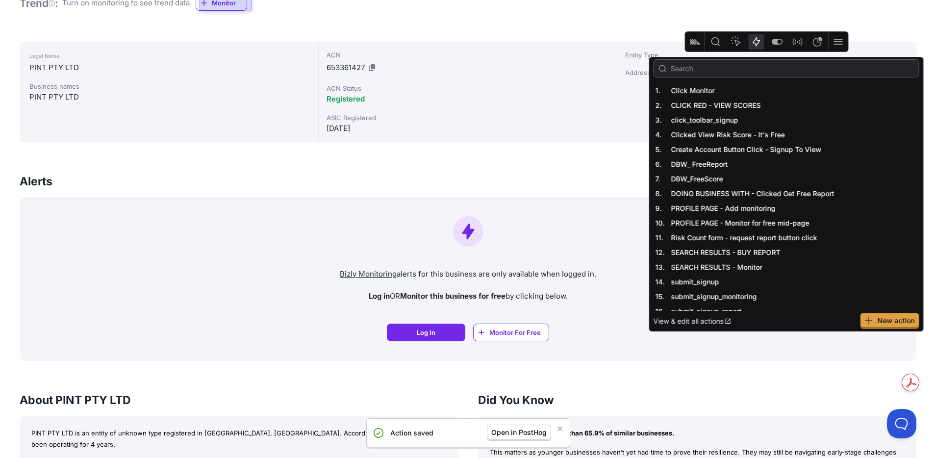
click at [717, 39] on icon "Inspect" at bounding box center [715, 41] width 9 height 9
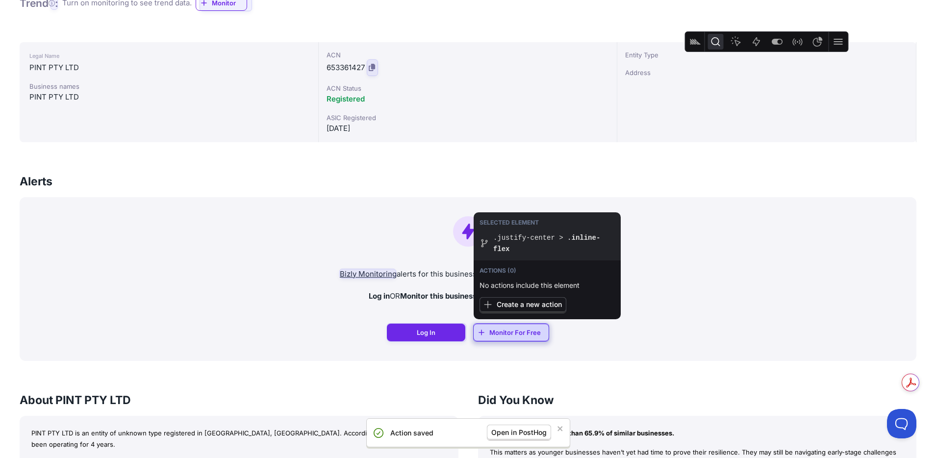
click at [512, 334] on div at bounding box center [511, 333] width 75 height 18
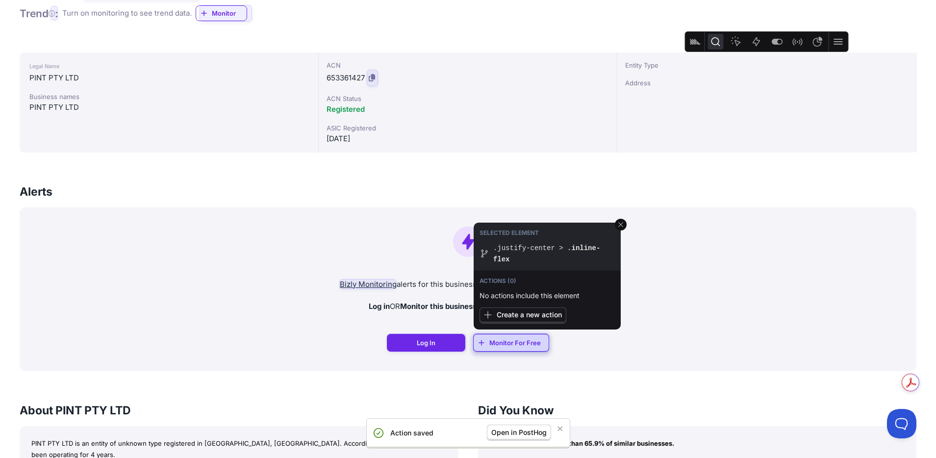
scroll to position [230, 0]
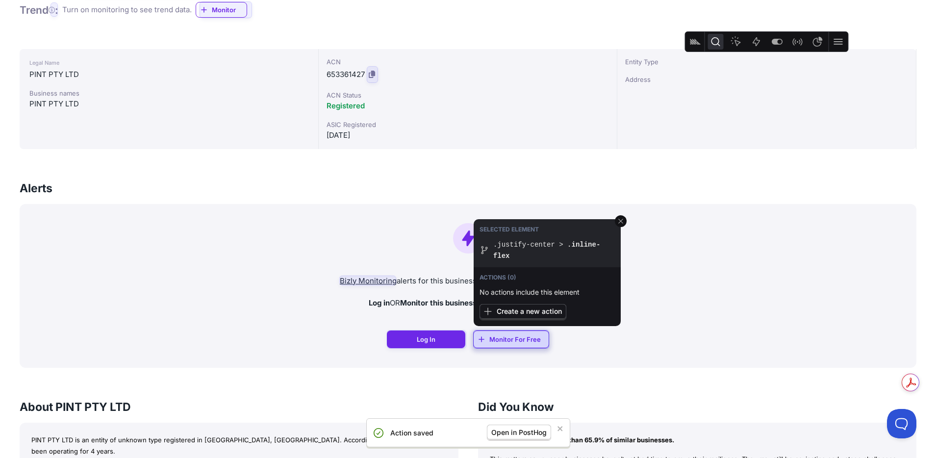
click at [509, 308] on span "Create a new action" at bounding box center [529, 311] width 65 height 8
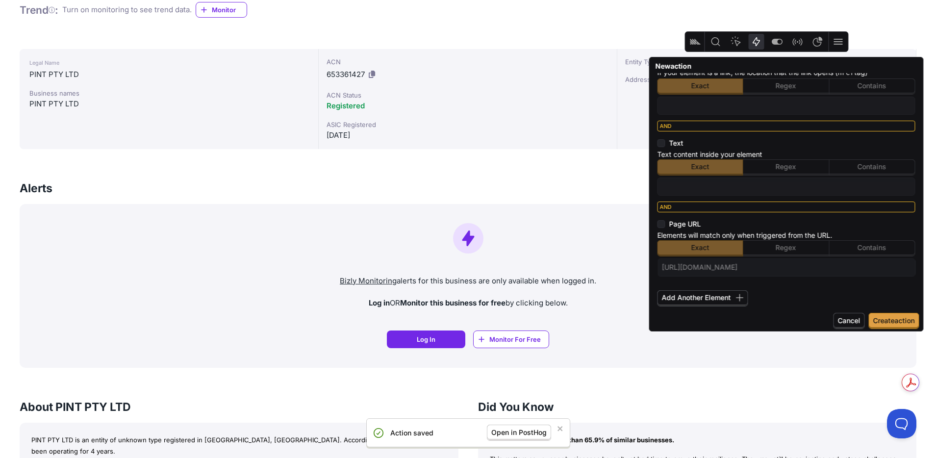
scroll to position [201, 0]
drag, startPoint x: 777, startPoint y: 266, endPoint x: 883, endPoint y: 266, distance: 105.9
click at [883, 266] on input "https://bizly.com.au/app/entity_name/33500938/pint-pty-ltd" at bounding box center [786, 266] width 249 height 13
drag, startPoint x: 724, startPoint y: 264, endPoint x: 631, endPoint y: 263, distance: 93.1
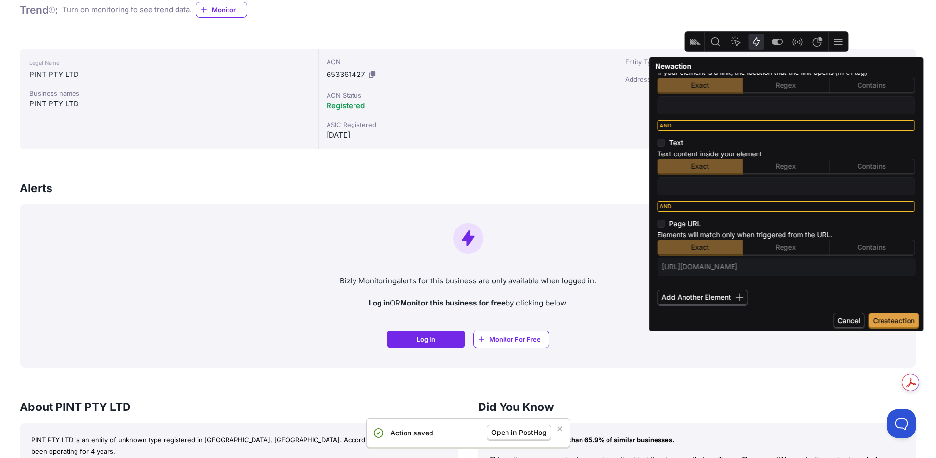
drag, startPoint x: 660, startPoint y: 267, endPoint x: 725, endPoint y: 267, distance: 65.2
click at [724, 266] on span "https://bizly.com.au/app/entity_name" at bounding box center [786, 267] width 258 height 18
click at [847, 318] on span "Cancel" at bounding box center [849, 320] width 23 height 8
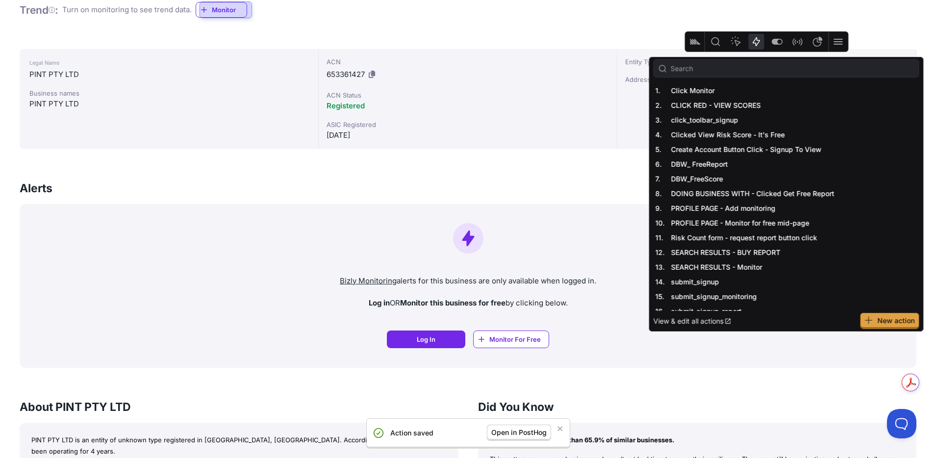
click at [715, 44] on icon "Inspect" at bounding box center [715, 42] width 12 height 12
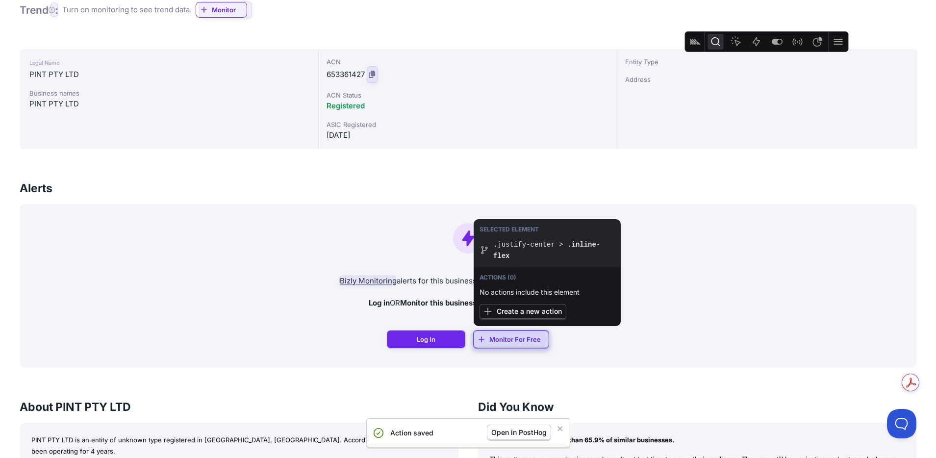
click at [522, 337] on div at bounding box center [511, 339] width 75 height 18
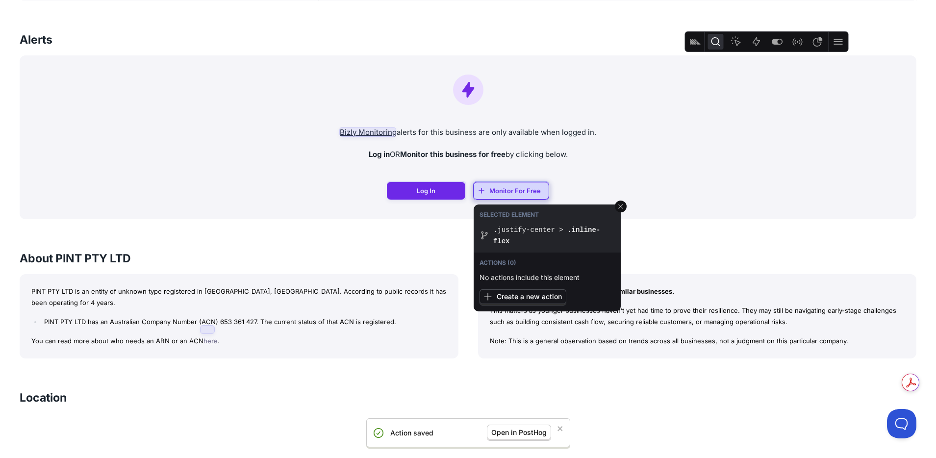
scroll to position [353, 0]
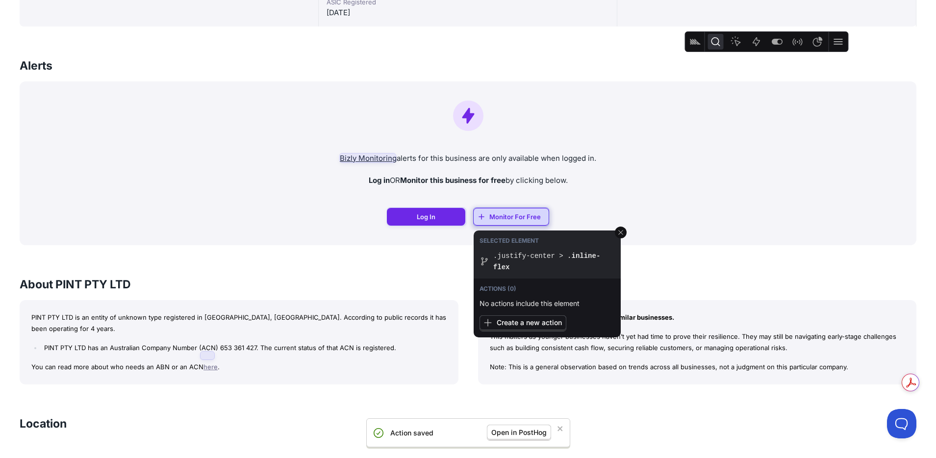
click at [540, 318] on span "Create a new action" at bounding box center [529, 322] width 65 height 8
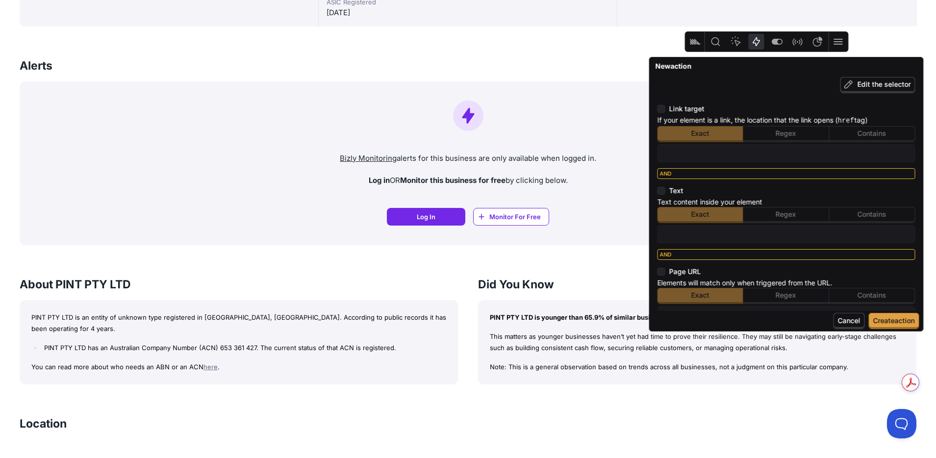
scroll to position [201, 0]
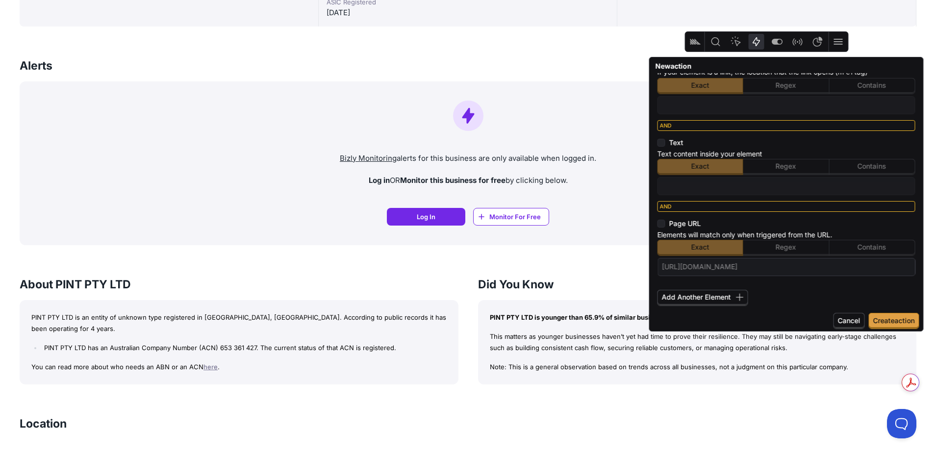
drag, startPoint x: 779, startPoint y: 264, endPoint x: 906, endPoint y: 267, distance: 127.0
click at [906, 268] on span "https://bizly.com.au/app/entity_name/33500938/pint-pty-ltd" at bounding box center [786, 267] width 258 height 18
drag, startPoint x: 724, startPoint y: 266, endPoint x: 624, endPoint y: 265, distance: 100.5
click at [623, 265] on body "🎁 Get a FREE Trust Report and Monitoring Credit when you sign up. Learn more » …" at bounding box center [468, 363] width 936 height 1432
drag, startPoint x: 660, startPoint y: 267, endPoint x: 730, endPoint y: 265, distance: 69.6
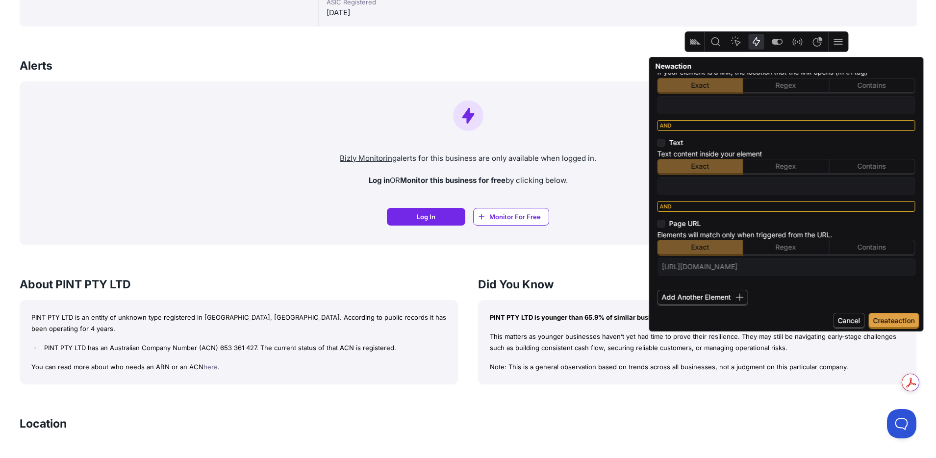
click at [730, 265] on span "https://bizly.com.au/app/entity_name/" at bounding box center [786, 267] width 258 height 18
drag, startPoint x: 724, startPoint y: 265, endPoint x: 650, endPoint y: 265, distance: 74.0
click at [650, 265] on div "What did your user do? Element # 1 Remove Change Element Matches 2 elements Sel…" at bounding box center [787, 192] width 274 height 238
click at [689, 187] on input "text" at bounding box center [786, 185] width 249 height 13
click at [866, 162] on span "Contains" at bounding box center [871, 166] width 29 height 8
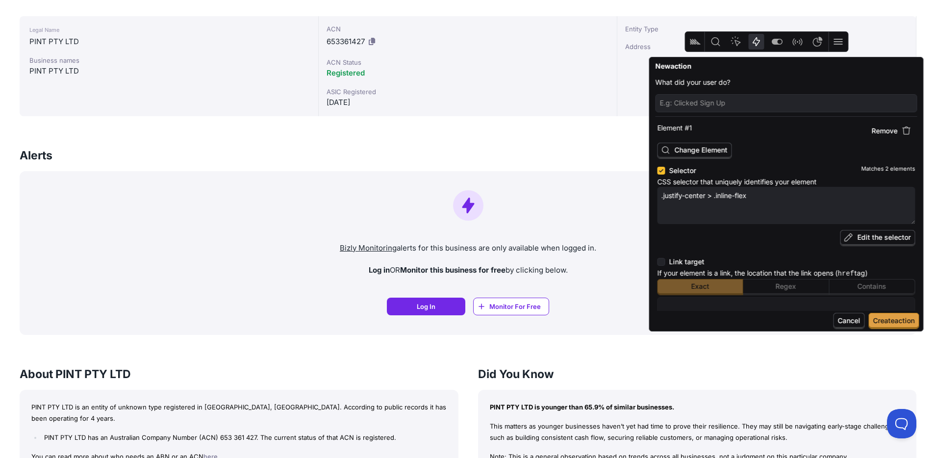
scroll to position [261, 0]
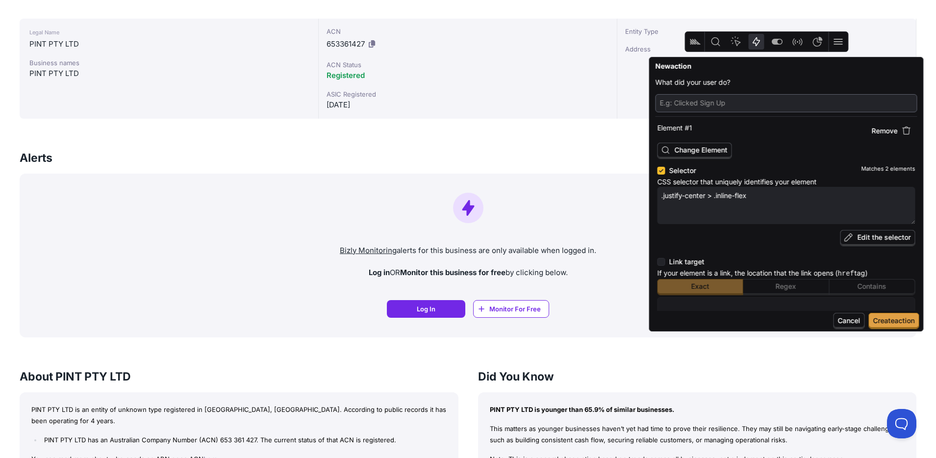
click at [711, 100] on input "text" at bounding box center [786, 103] width 253 height 13
click at [909, 323] on span "Create action" at bounding box center [894, 320] width 42 height 8
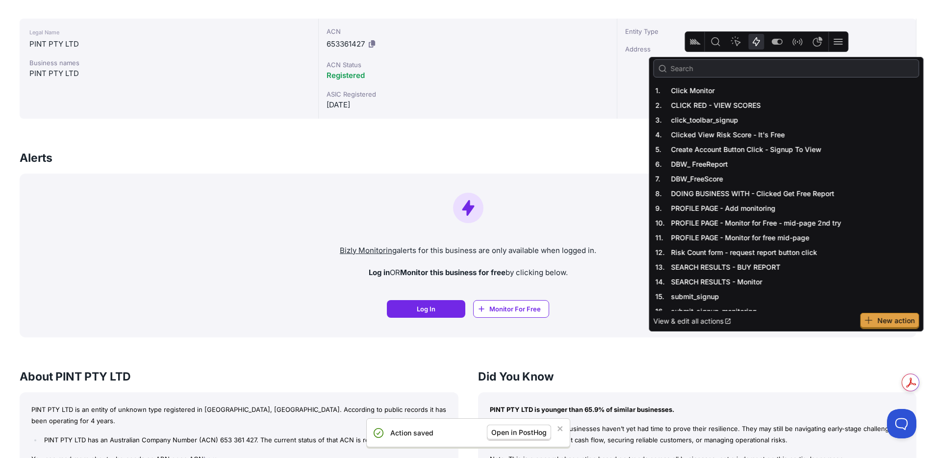
click at [532, 430] on span "Open in PostHog" at bounding box center [518, 432] width 55 height 8
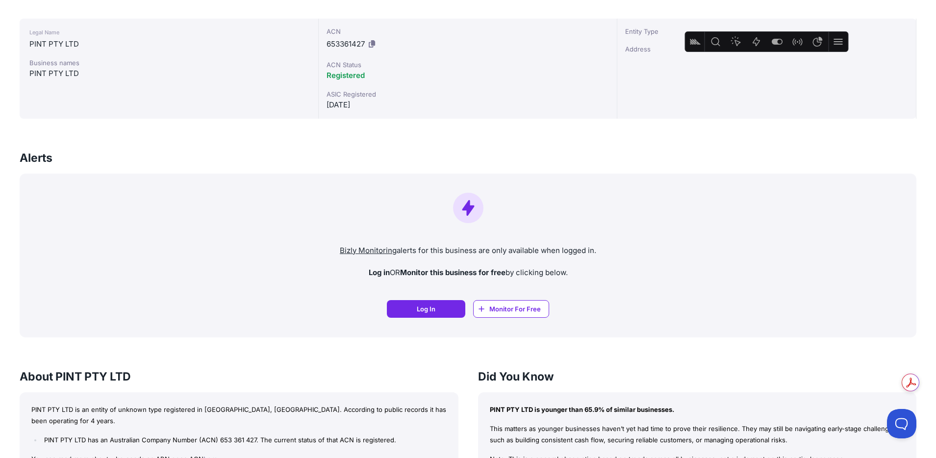
click at [715, 41] on icon "Inspect" at bounding box center [715, 42] width 12 height 12
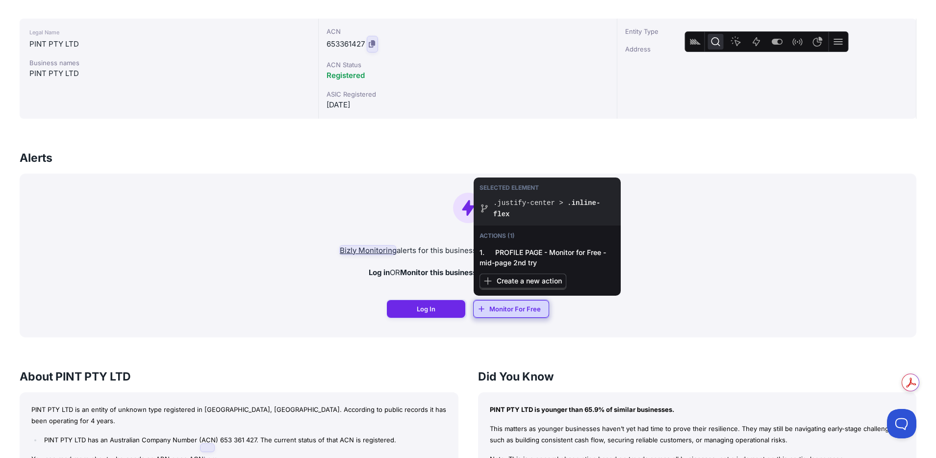
click at [499, 306] on div at bounding box center [511, 309] width 75 height 18
click at [845, 40] on button at bounding box center [837, 42] width 15 height 16
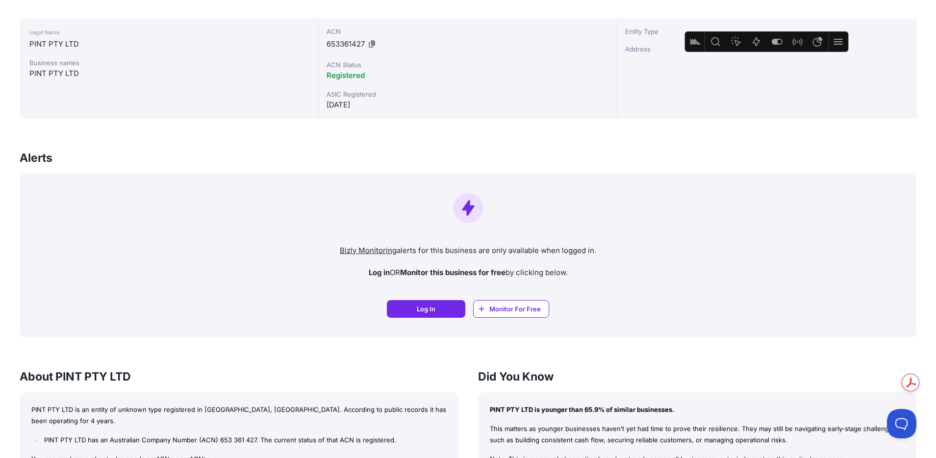
drag, startPoint x: 660, startPoint y: 97, endPoint x: 656, endPoint y: 101, distance: 5.5
click at [659, 100] on div "Entity Type Address" at bounding box center [766, 69] width 299 height 100
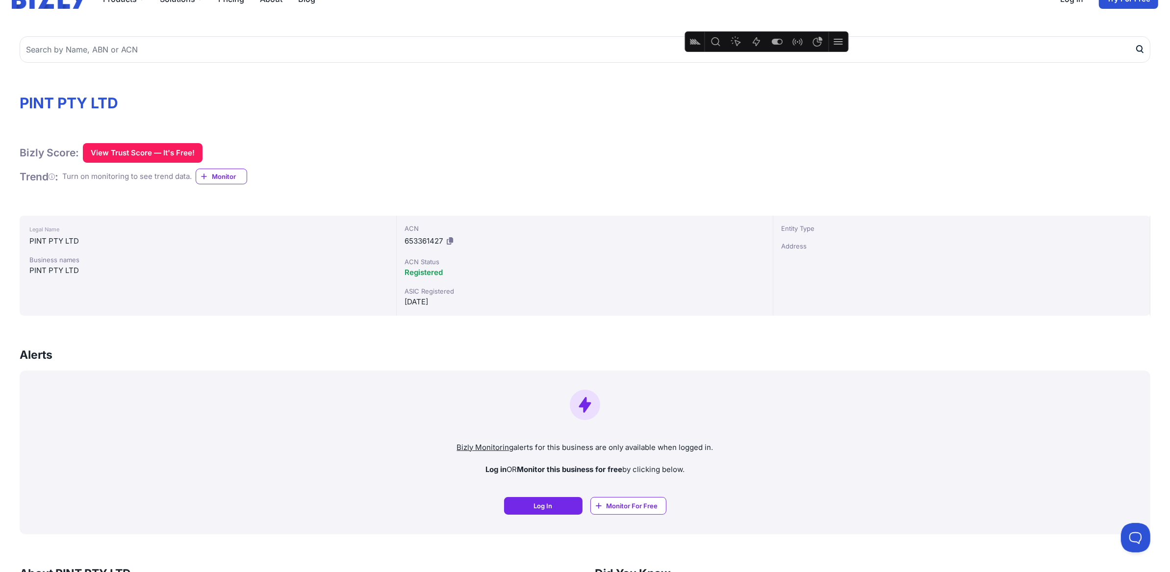
scroll to position [0, 0]
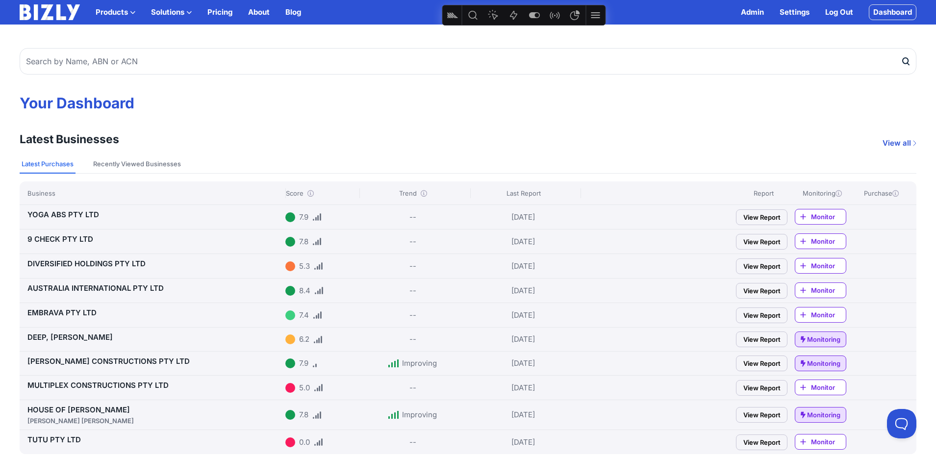
click at [51, 16] on img at bounding box center [50, 12] width 60 height 16
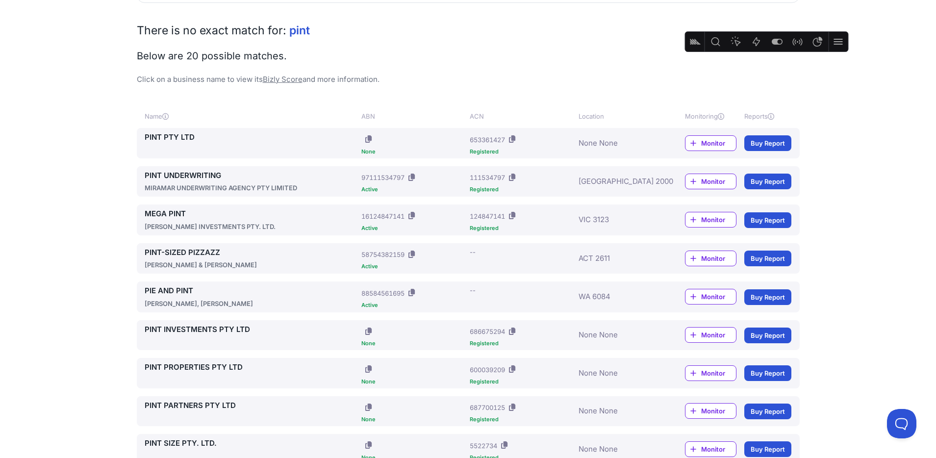
scroll to position [118, 0]
